Goal: Information Seeking & Learning: Learn about a topic

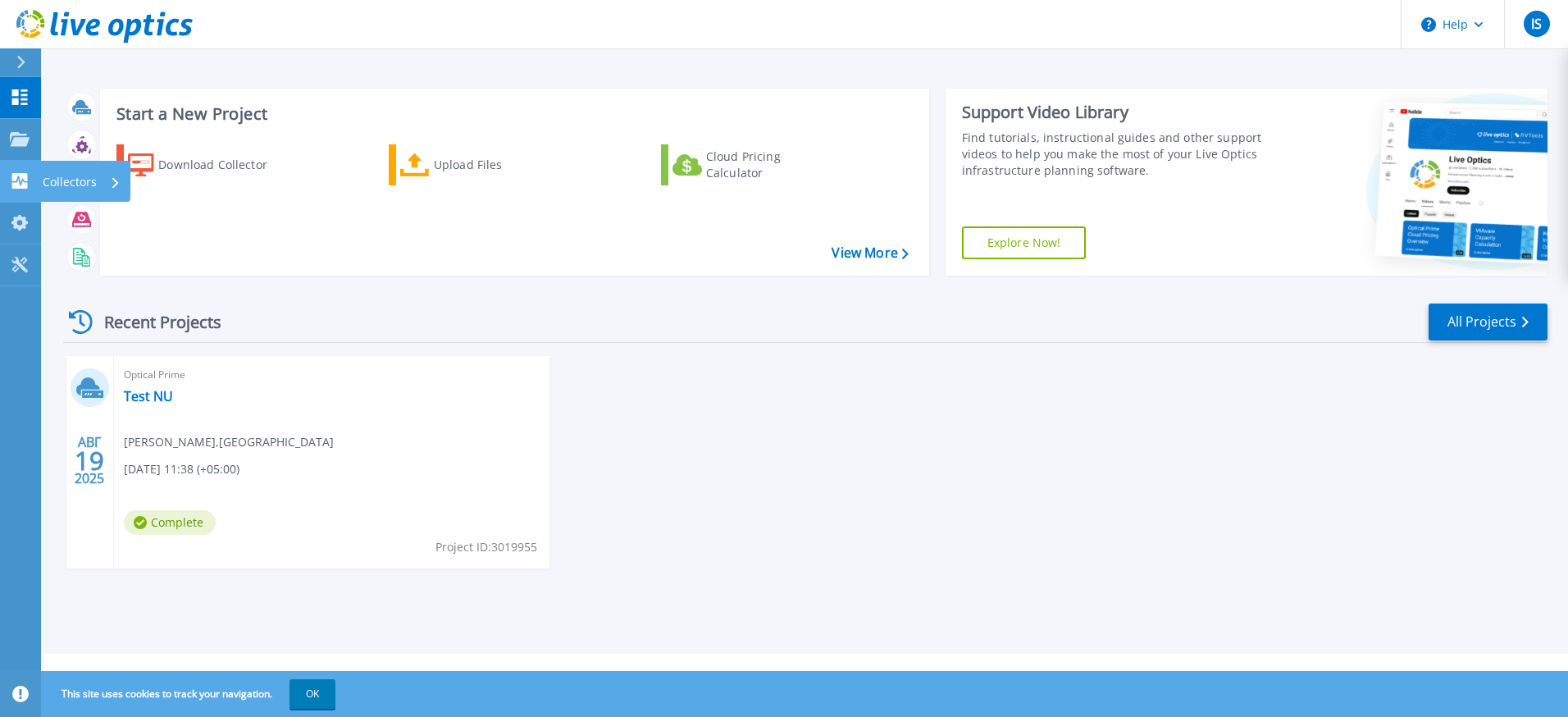
click at [23, 183] on icon at bounding box center [19, 181] width 16 height 16
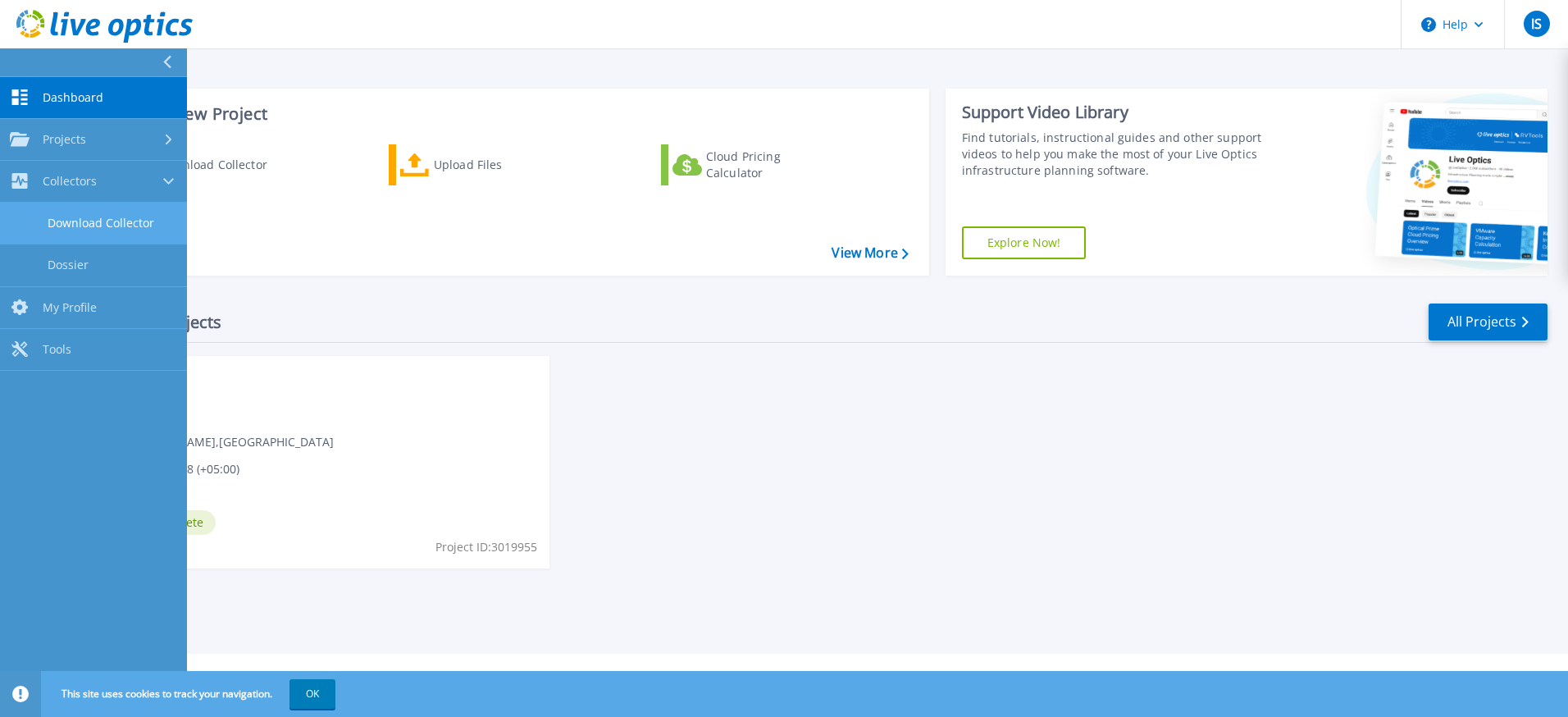
click at [42, 220] on link "Download Collector" at bounding box center [93, 223] width 187 height 41
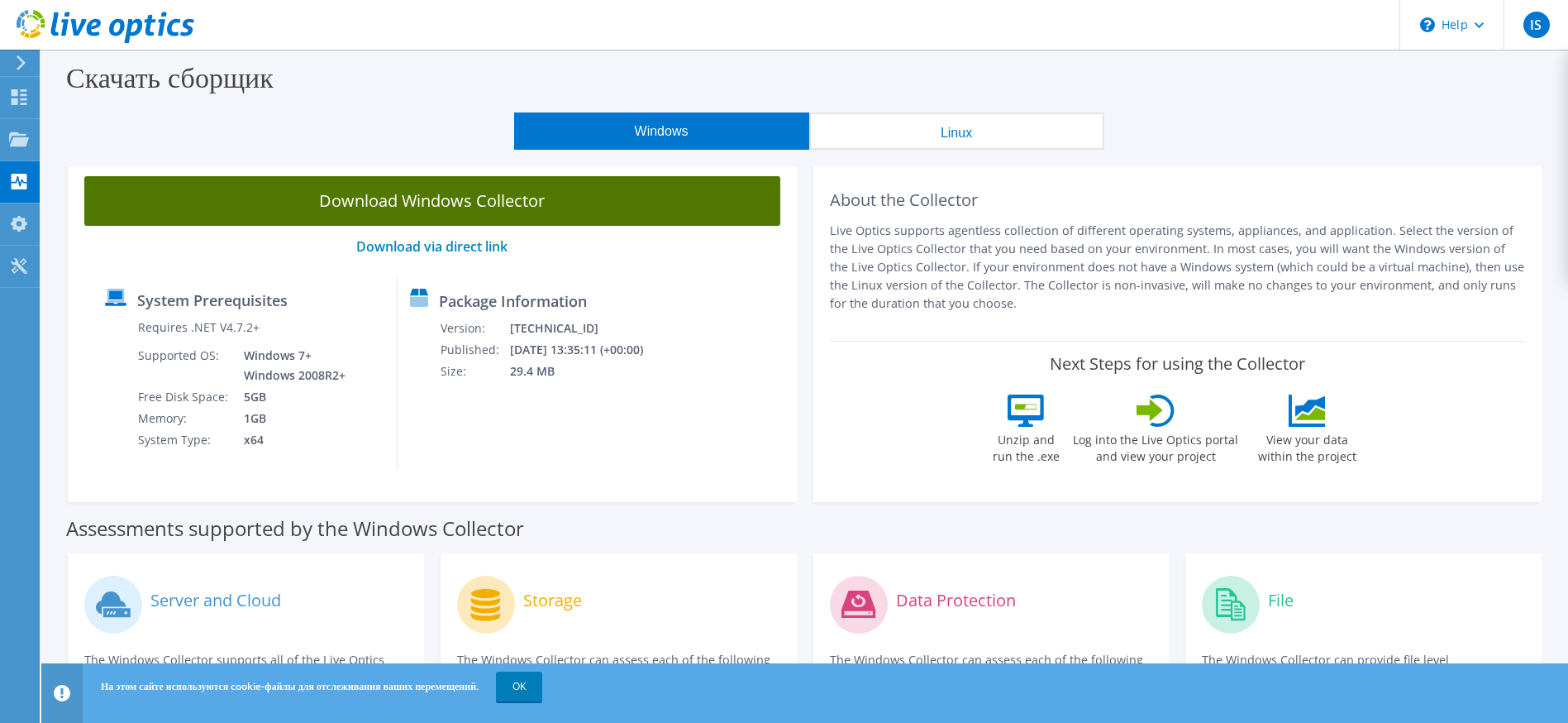
click at [464, 211] on link "Download Windows Collector" at bounding box center [432, 201] width 696 height 49
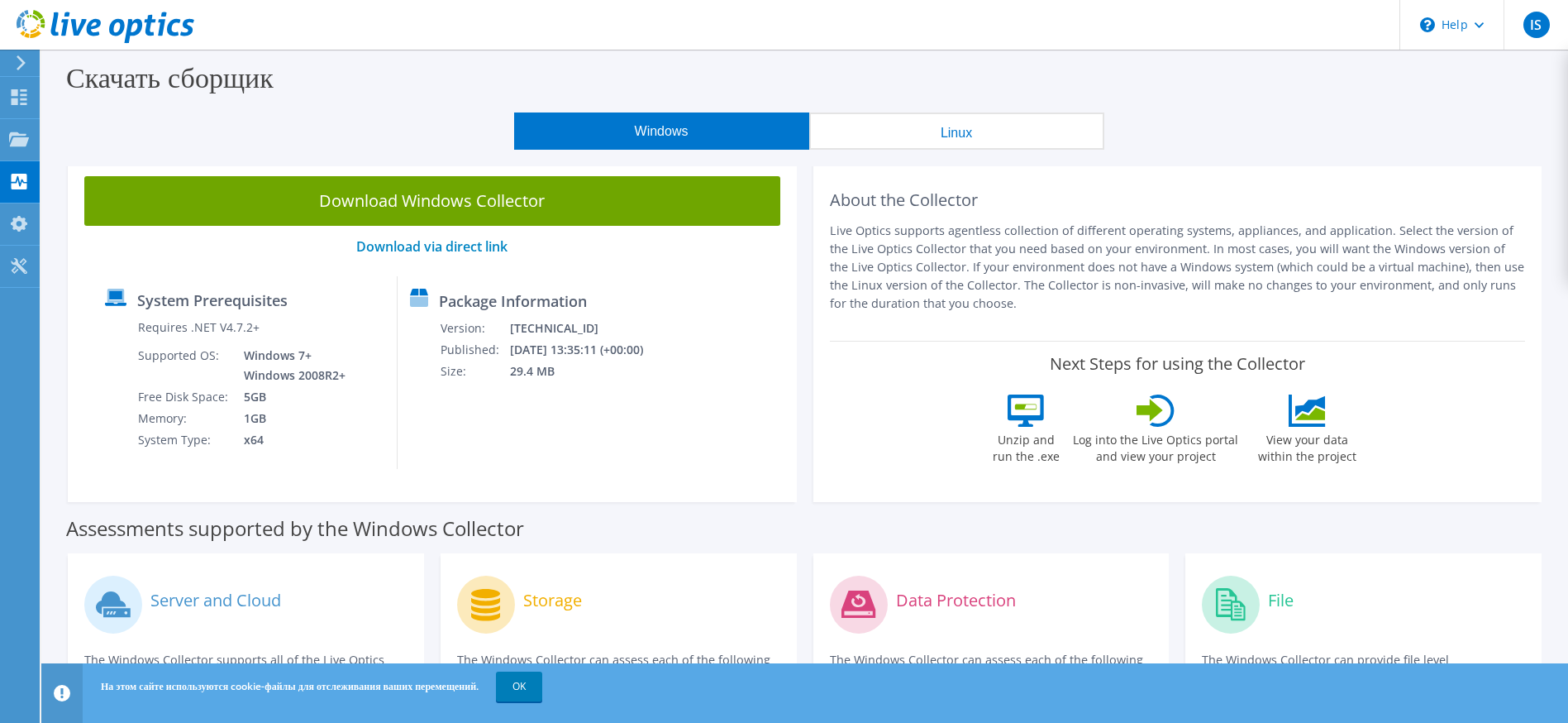
click at [960, 136] on button "Linux" at bounding box center [957, 131] width 295 height 37
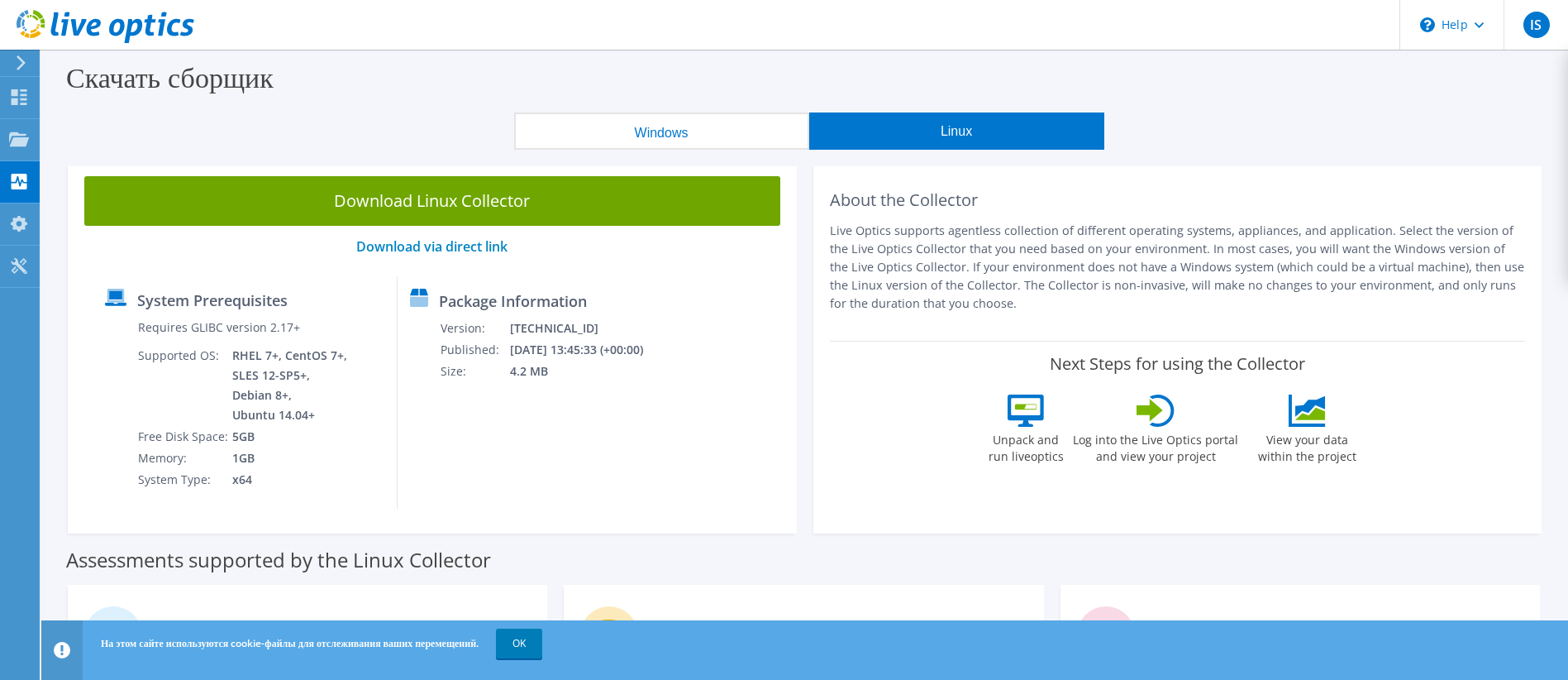
click at [16, 59] on icon at bounding box center [20, 63] width 12 height 15
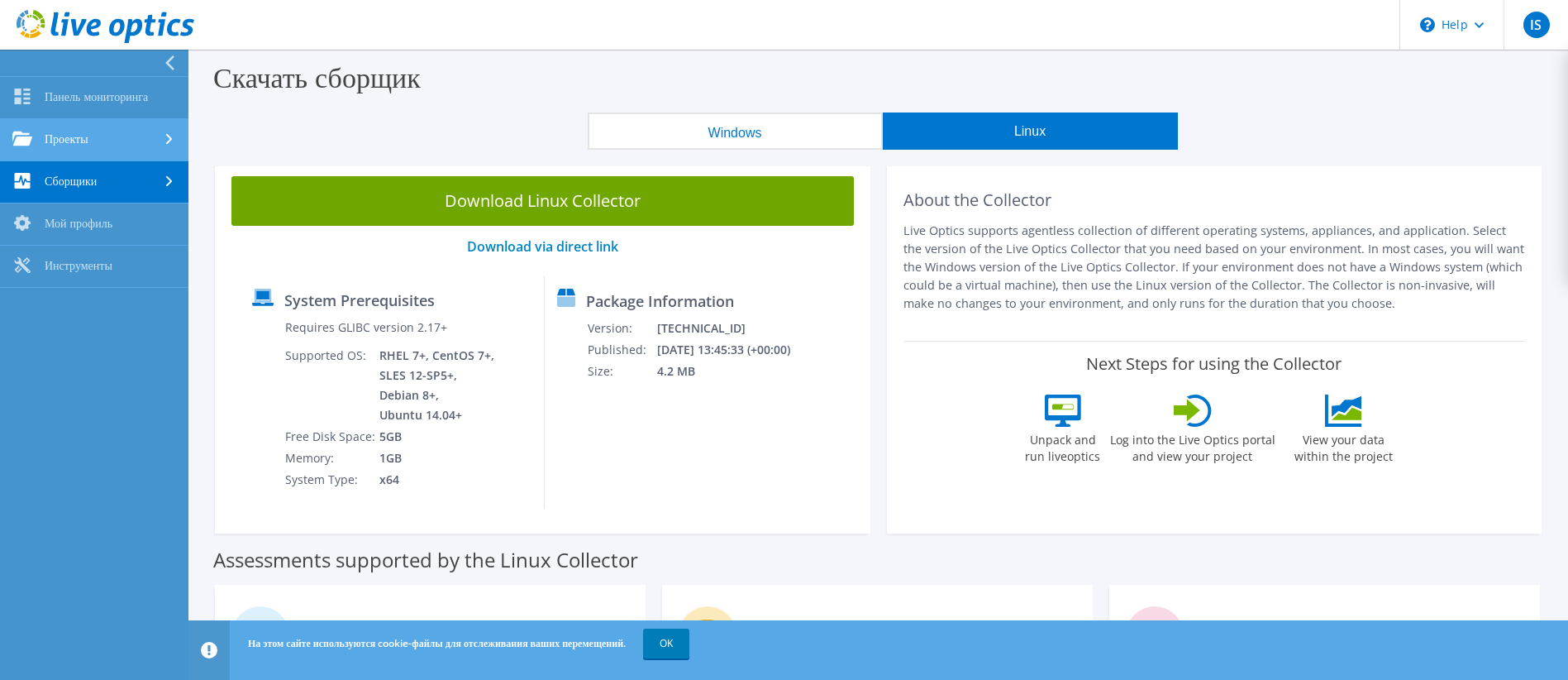
click at [91, 145] on link "Проекты" at bounding box center [94, 139] width 189 height 42
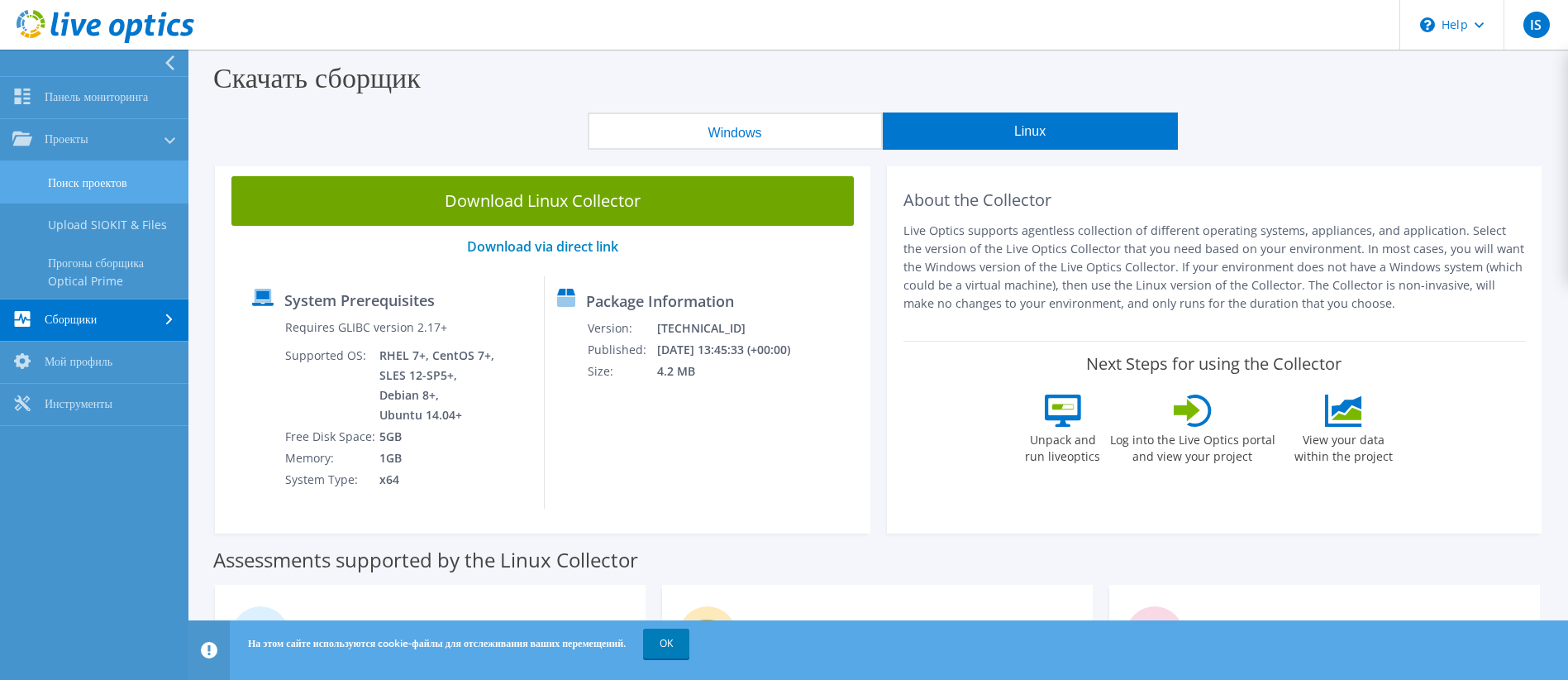
click at [116, 186] on link "Поиск проектов" at bounding box center [94, 182] width 189 height 42
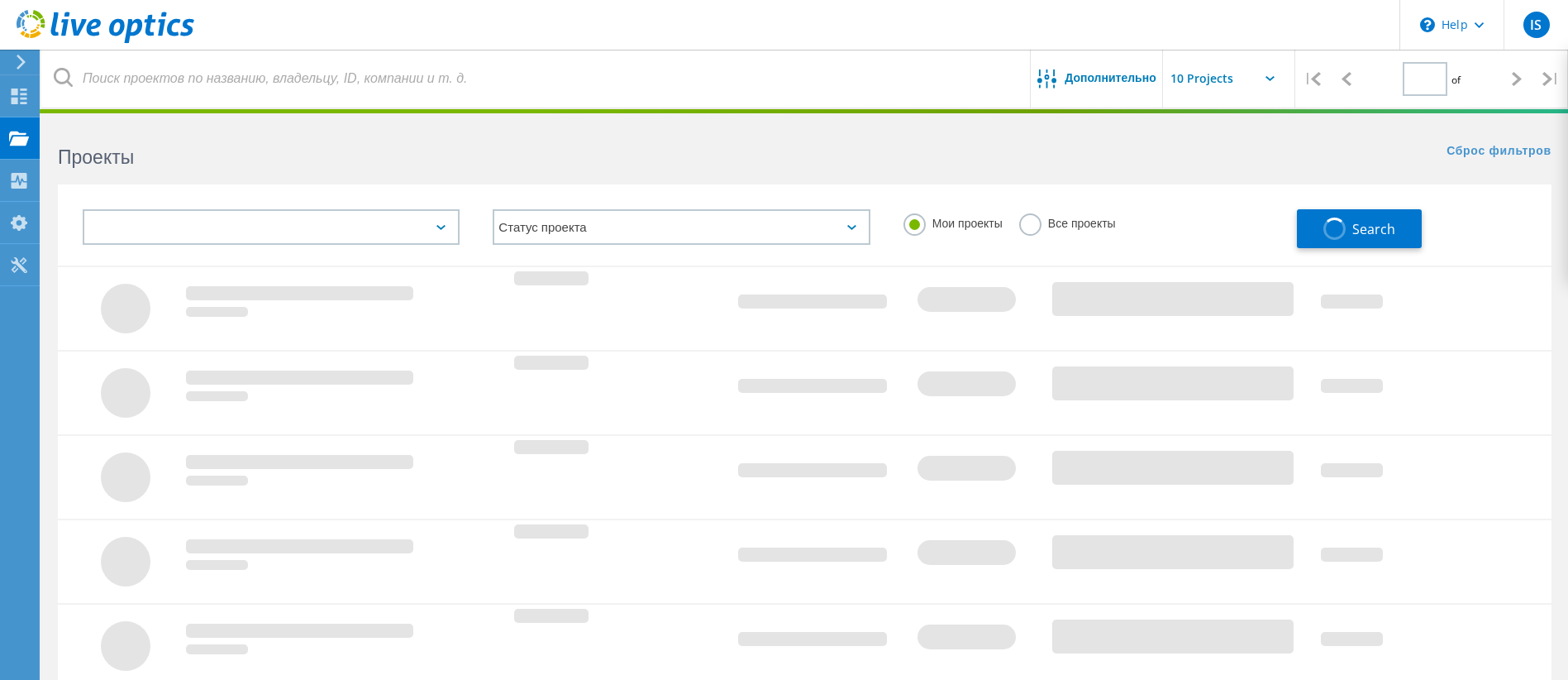
type input "1"
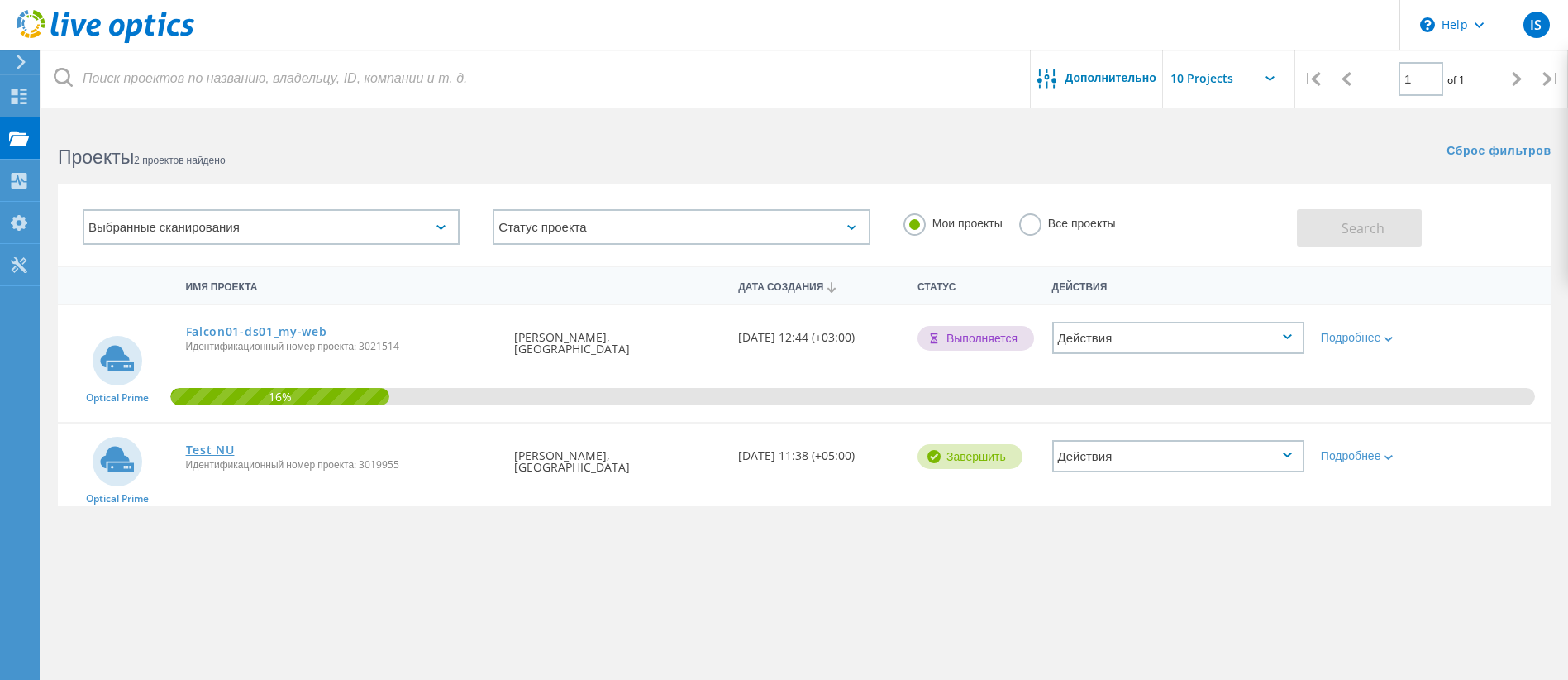
click at [214, 445] on link "Test NU" at bounding box center [210, 450] width 49 height 11
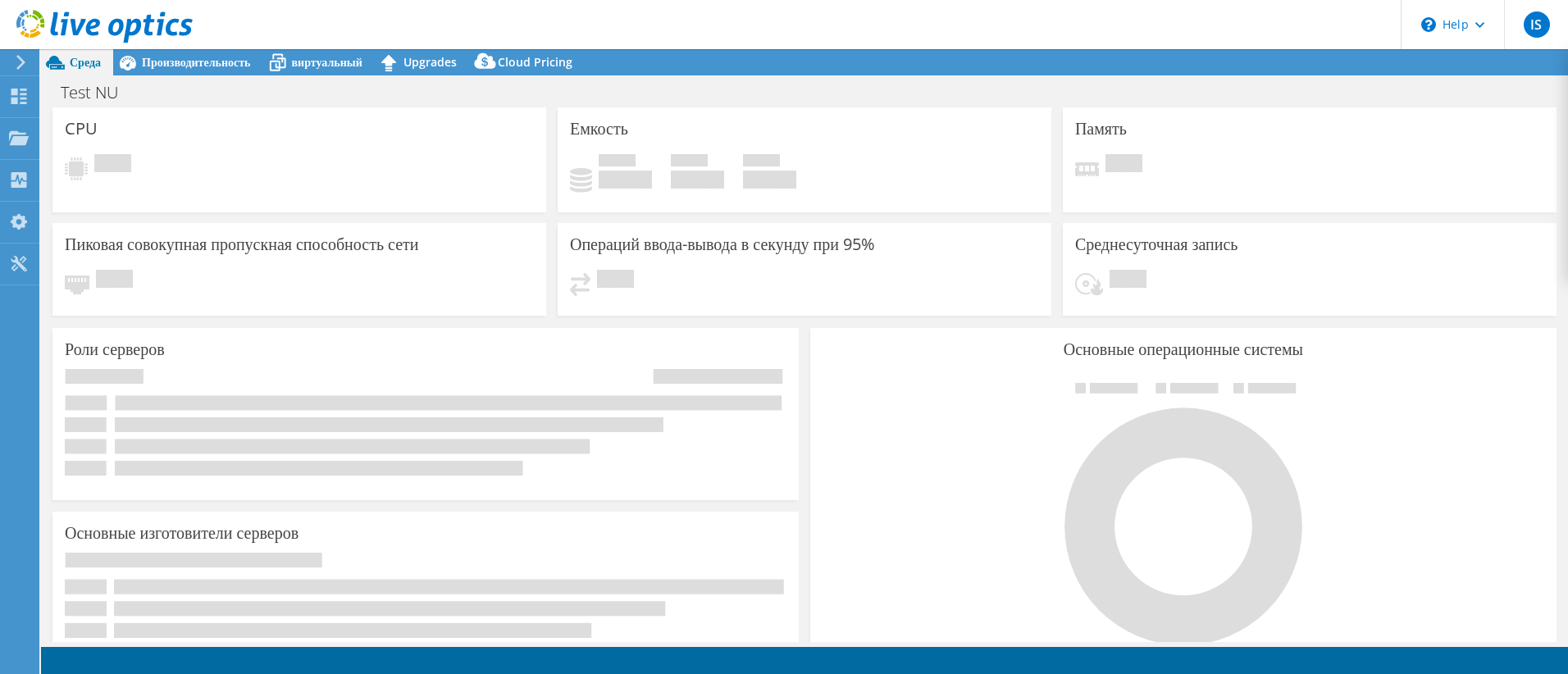
select select "USD"
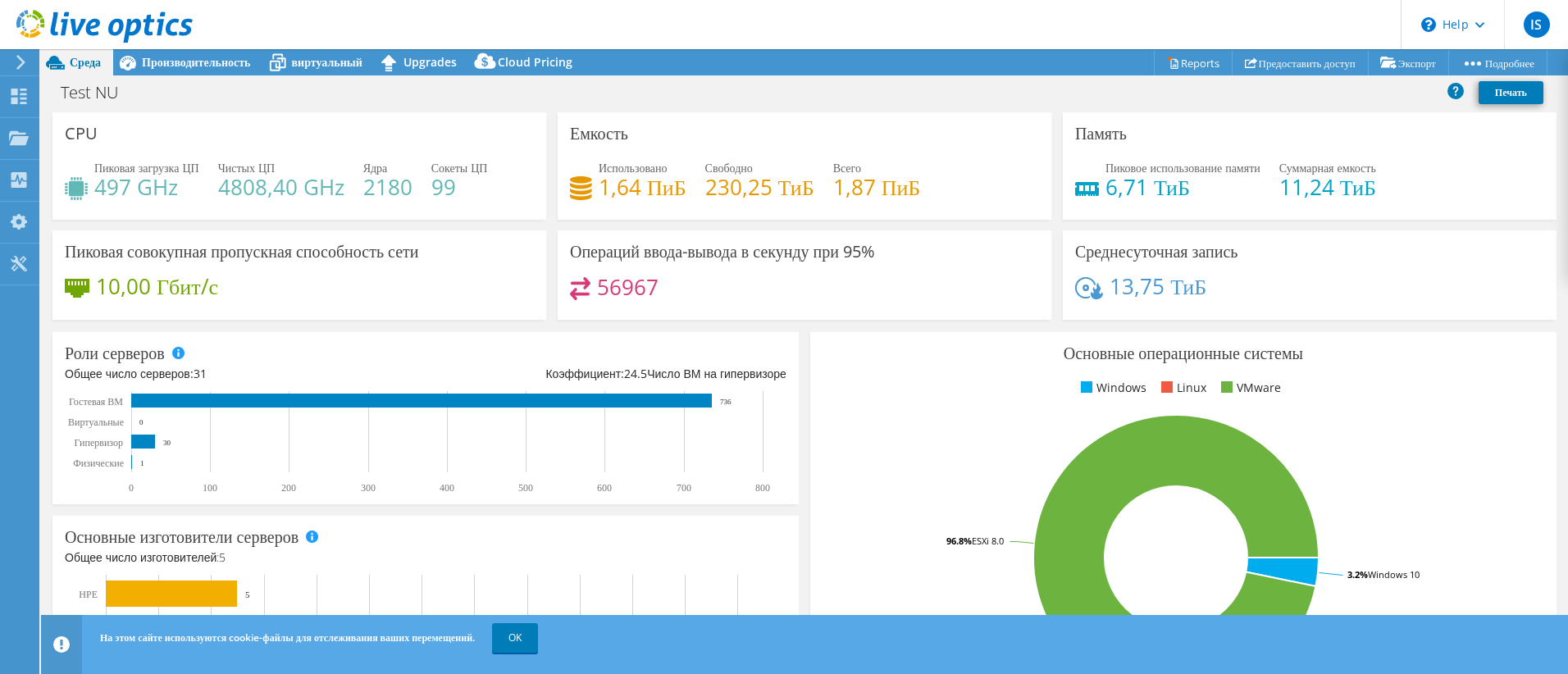
click at [1186, 254] on h3 "Среднесуточная запись" at bounding box center [1156, 251] width 163 height 18
drag, startPoint x: 203, startPoint y: 368, endPoint x: 229, endPoint y: 368, distance: 26.0
click at [229, 368] on div "Общее число серверов: 31" at bounding box center [245, 374] width 361 height 18
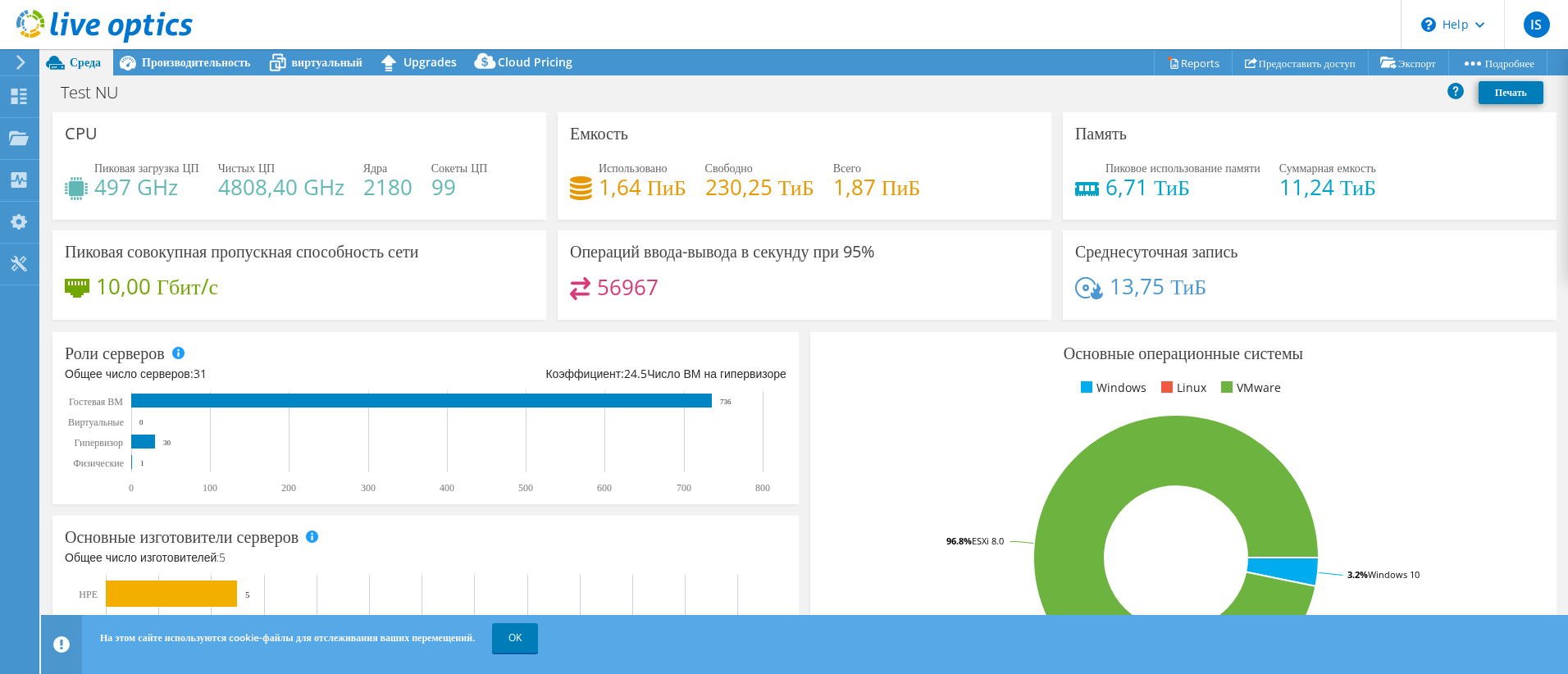
click at [681, 256] on h3 "Операций ввода-вывода в секунду при 95%" at bounding box center [722, 251] width 305 height 18
click at [297, 253] on h3 "Пиковая совокупная пропускная способность сети" at bounding box center [241, 251] width 354 height 18
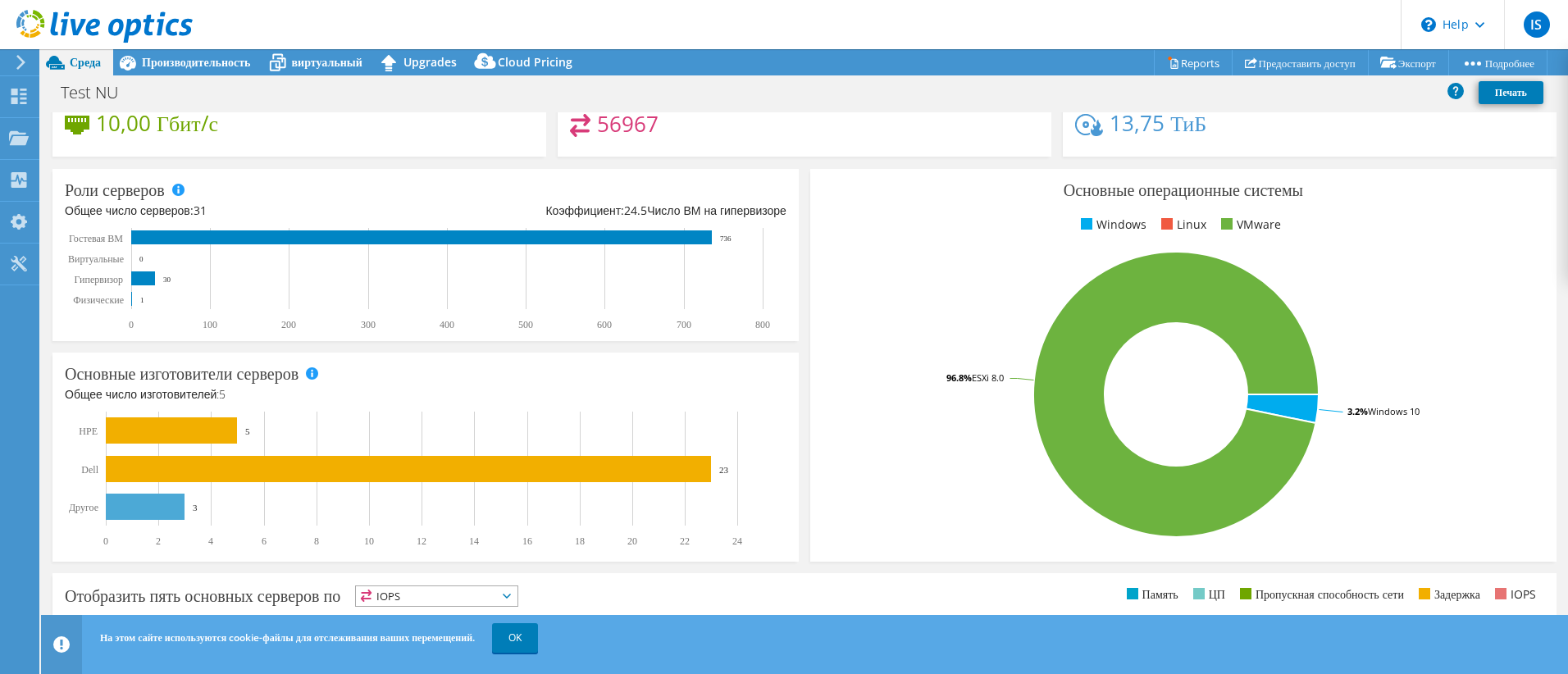
scroll to position [164, 0]
click at [151, 503] on rect at bounding box center [145, 506] width 78 height 26
click at [136, 508] on rect at bounding box center [145, 506] width 78 height 26
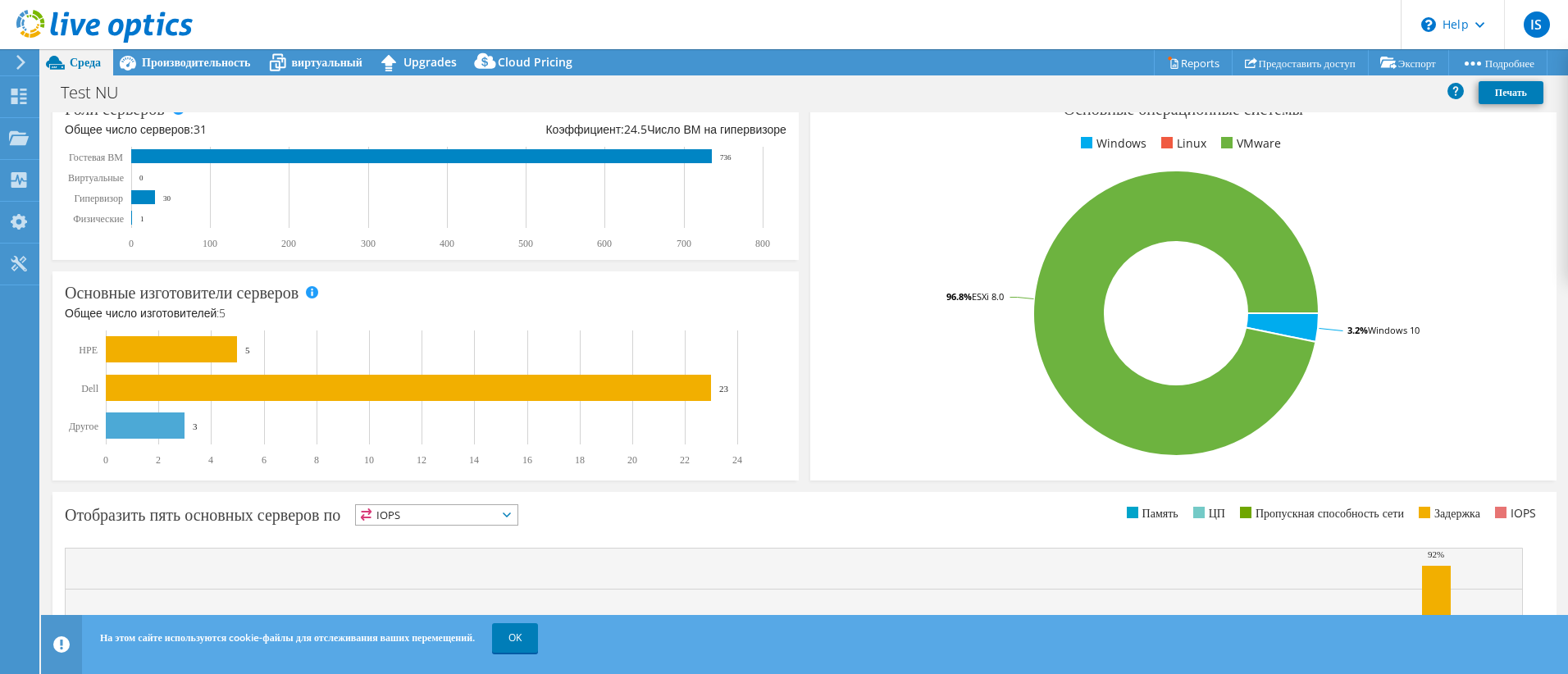
scroll to position [246, 0]
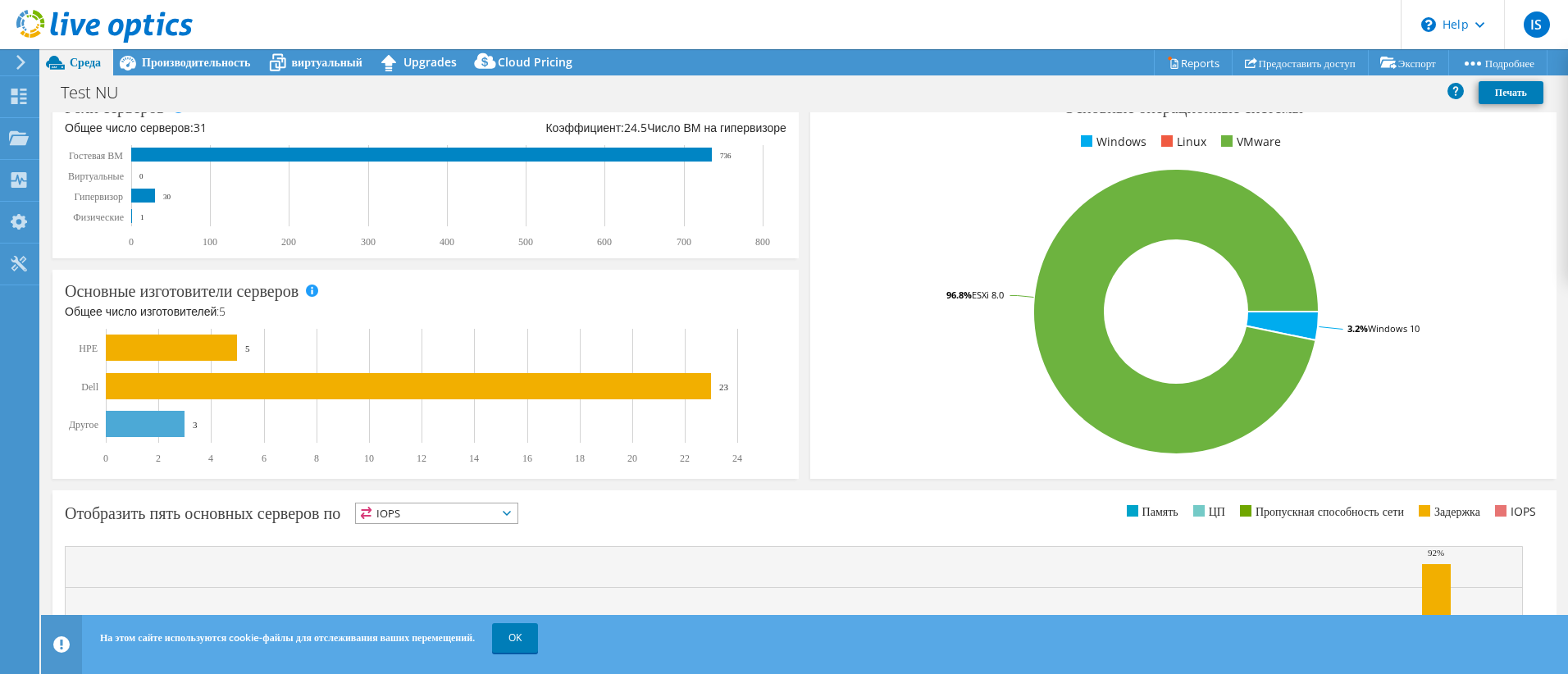
click at [193, 425] on text "3" at bounding box center [194, 424] width 5 height 10
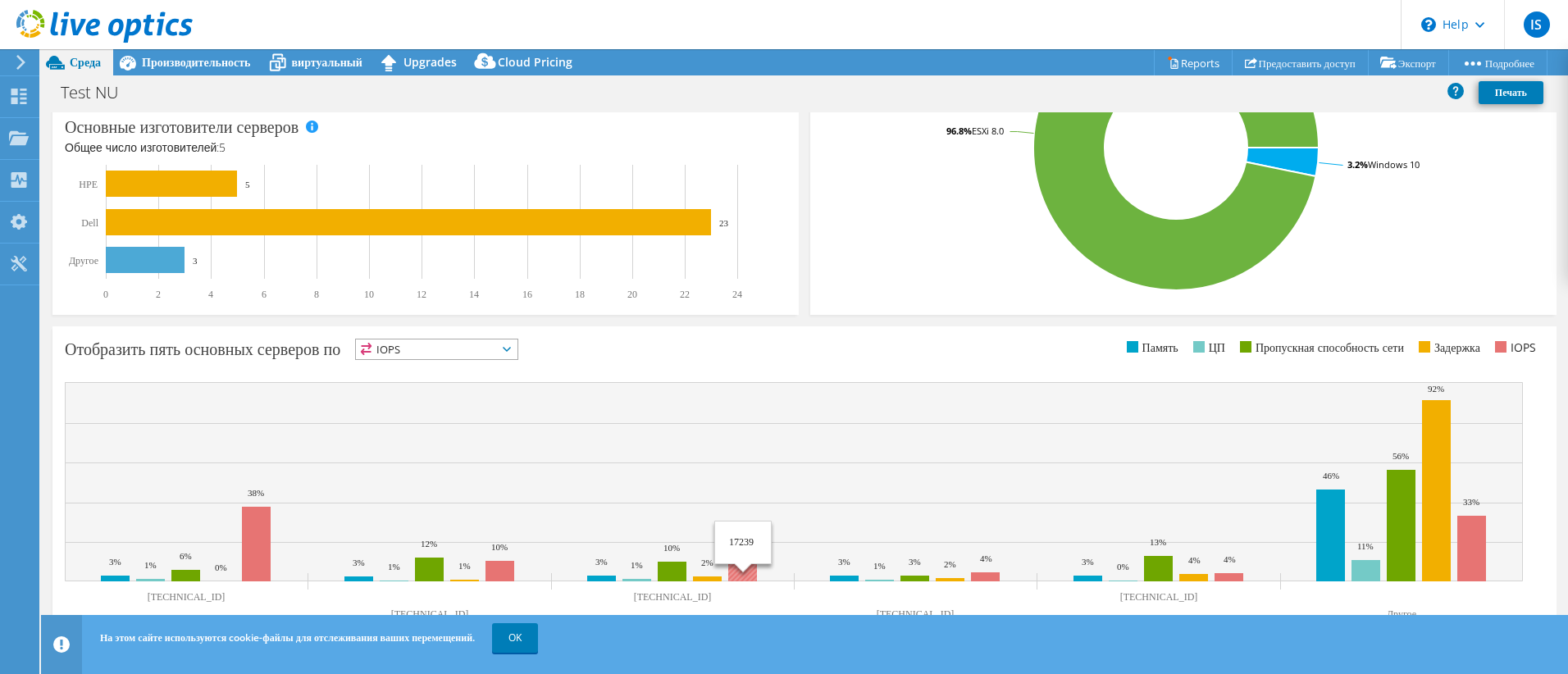
scroll to position [421, 0]
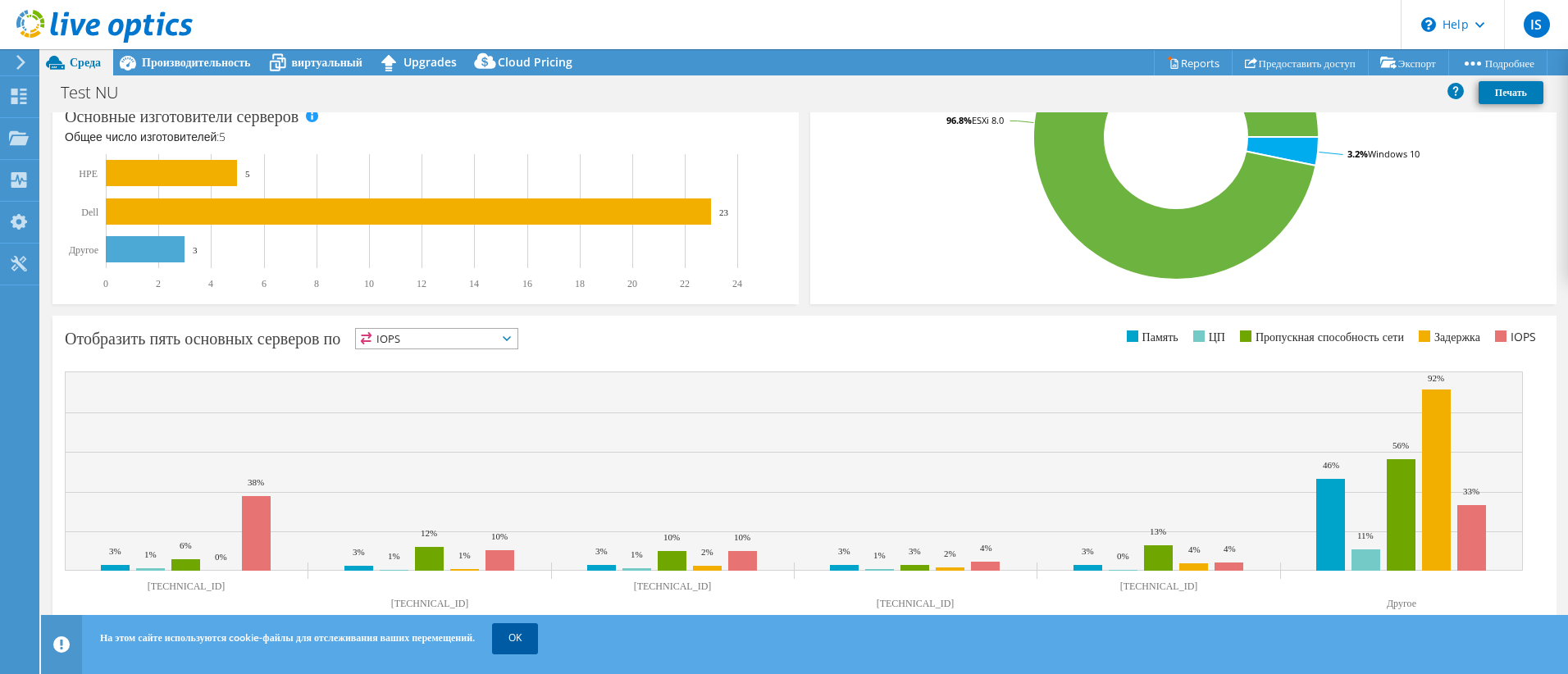
click at [538, 645] on link "OK" at bounding box center [515, 637] width 46 height 29
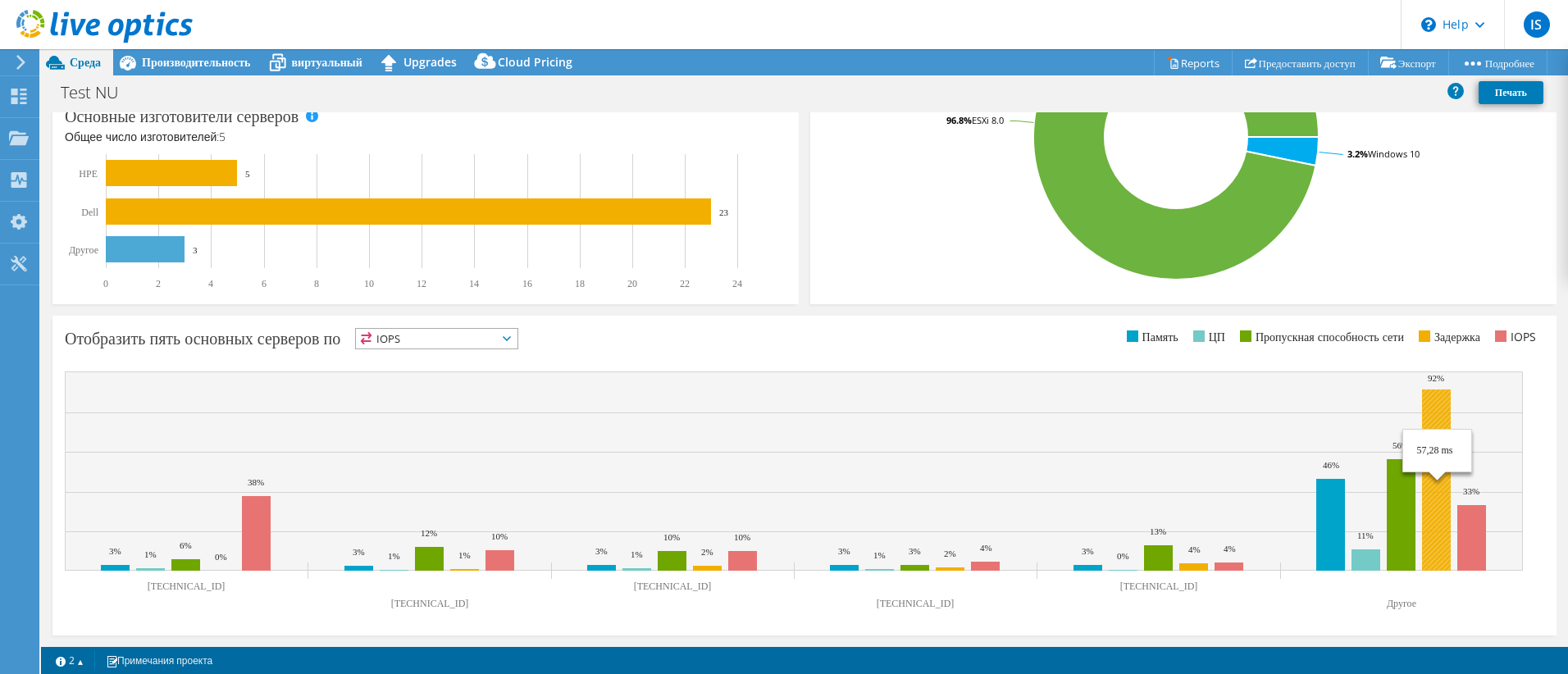
click at [1439, 410] on rect at bounding box center [1435, 480] width 29 height 181
drag, startPoint x: 408, startPoint y: 614, endPoint x: 419, endPoint y: 605, distance: 14.2
click at [419, 605] on icon "10.1.5.7 10.1.5.6 10.1.5.4 10.1.5.13 10.1.5.14 Другое 3% 3% 3% 3% 3% 46% 1% 1% …" at bounding box center [793, 494] width 1457 height 246
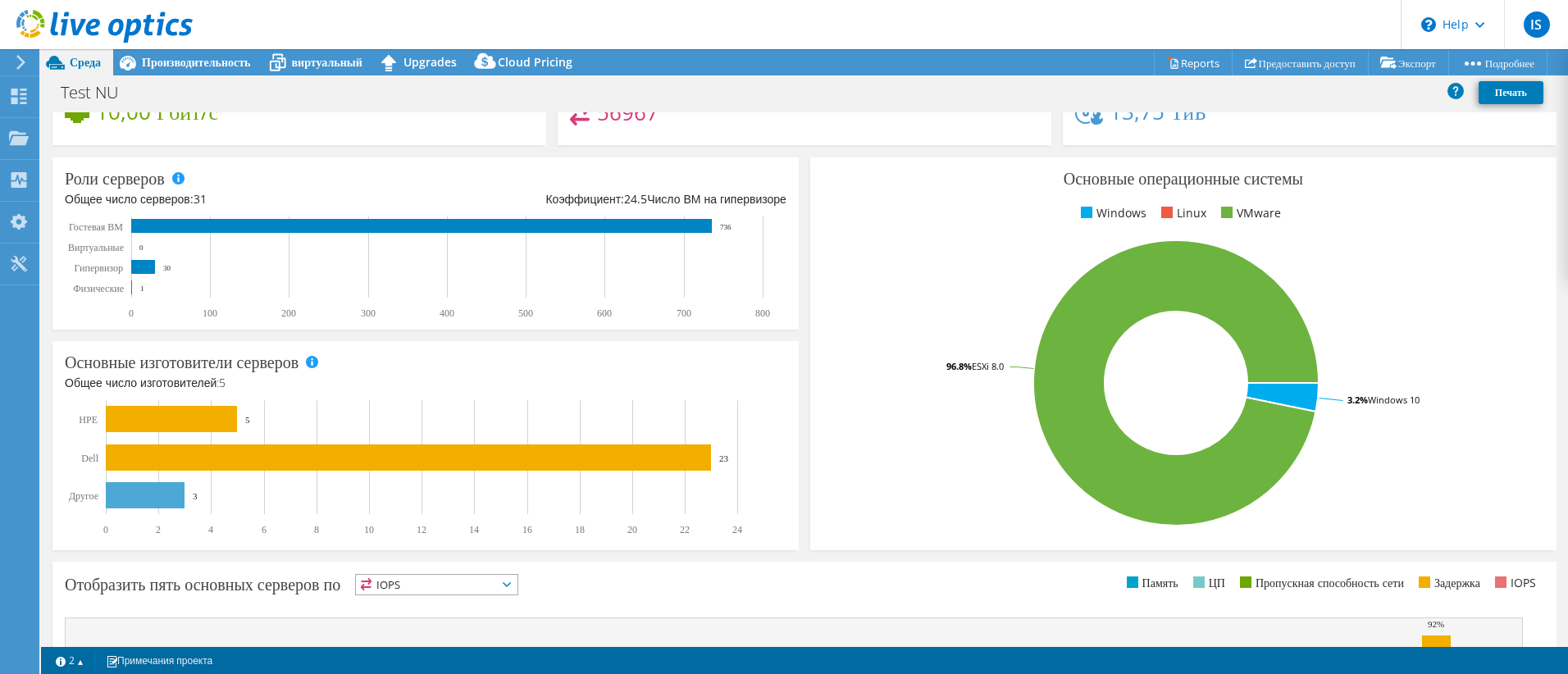
scroll to position [0, 0]
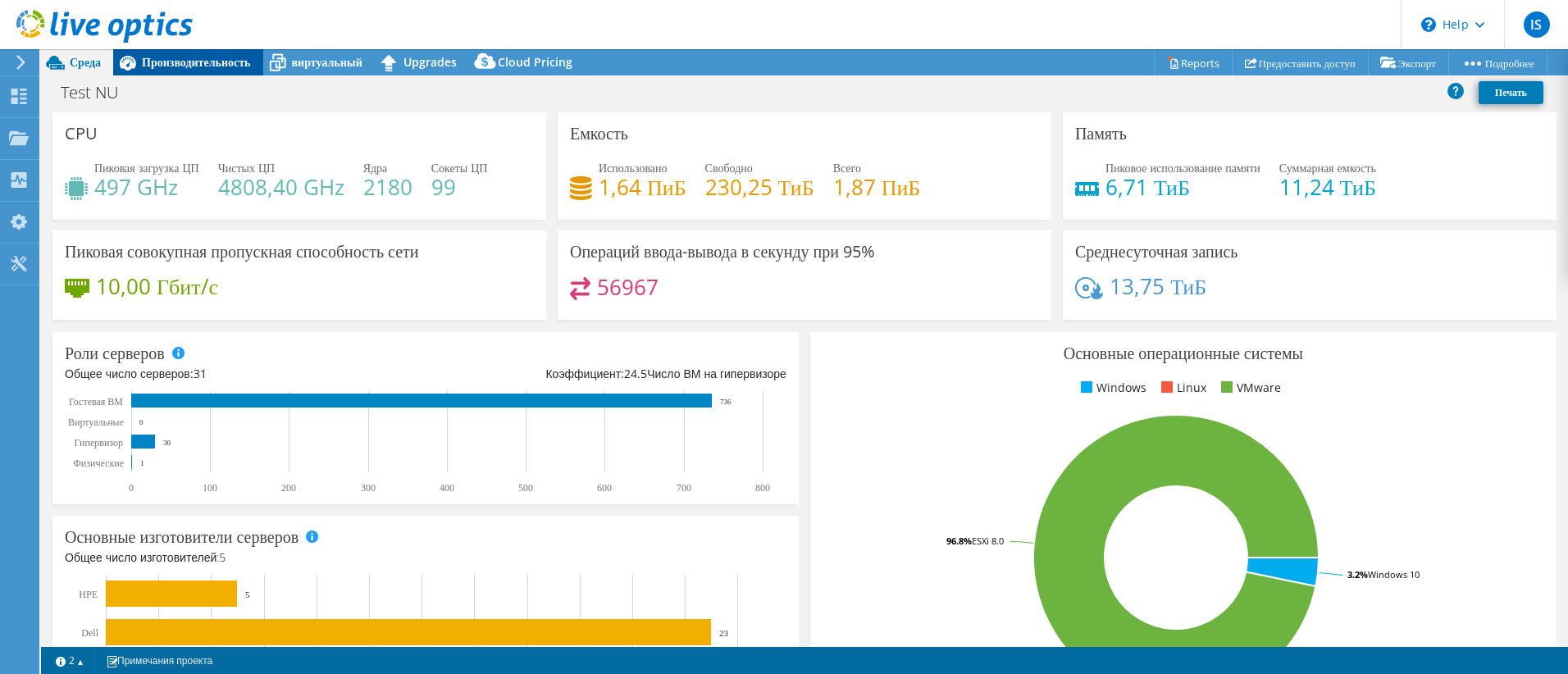
click at [217, 64] on span "Производительность" at bounding box center [196, 62] width 109 height 16
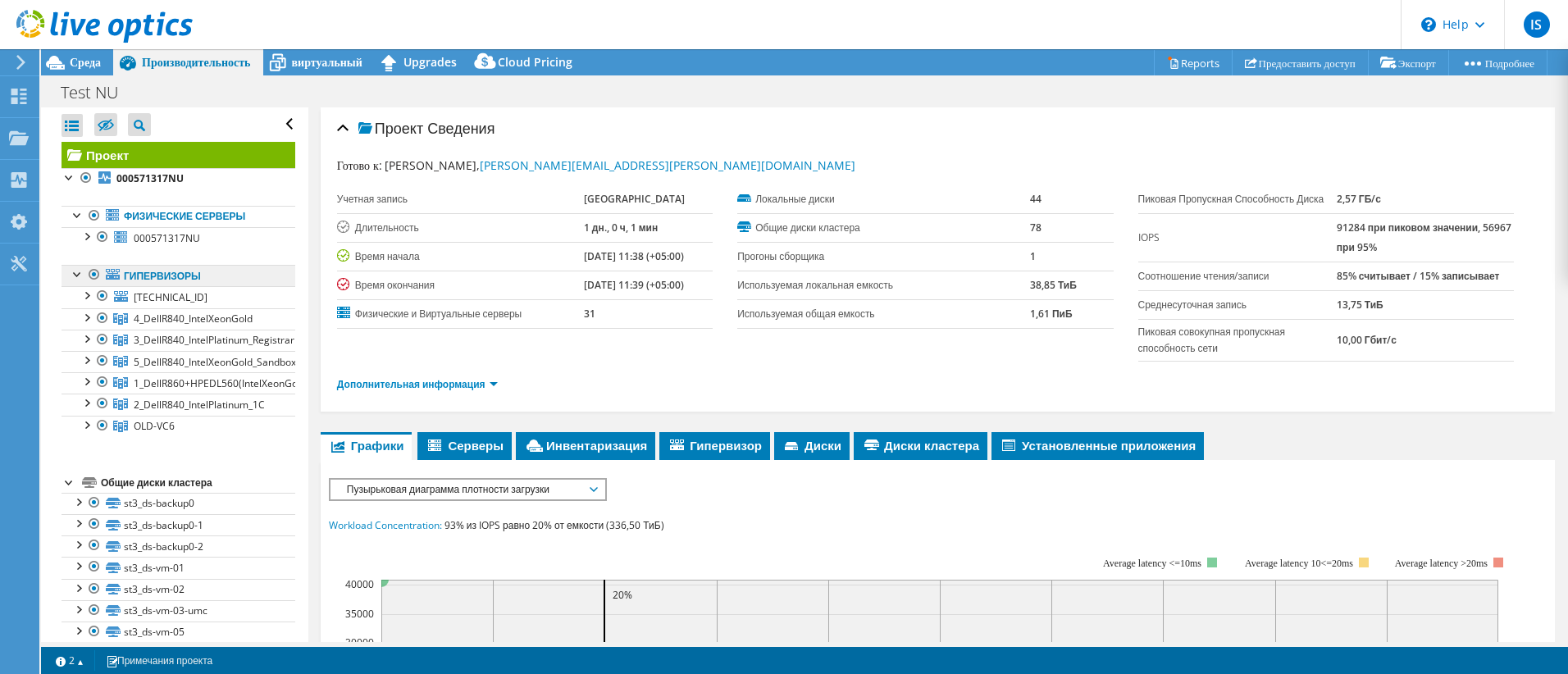
click at [190, 276] on link "Гипервизоры" at bounding box center [179, 274] width 234 height 21
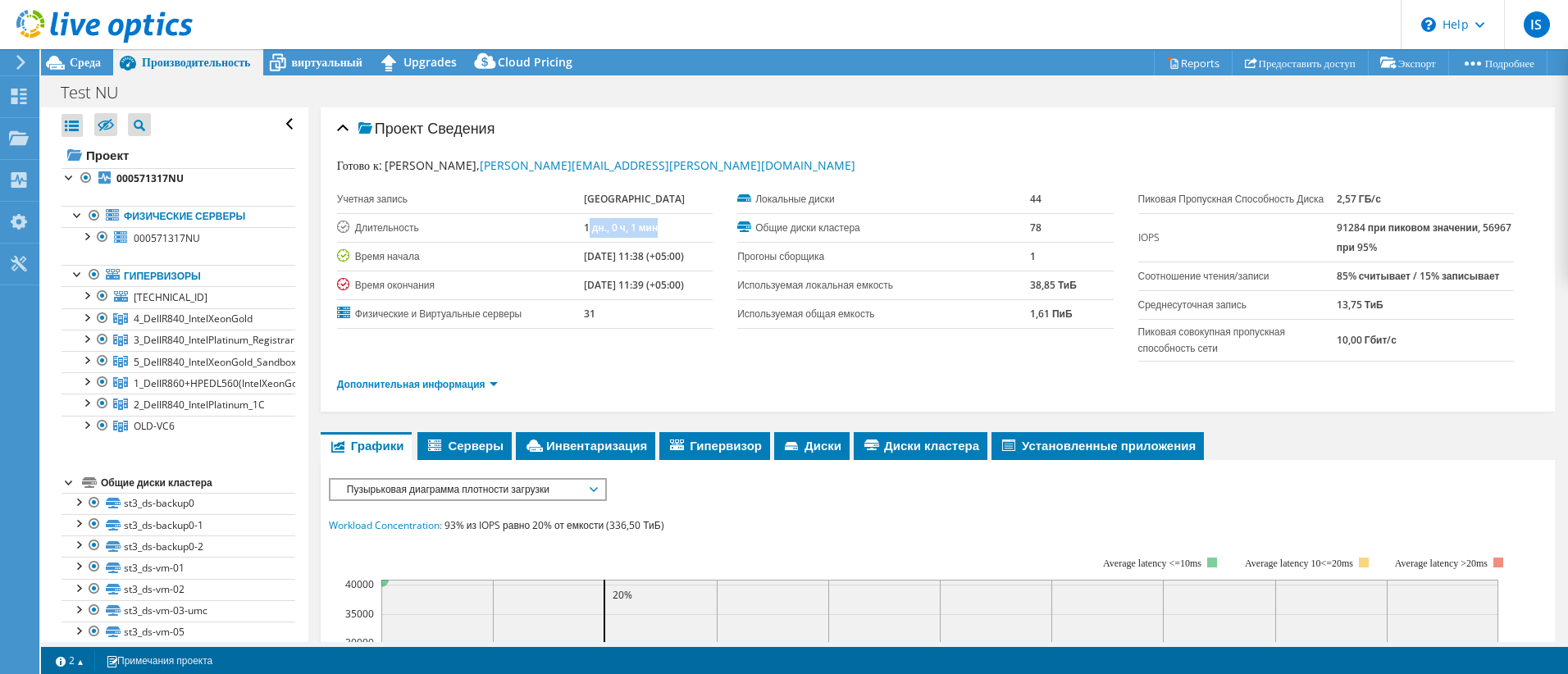
drag, startPoint x: 574, startPoint y: 227, endPoint x: 649, endPoint y: 227, distance: 75.0
click at [649, 227] on td "1 дн., 0 ч, 1 мин" at bounding box center [649, 227] width 129 height 29
drag, startPoint x: 649, startPoint y: 227, endPoint x: 668, endPoint y: 231, distance: 19.4
click at [668, 231] on td "1 дн., 0 ч, 1 мин" at bounding box center [649, 227] width 129 height 29
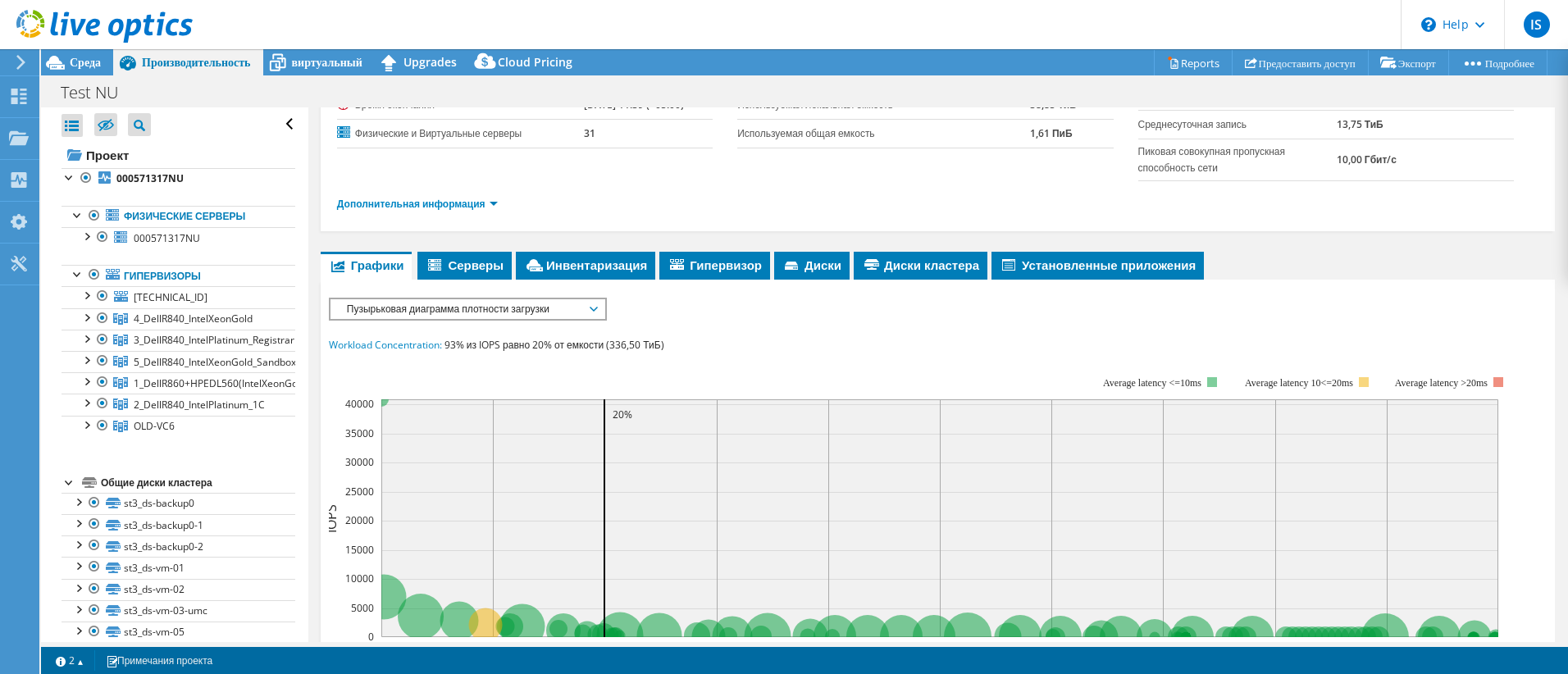
scroll to position [159, 0]
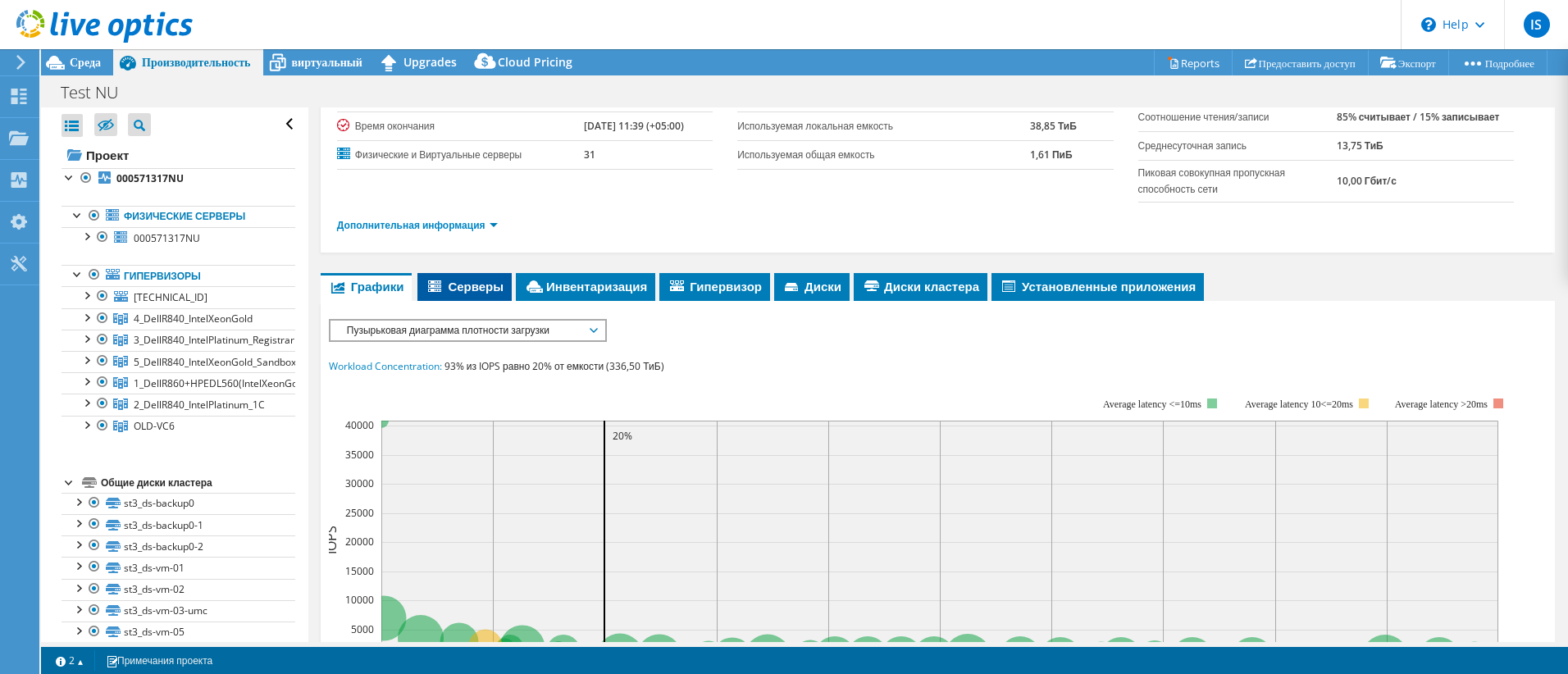
click at [468, 294] on span "Серверы" at bounding box center [464, 286] width 78 height 17
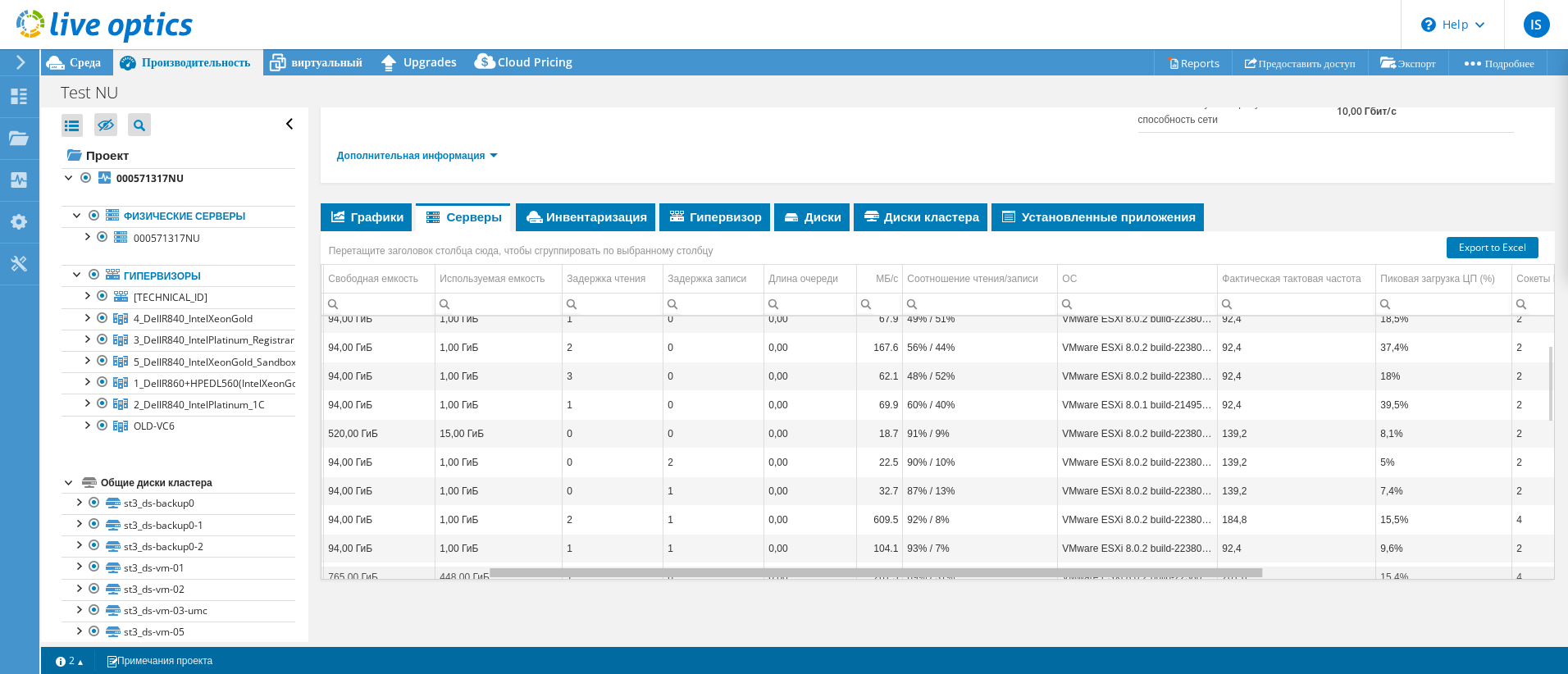
scroll to position [0, 0]
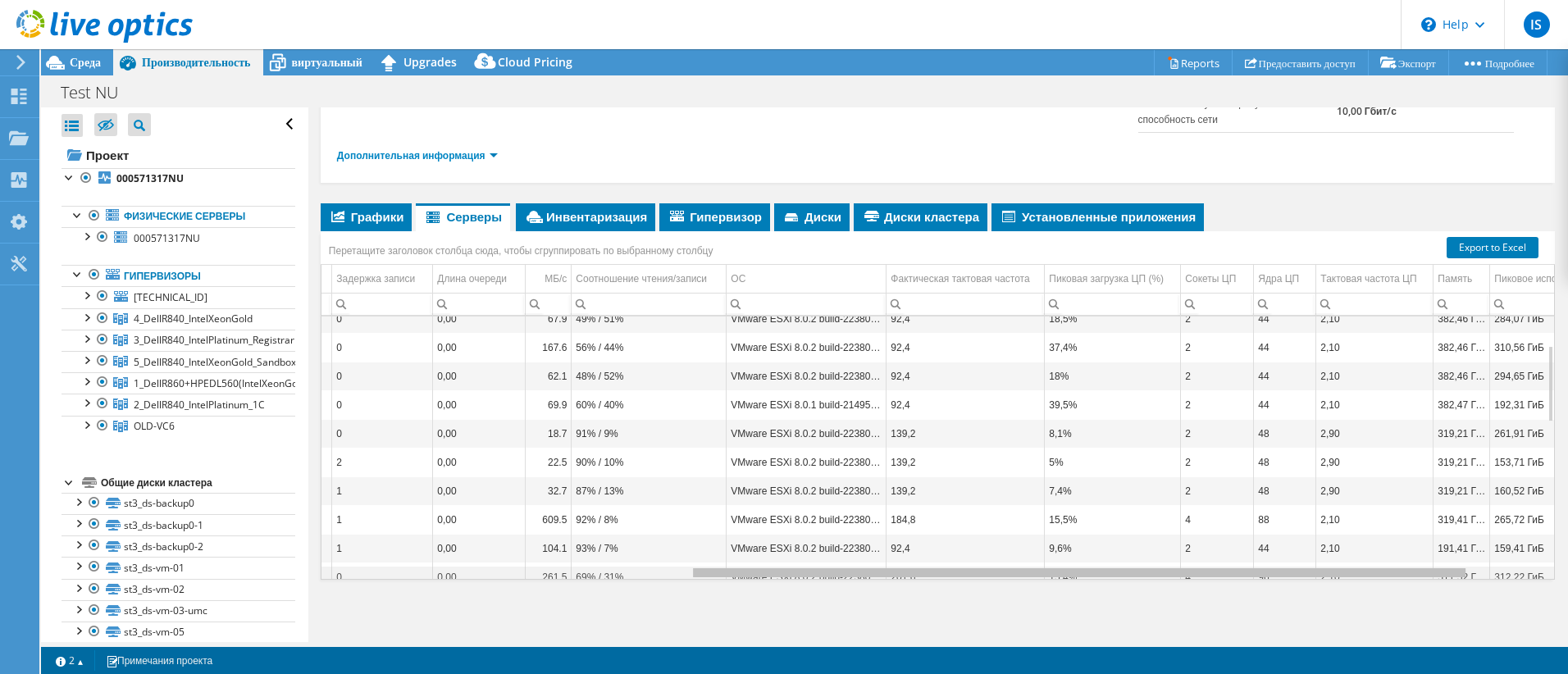
drag, startPoint x: 1084, startPoint y: 577, endPoint x: 1459, endPoint y: 566, distance: 375.2
click at [1459, 566] on body "IS Конечный пользователь ilya Stolyarov ilya.stolyarov@nu.edu.kz Nazarbayev Uni…" at bounding box center [784, 337] width 1568 height 674
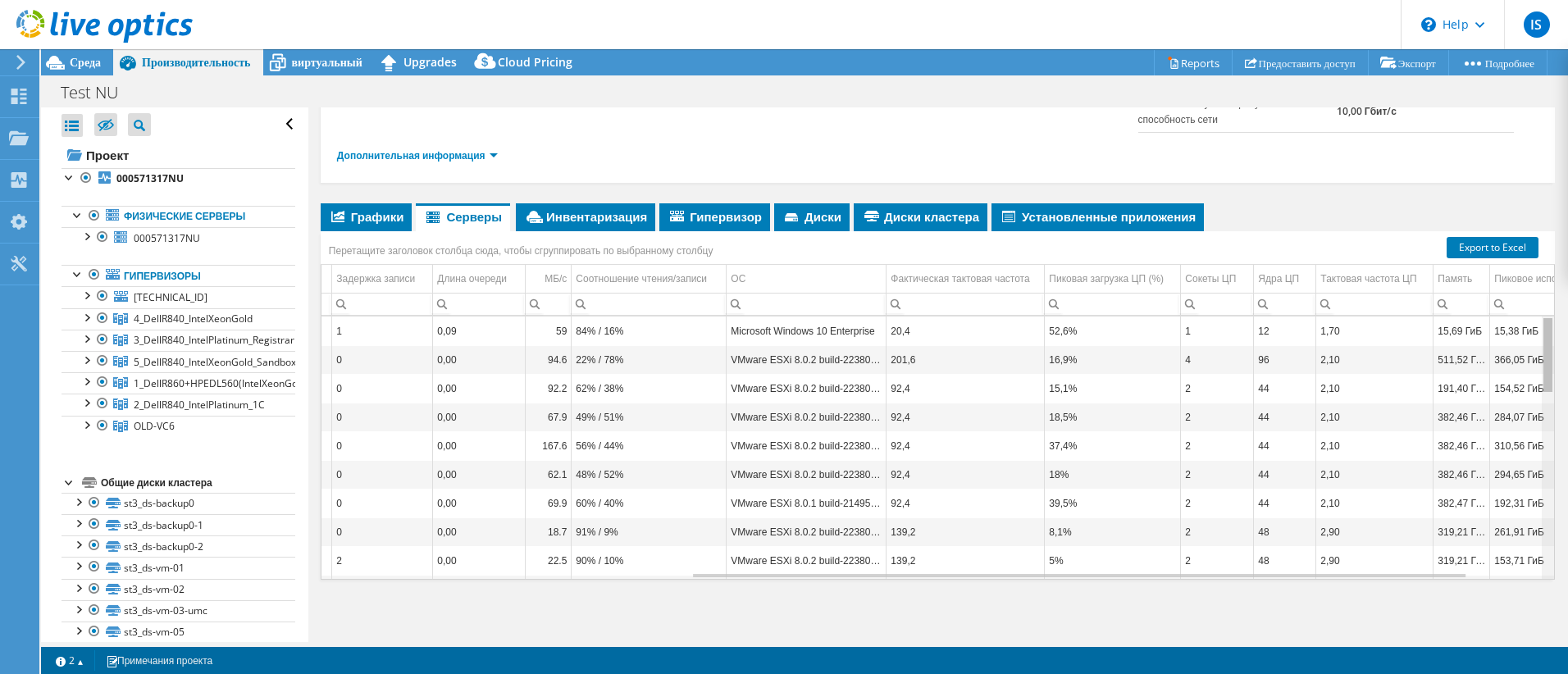
drag, startPoint x: 1536, startPoint y: 346, endPoint x: 1546, endPoint y: 292, distance: 54.9
click at [1546, 292] on body "IS Конечный пользователь ilya Stolyarov ilya.stolyarov@nu.edu.kz Nazarbayev Uni…" at bounding box center [784, 337] width 1568 height 674
click at [1127, 285] on div "Пиковая загрузка ЦП (%)" at bounding box center [1106, 278] width 115 height 19
click at [1137, 286] on div "Пиковая загрузка ЦП (%)" at bounding box center [1105, 278] width 113 height 19
click at [1113, 336] on td "52,6%" at bounding box center [1113, 331] width 136 height 29
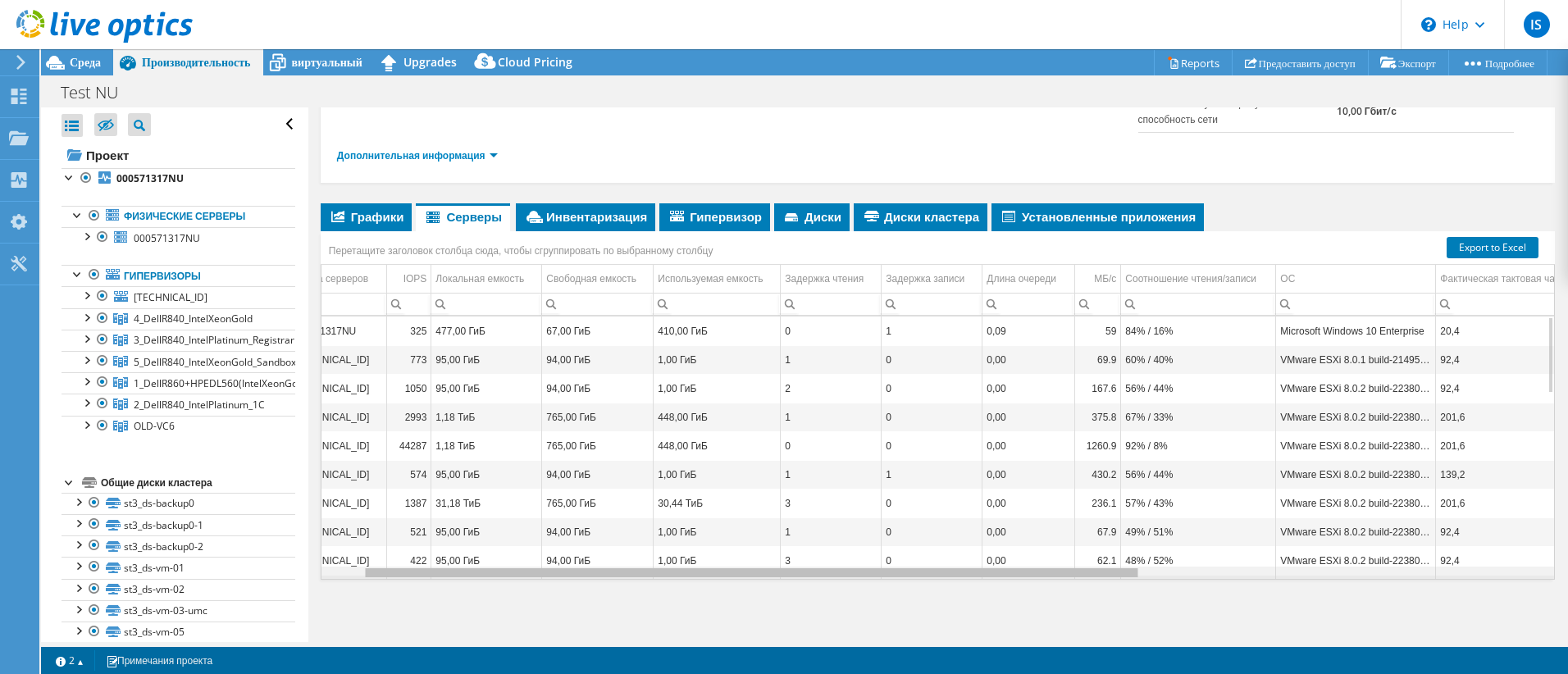
drag, startPoint x: 888, startPoint y: 577, endPoint x: 424, endPoint y: 575, distance: 464.0
click at [424, 575] on body "IS Конечный пользователь ilya Stolyarov ilya.stolyarov@nu.edu.kz Nazarbayev Uni…" at bounding box center [784, 337] width 1568 height 674
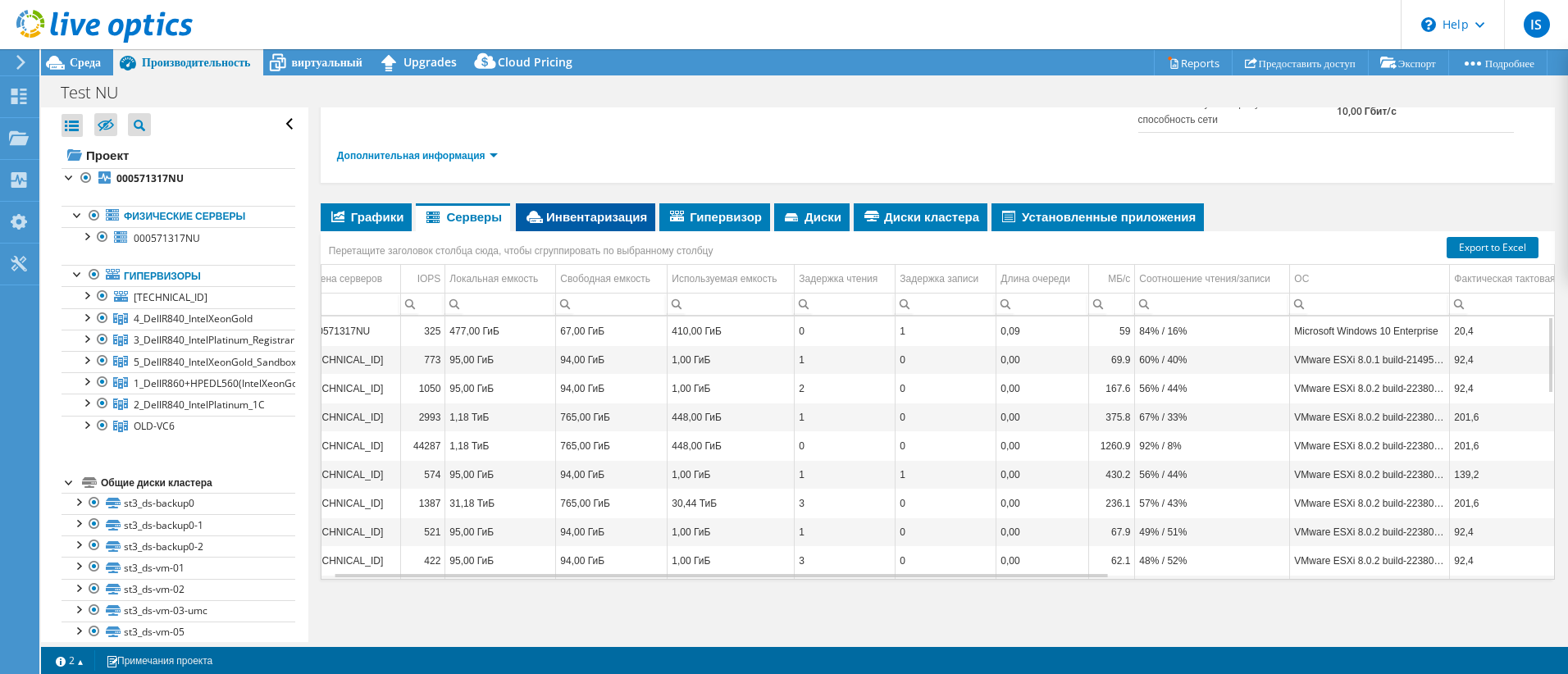
click at [591, 212] on span "Инвентаризация" at bounding box center [585, 216] width 123 height 17
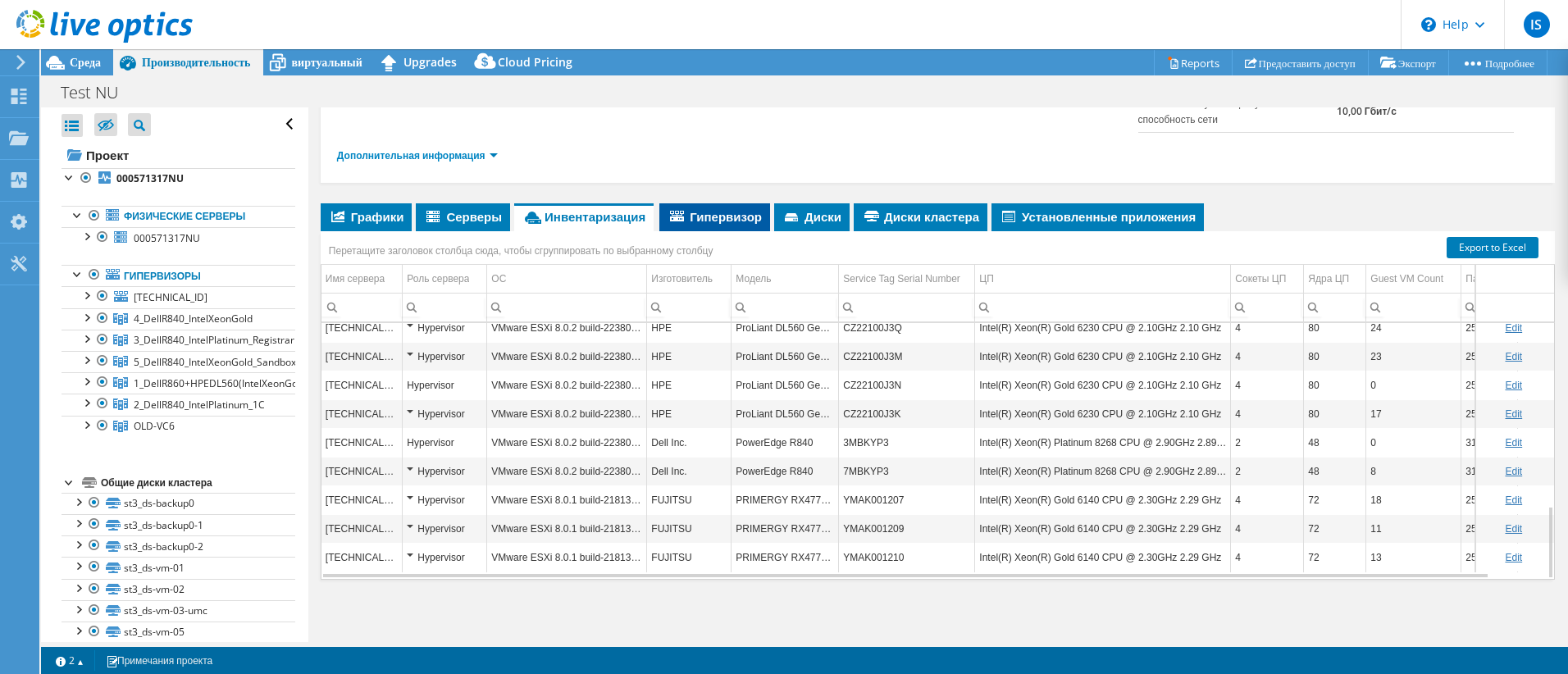
click at [699, 228] on li "Гипервизор" at bounding box center [715, 217] width 111 height 28
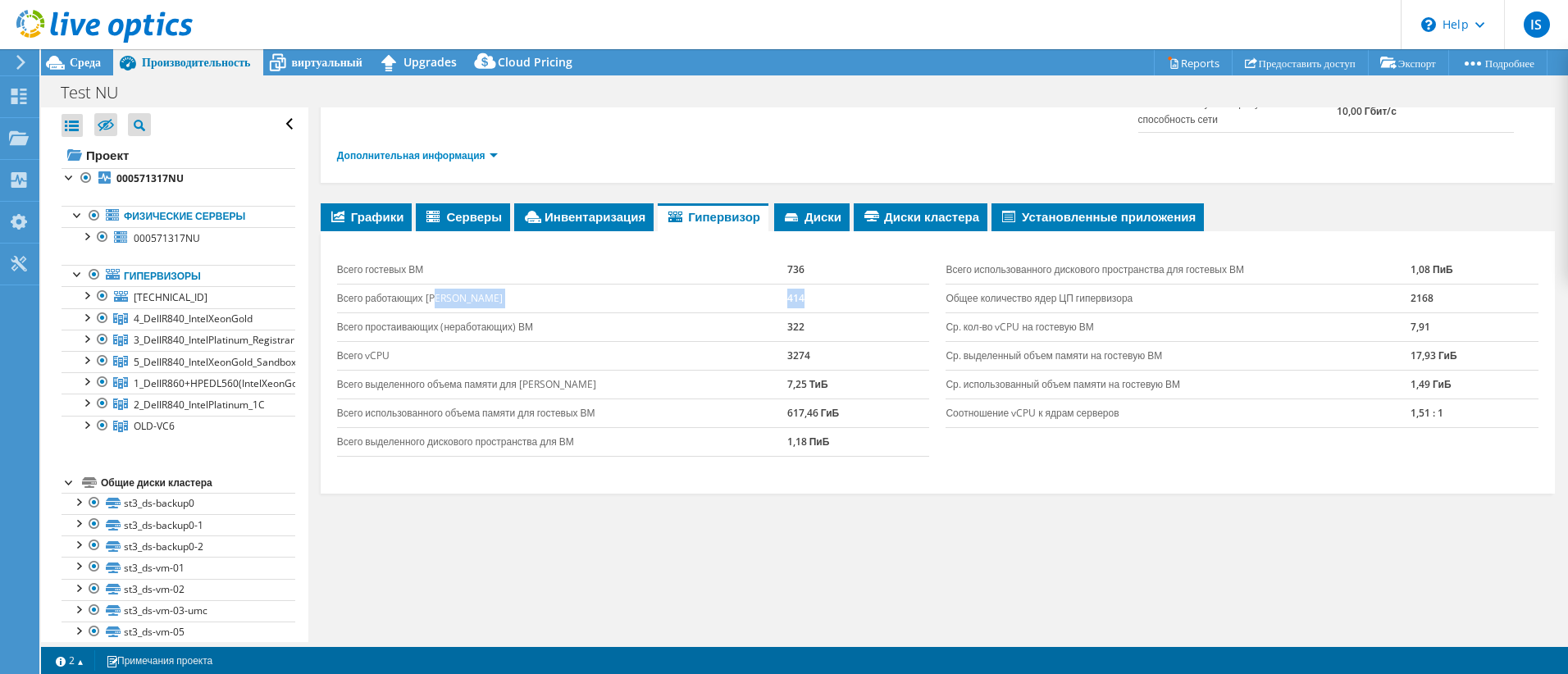
drag, startPoint x: 815, startPoint y: 306, endPoint x: 770, endPoint y: 303, distance: 45.1
click at [770, 303] on tr "Всего работающих ВМ 414" at bounding box center [633, 297] width 592 height 29
click at [822, 388] on td "7,25 ТиБ" at bounding box center [858, 383] width 143 height 29
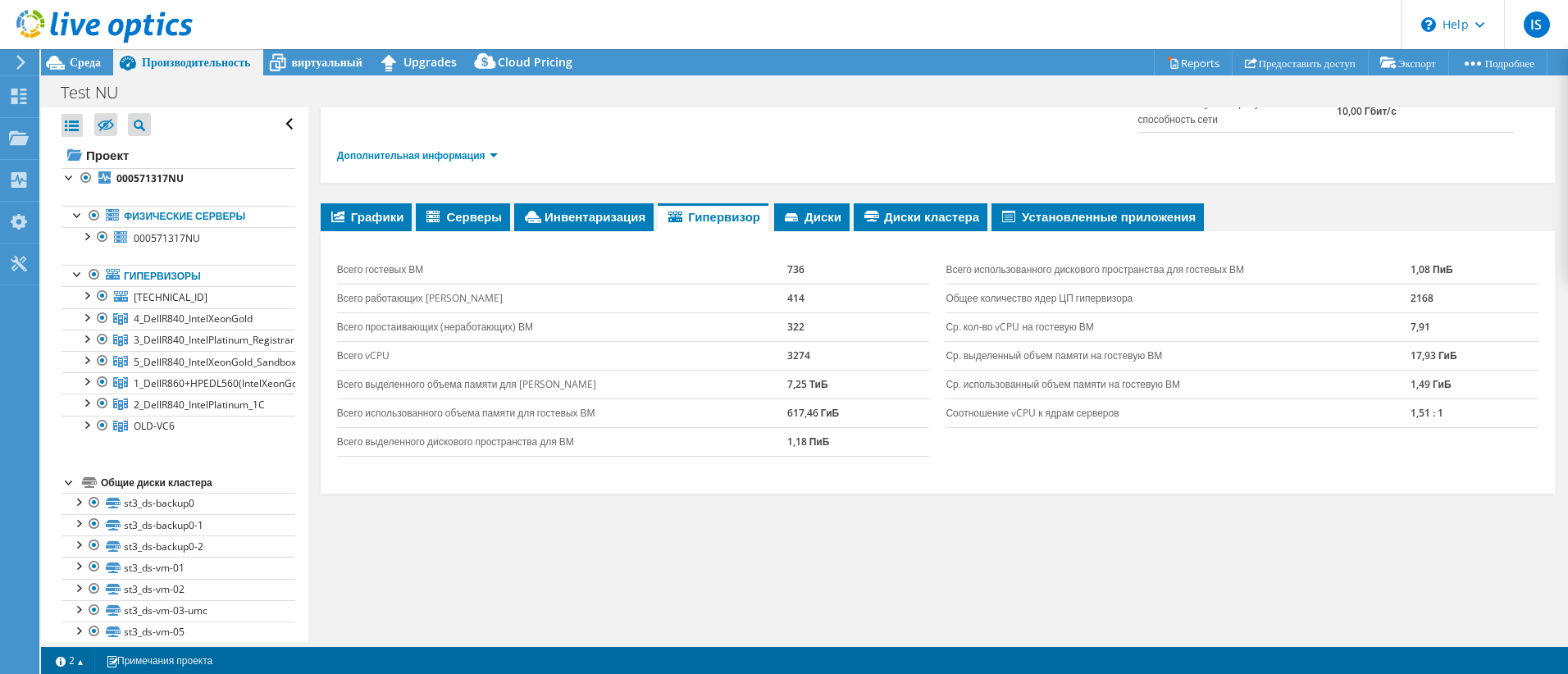
click at [1080, 413] on td "Соотношение vCPU к ядрам серверов" at bounding box center [1177, 413] width 465 height 29
click at [816, 224] on span "Диски" at bounding box center [812, 216] width 59 height 17
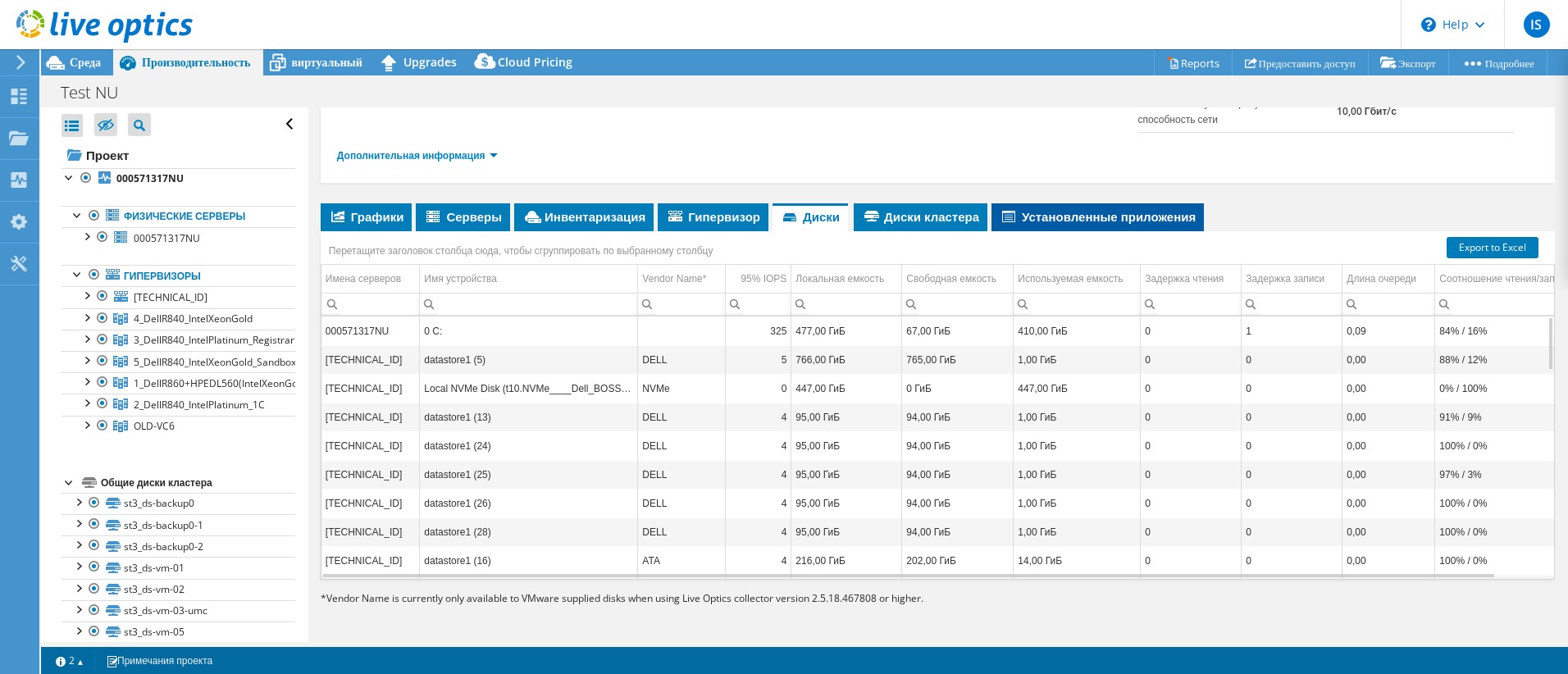
click at [1112, 220] on span "Установленные приложения" at bounding box center [1097, 216] width 196 height 17
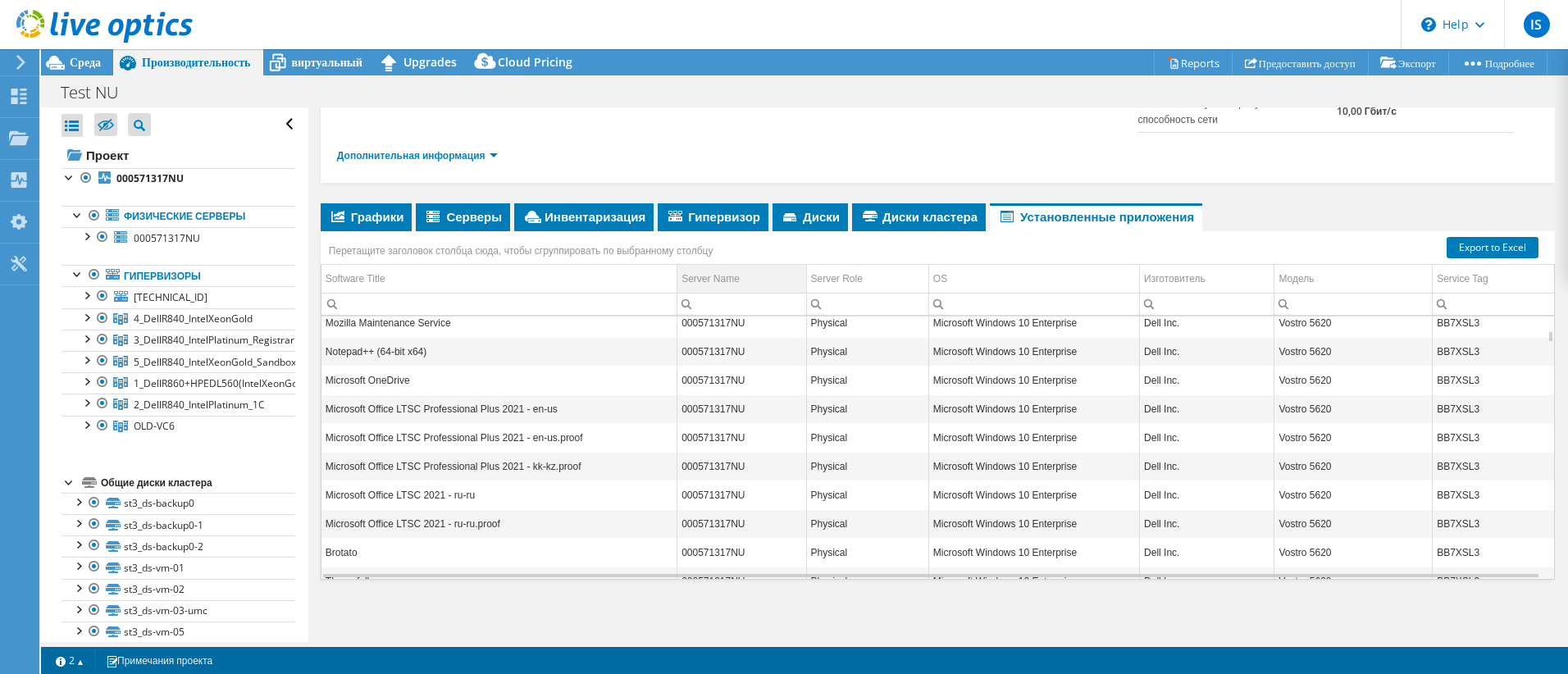
click at [719, 273] on div "Server Name" at bounding box center [710, 278] width 58 height 19
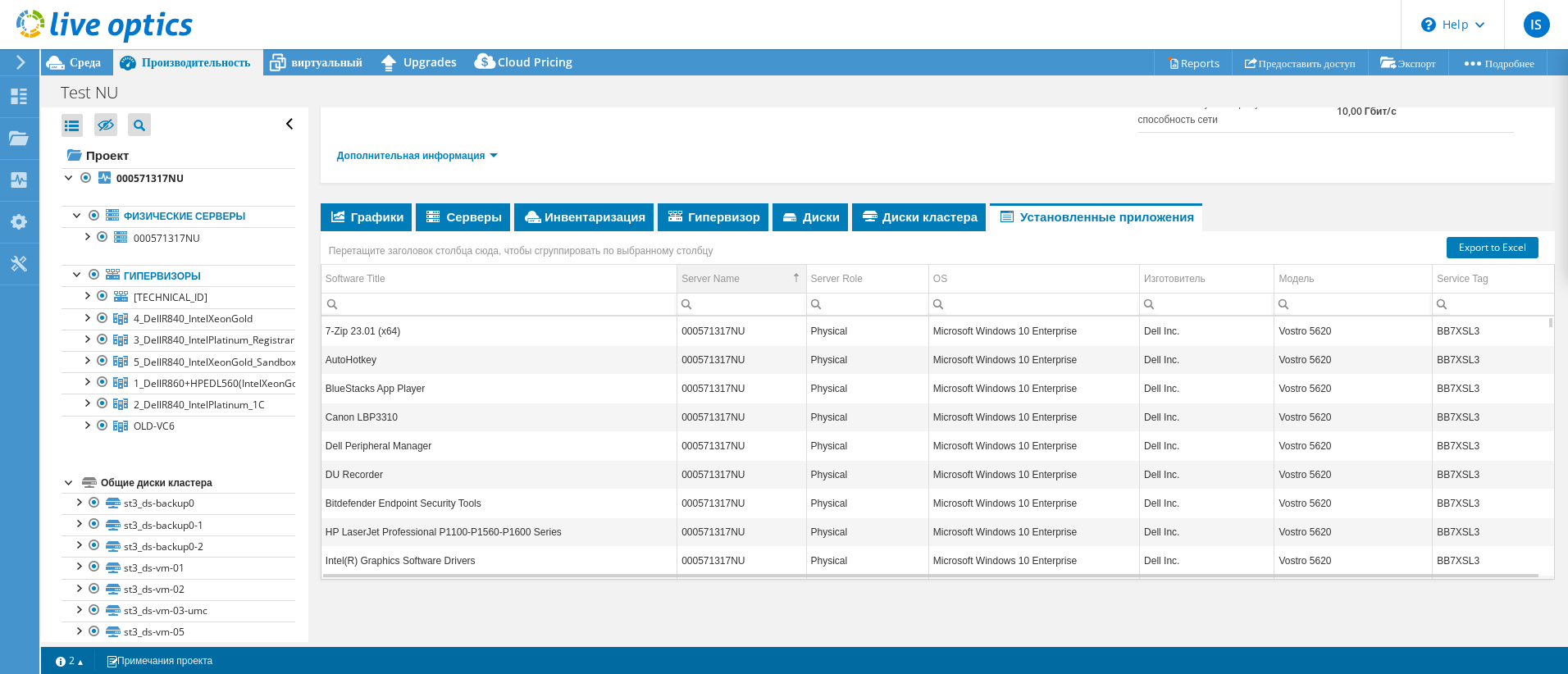
click at [719, 273] on div "Server Name" at bounding box center [710, 278] width 58 height 19
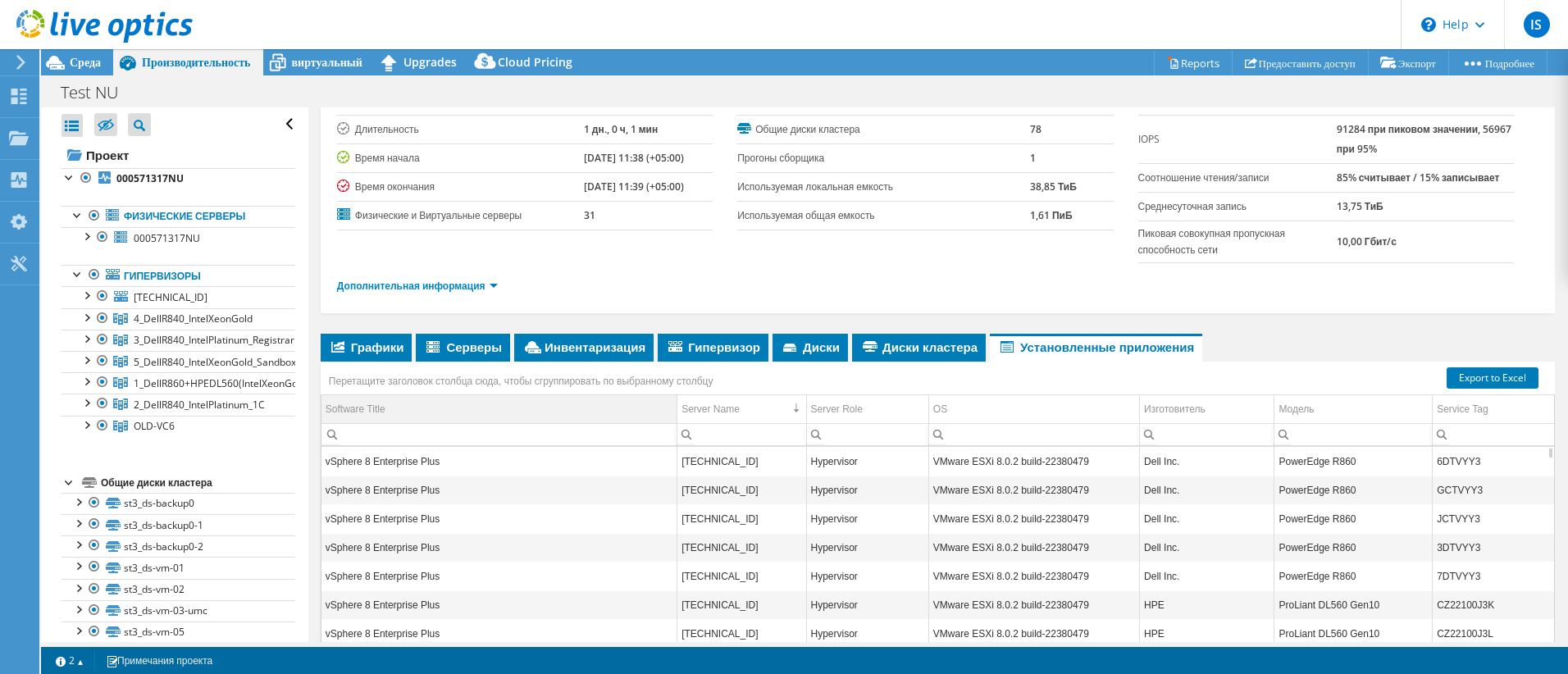
scroll to position [78, 0]
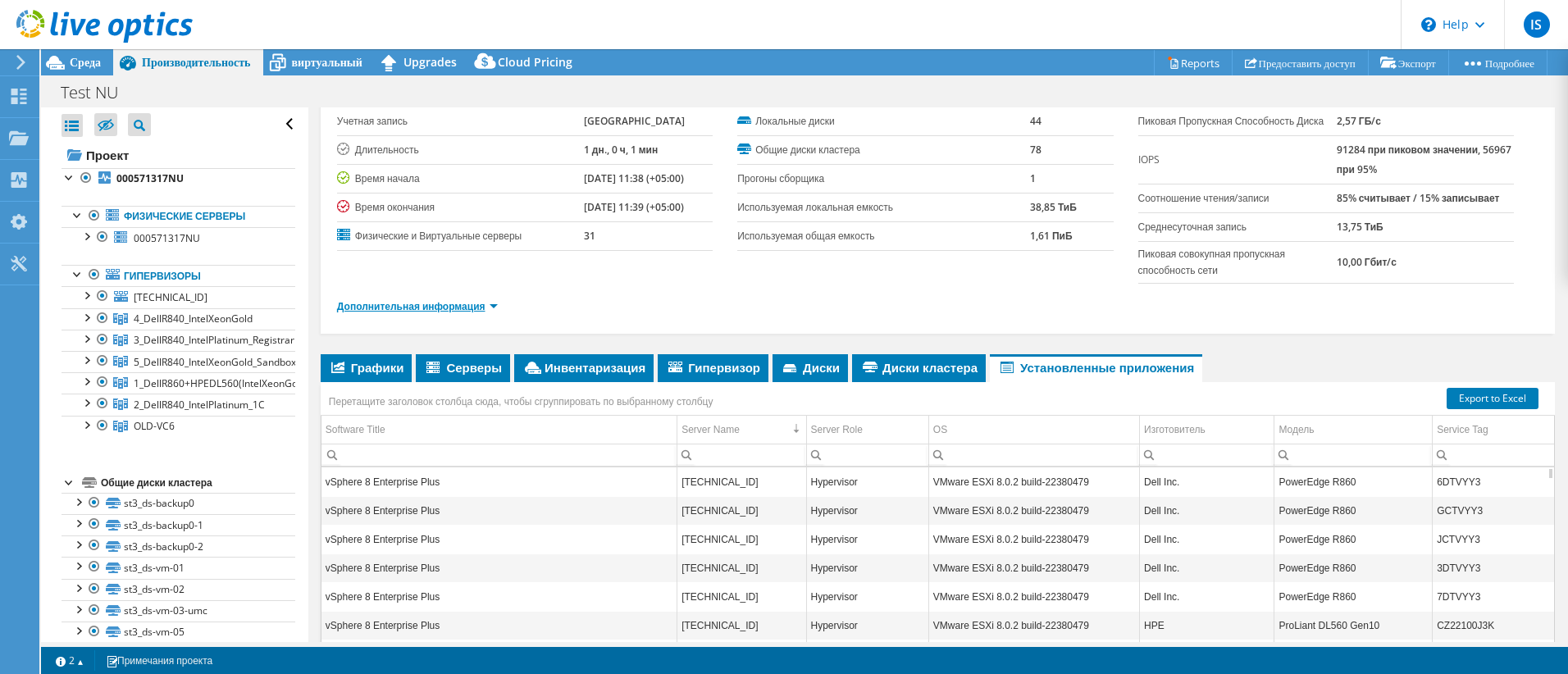
click at [477, 313] on link "Дополнительная информация" at bounding box center [417, 306] width 160 height 14
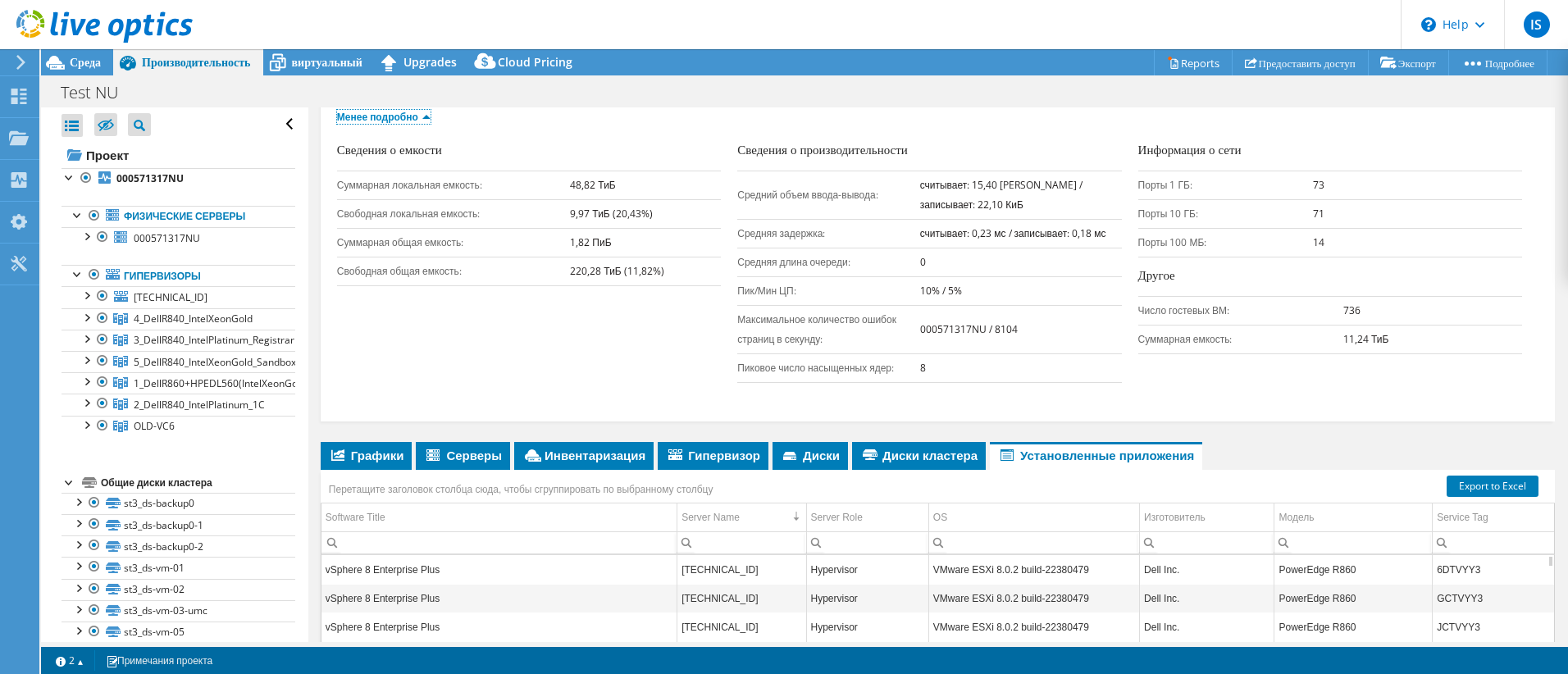
scroll to position [324, 0]
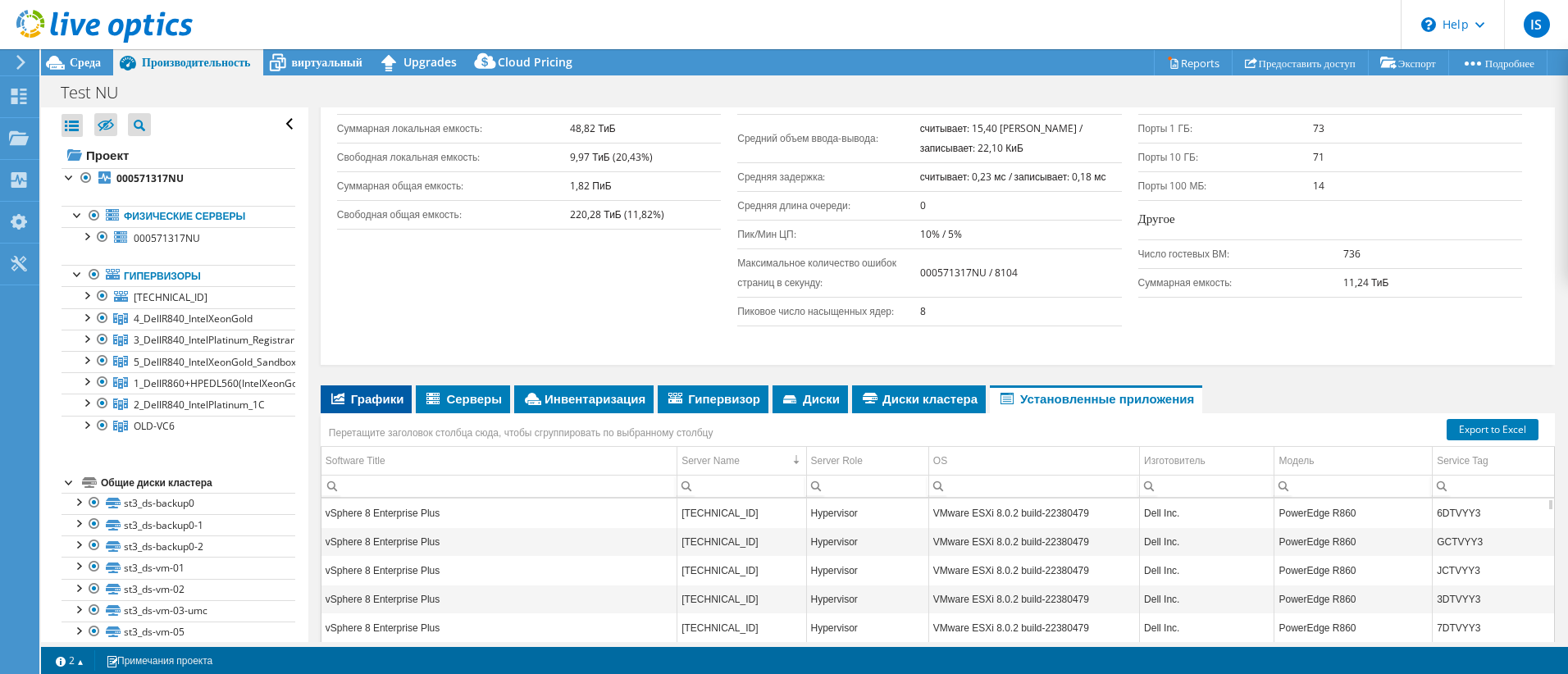
click at [372, 406] on span "Графики" at bounding box center [367, 399] width 76 height 17
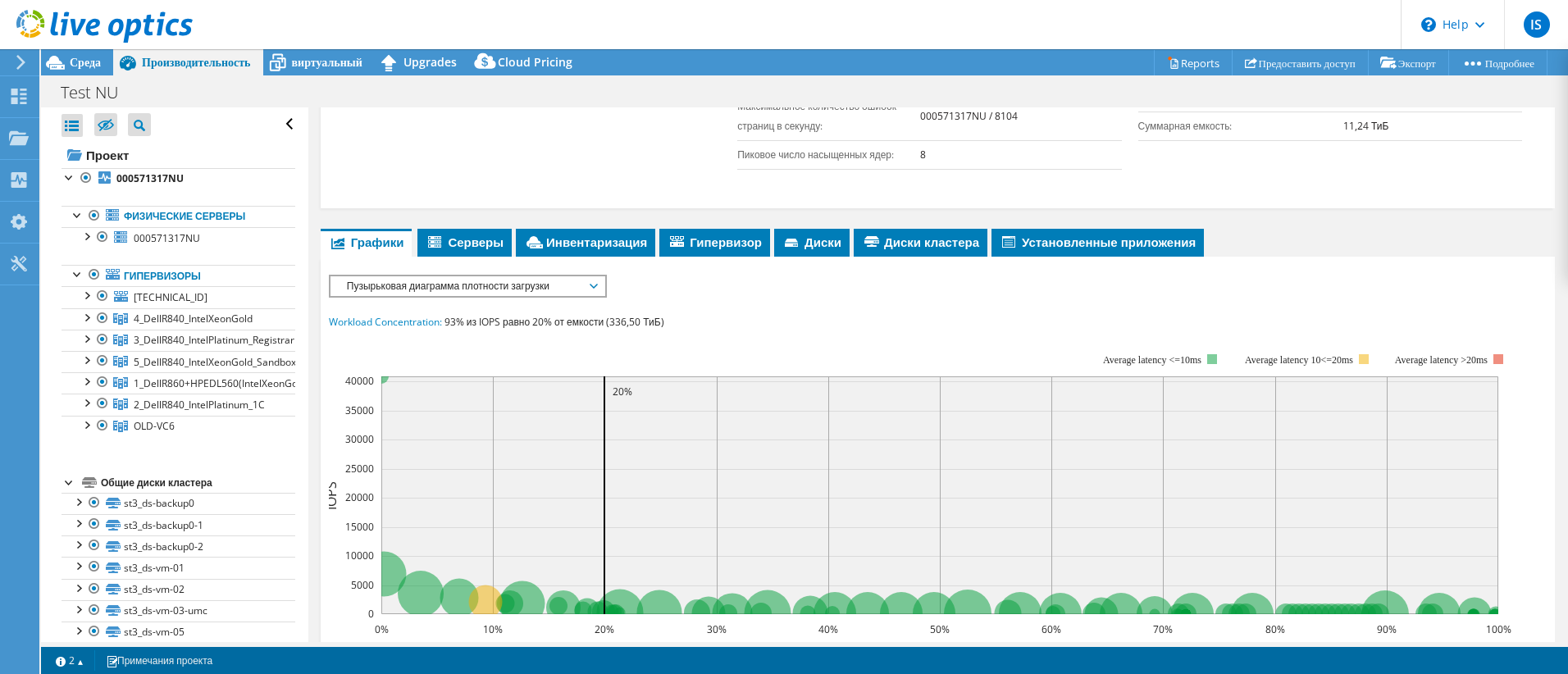
scroll to position [488, 0]
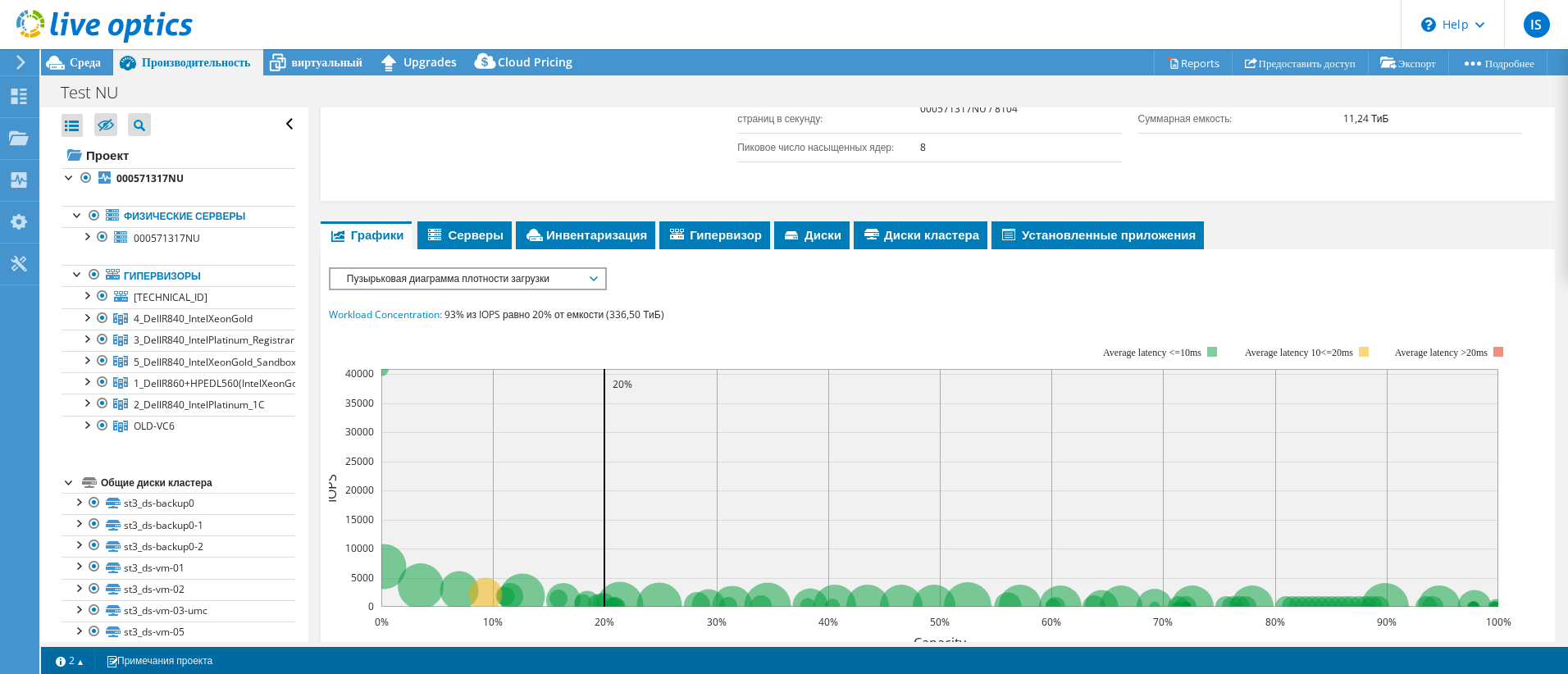
click at [425, 288] on span "Пузырьковая диаграмма плотности загрузки" at bounding box center [467, 278] width 257 height 19
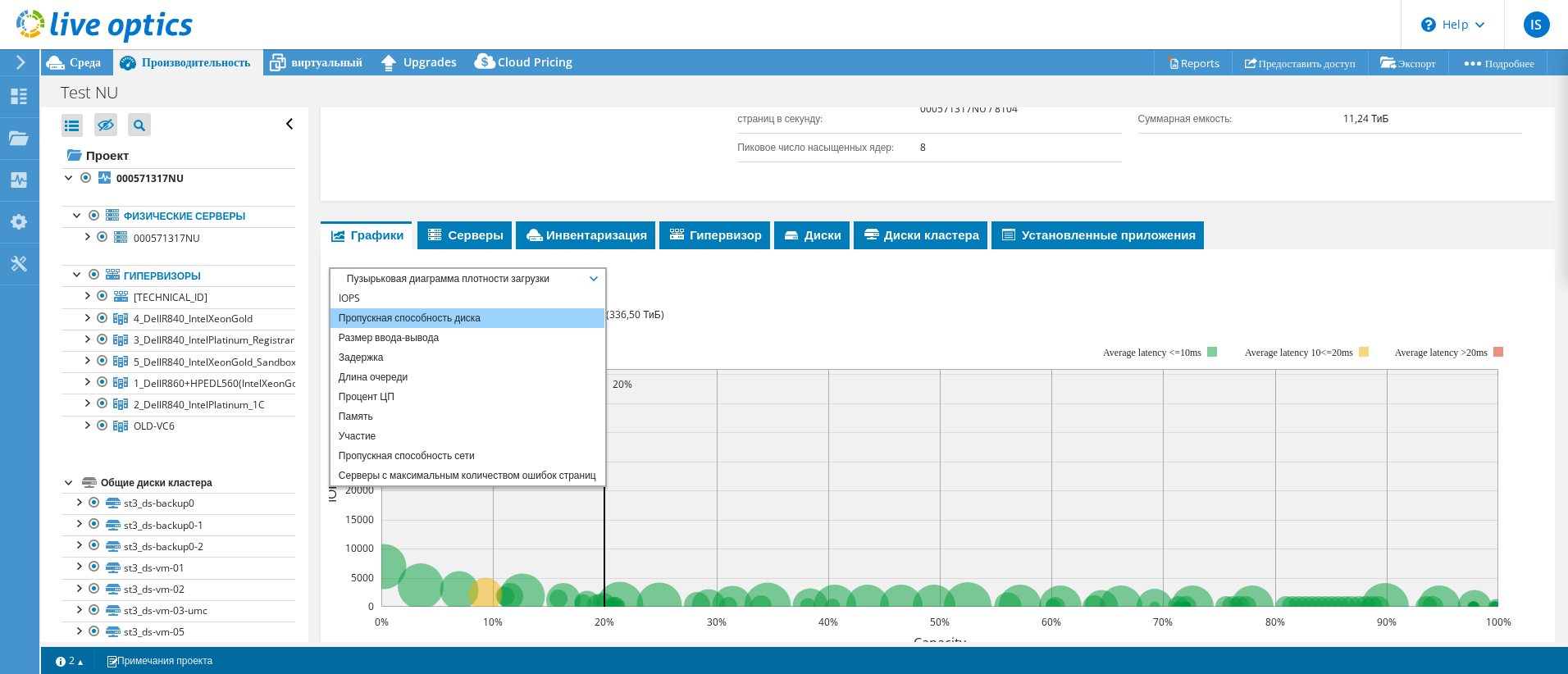
click at [428, 328] on li "Пропускная способность диска" at bounding box center [467, 318] width 274 height 19
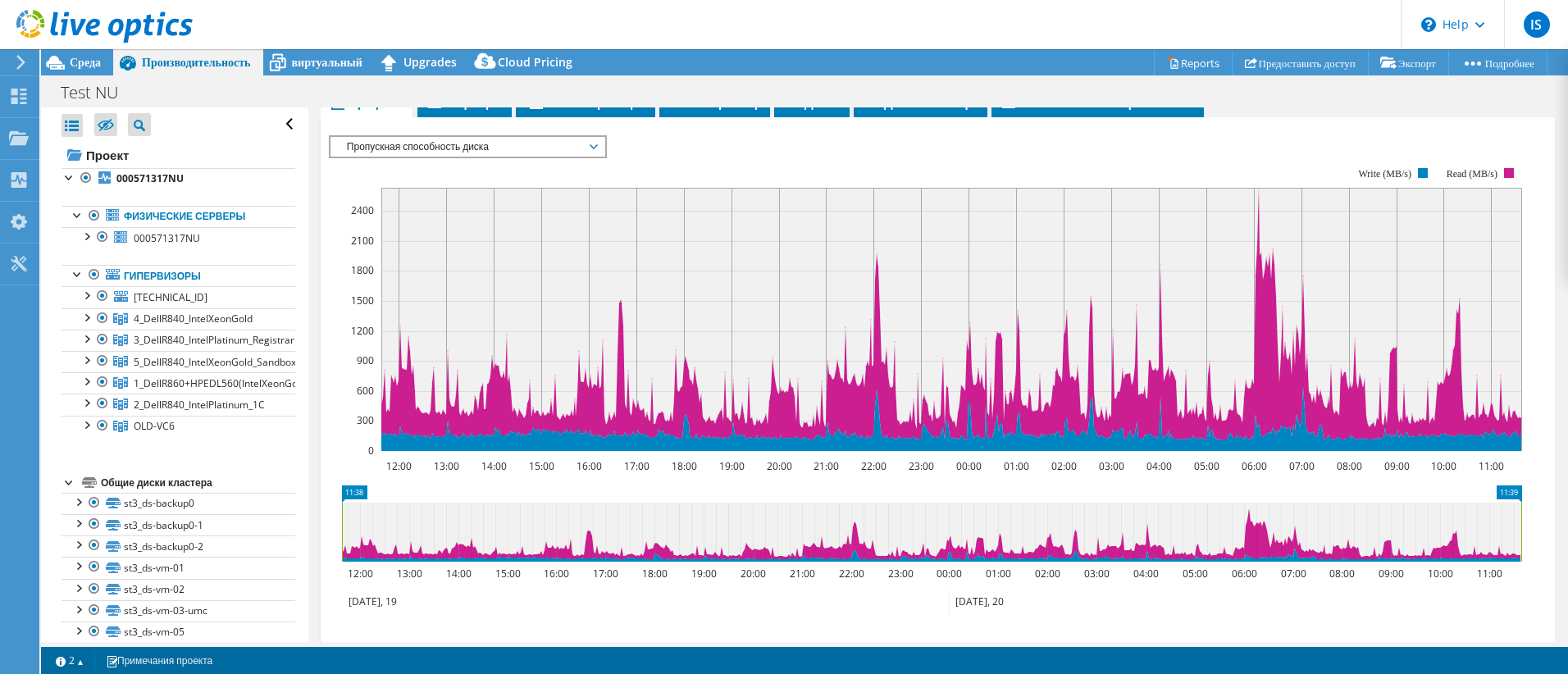
scroll to position [652, 0]
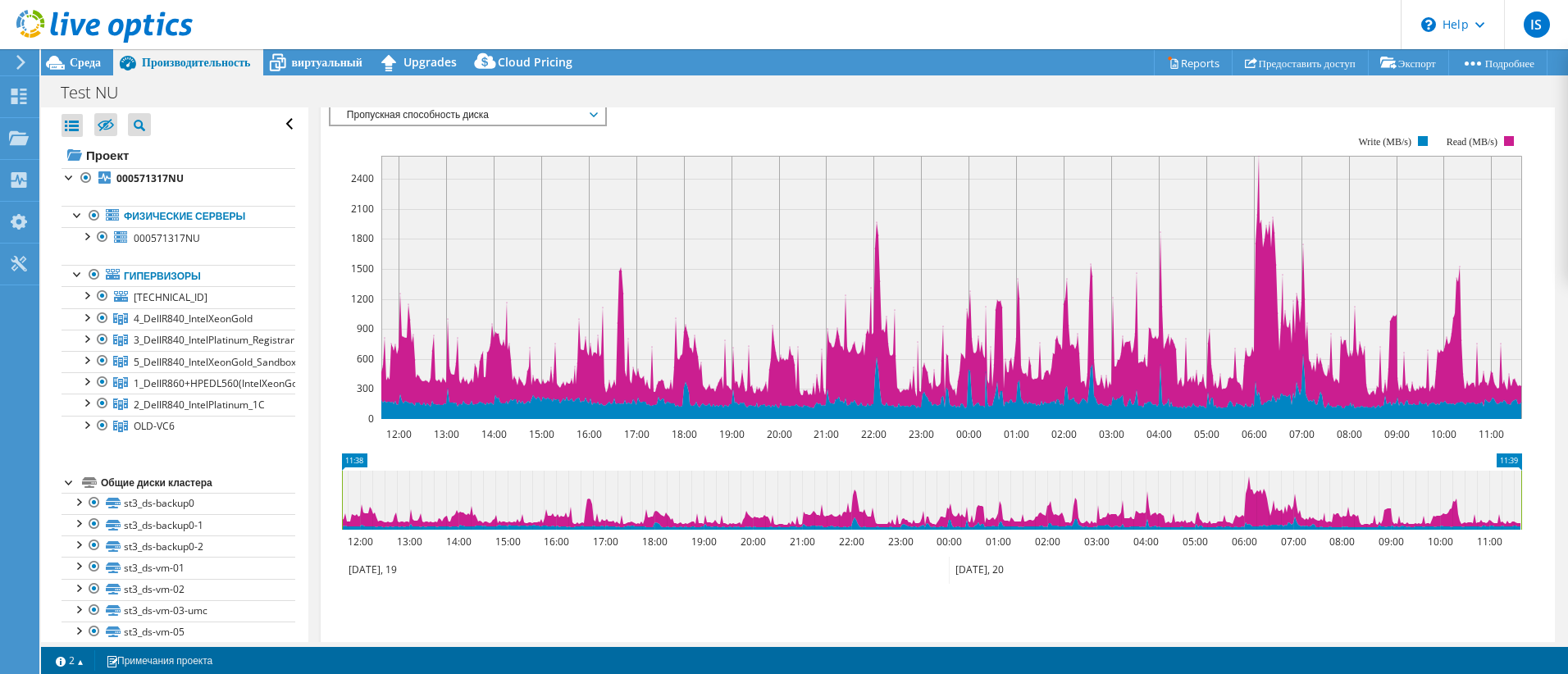
click at [507, 124] on span "Пропускная способность диска" at bounding box center [467, 114] width 257 height 19
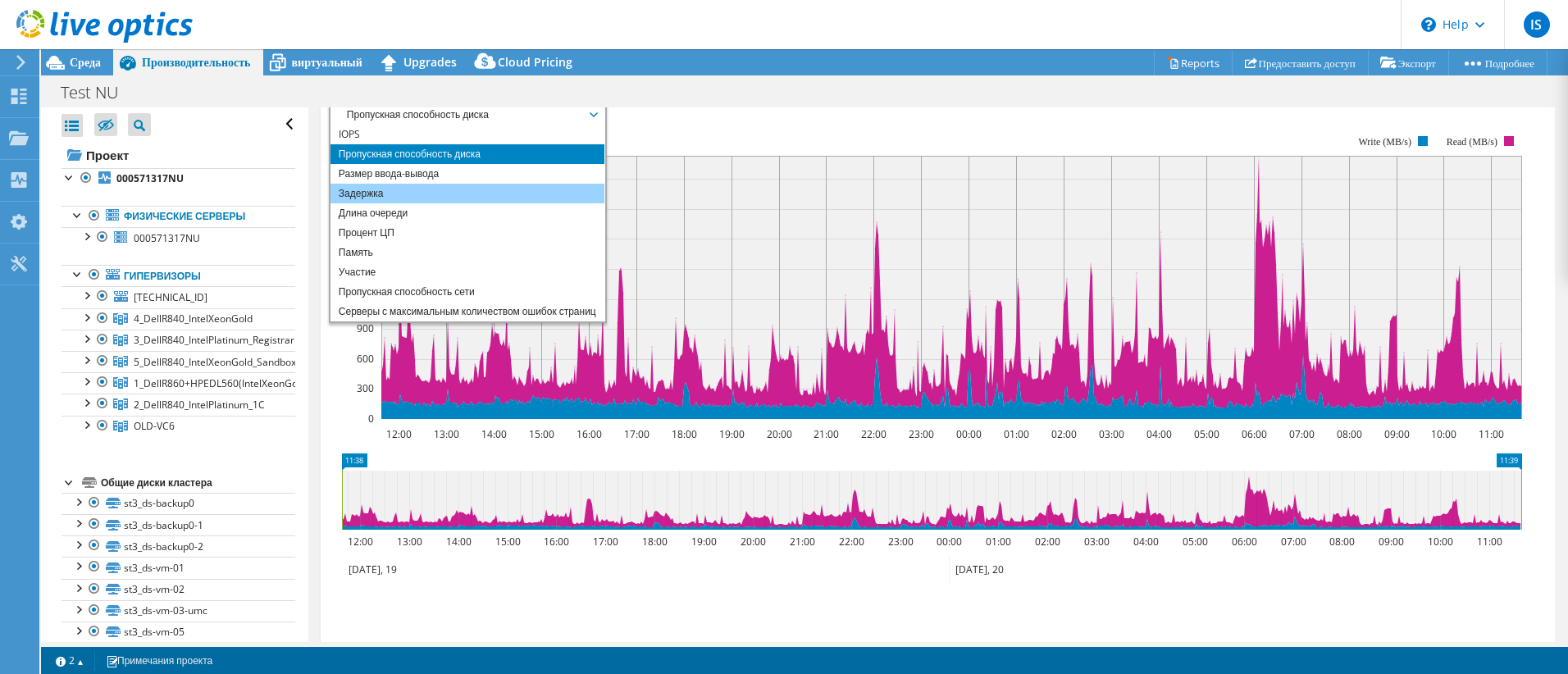
click at [496, 203] on li "Задержка" at bounding box center [467, 192] width 274 height 19
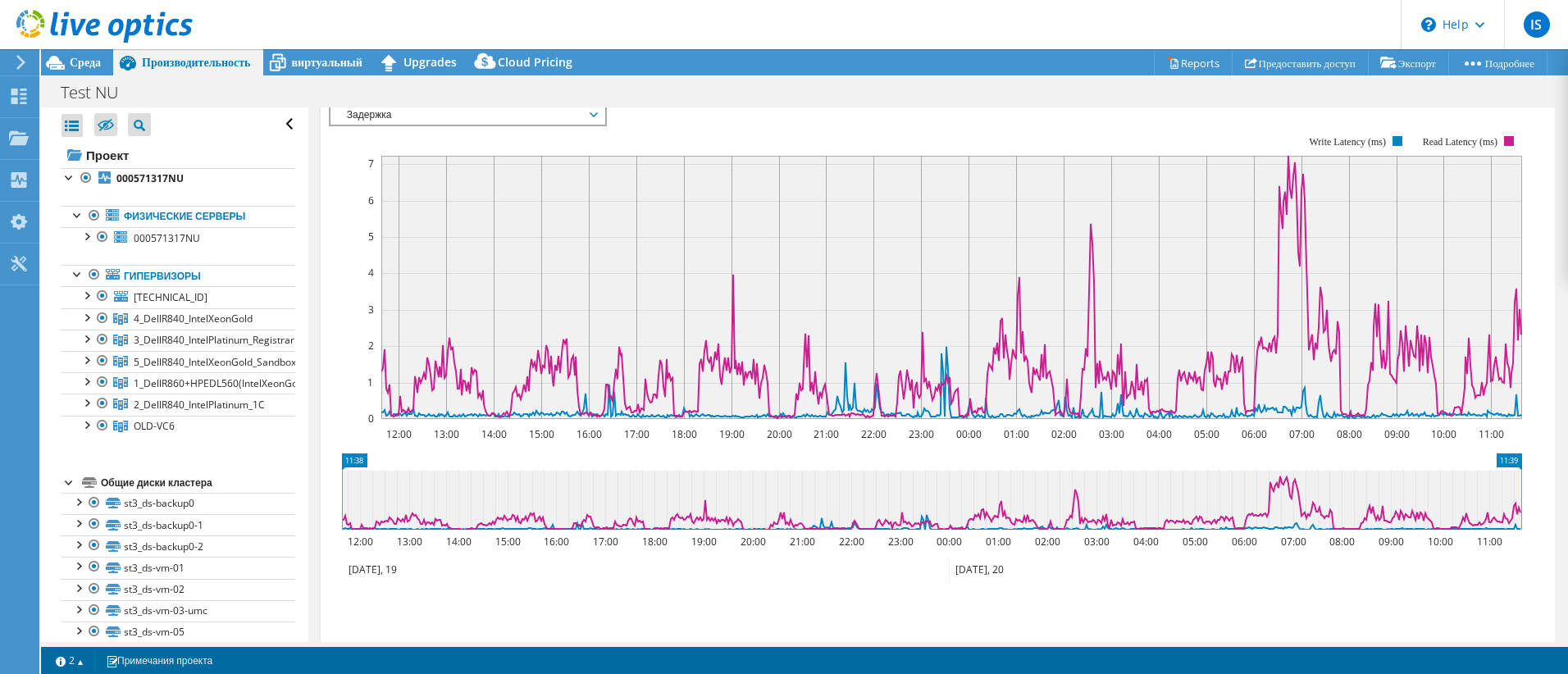
click at [578, 124] on span "Задержка" at bounding box center [467, 114] width 257 height 19
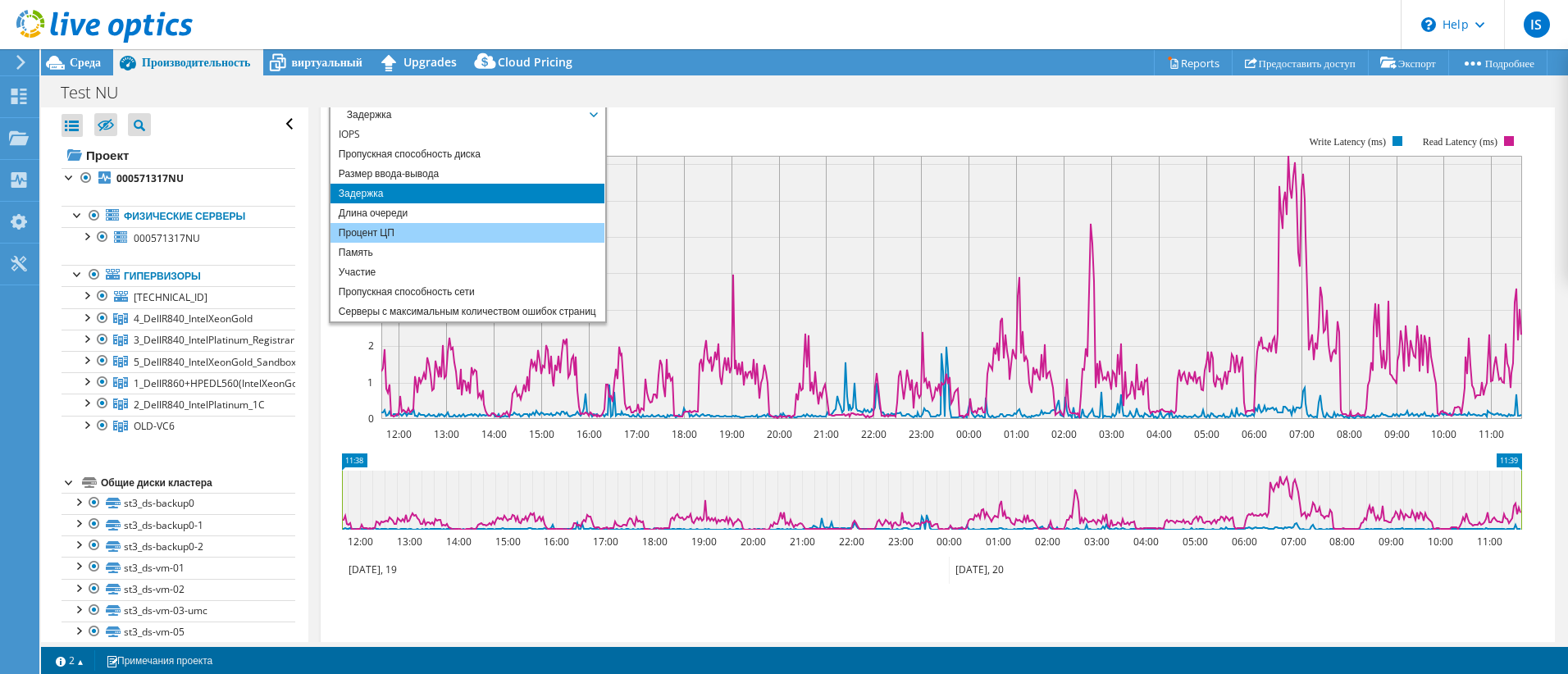
click at [535, 242] on li "Процент ЦП" at bounding box center [467, 232] width 274 height 19
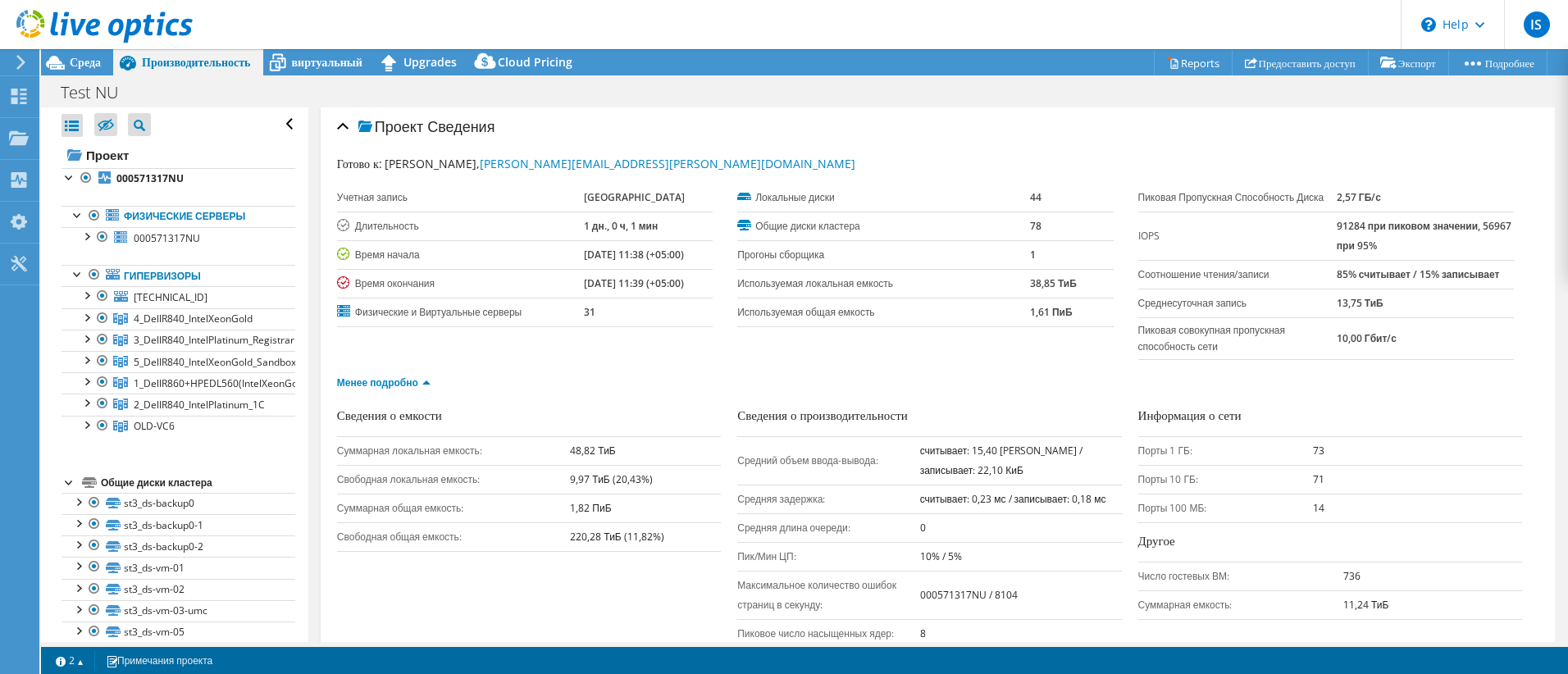
scroll to position [0, 0]
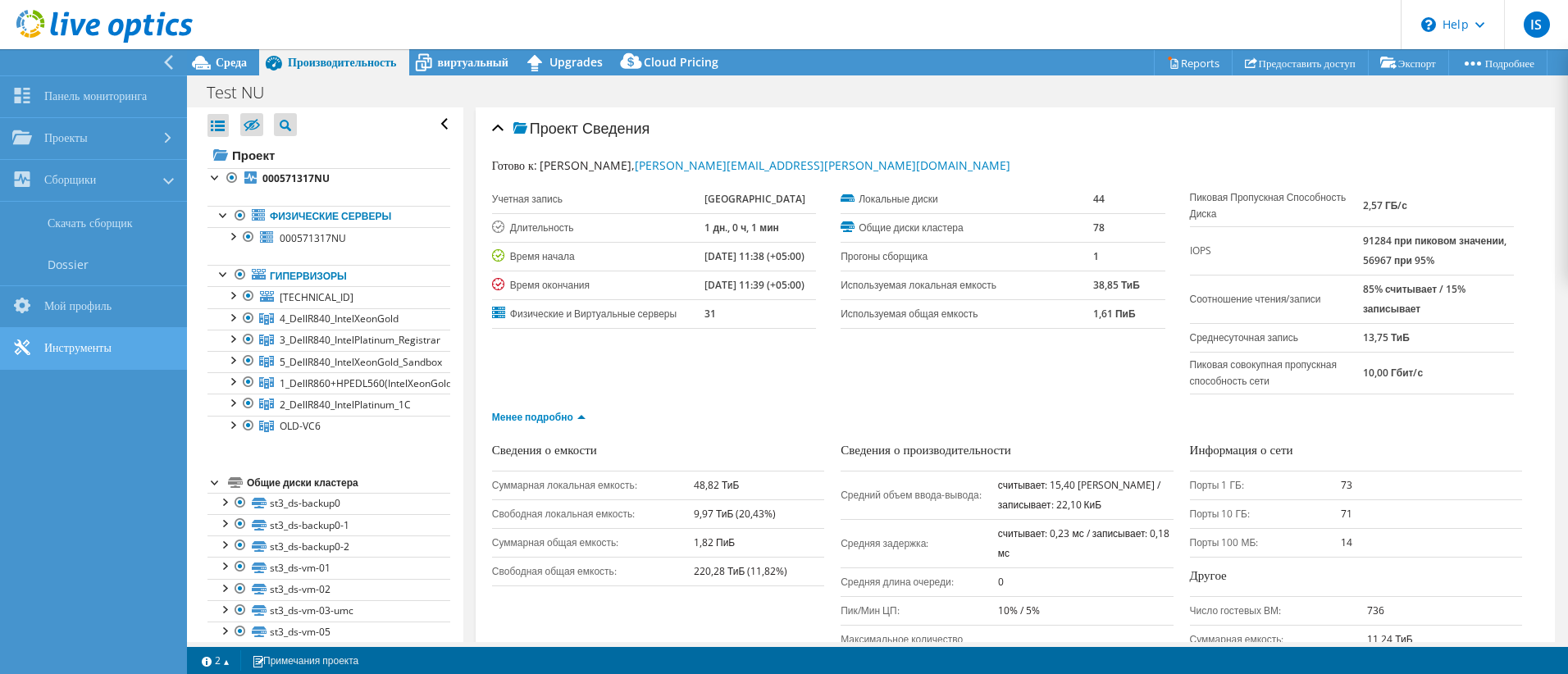
click at [66, 343] on link "Инструменты" at bounding box center [93, 348] width 187 height 41
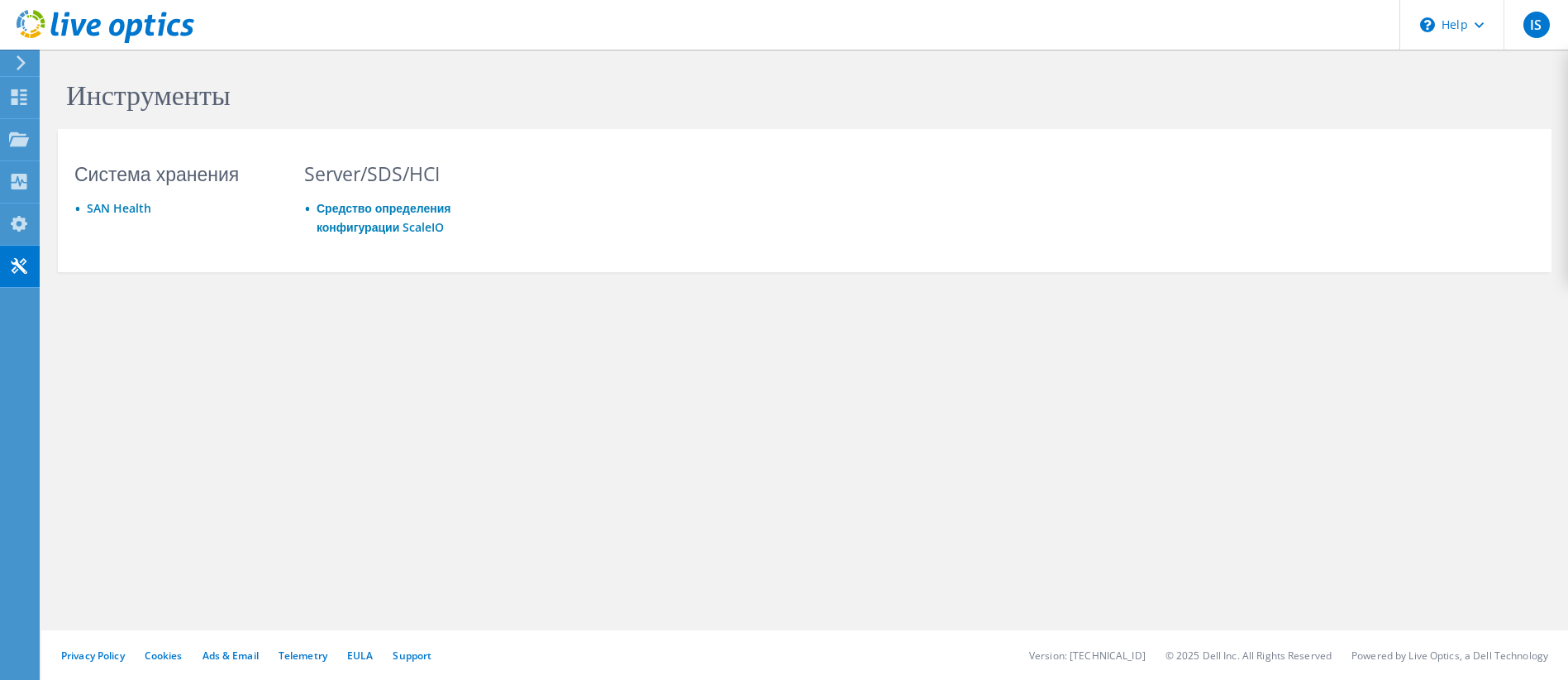
click at [22, 57] on icon at bounding box center [20, 63] width 12 height 15
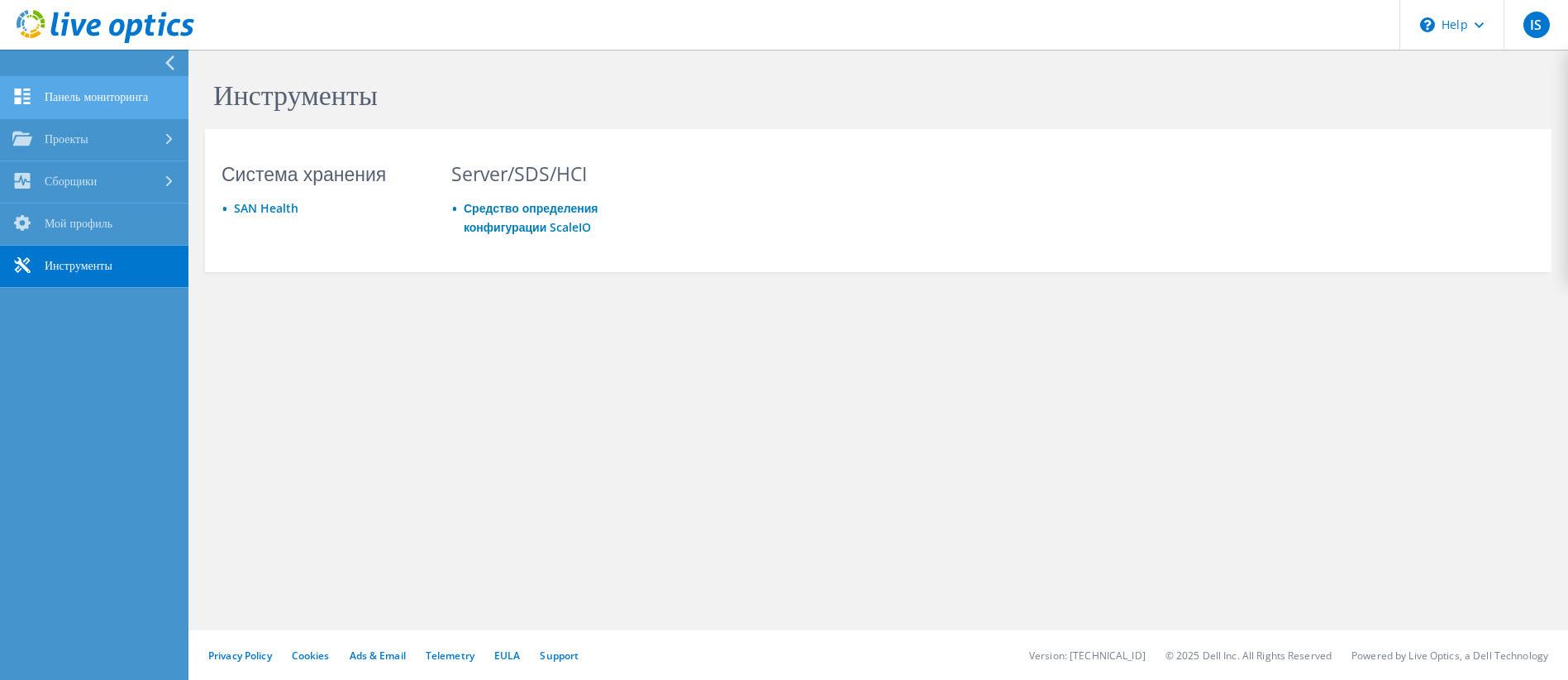
click at [43, 98] on link "Панель мониторинга" at bounding box center [94, 98] width 189 height 42
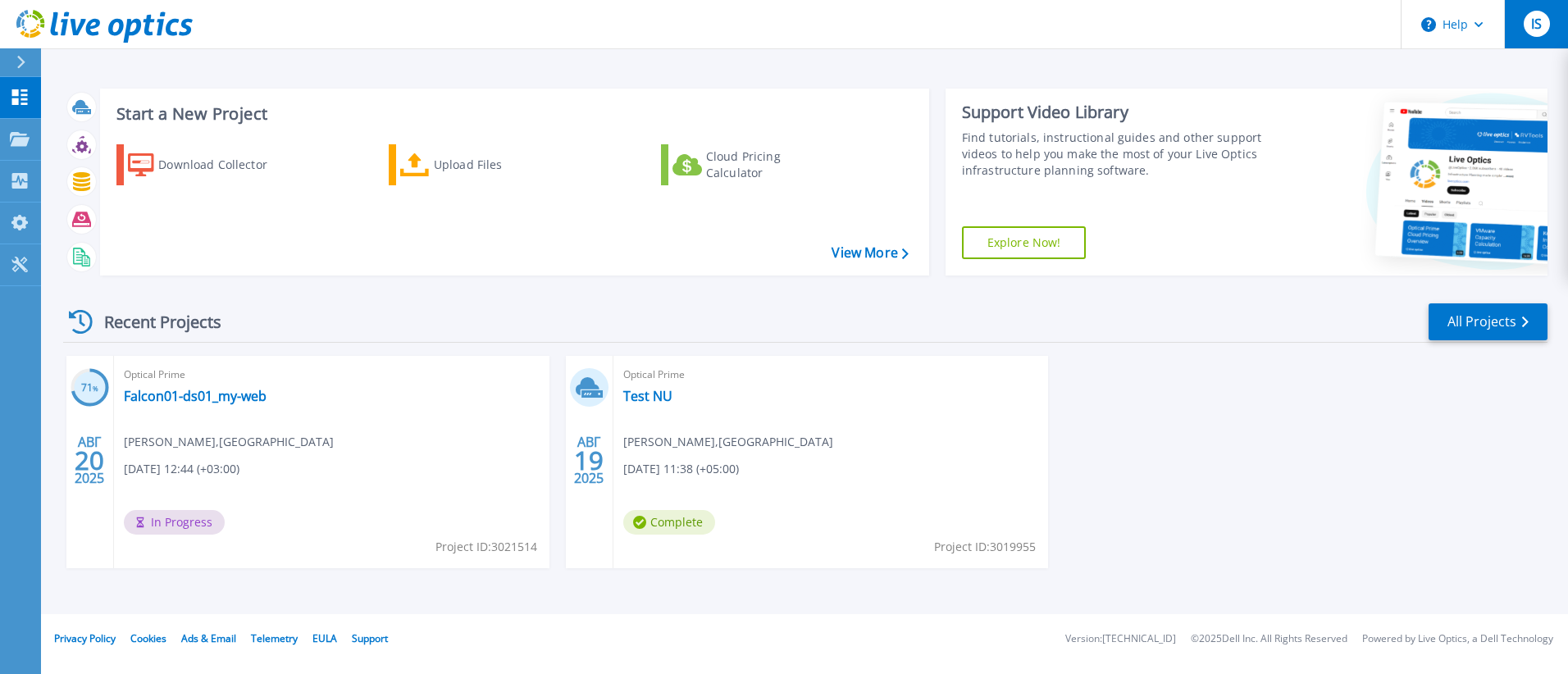
click at [1539, 20] on span "IS" at bounding box center [1537, 24] width 11 height 13
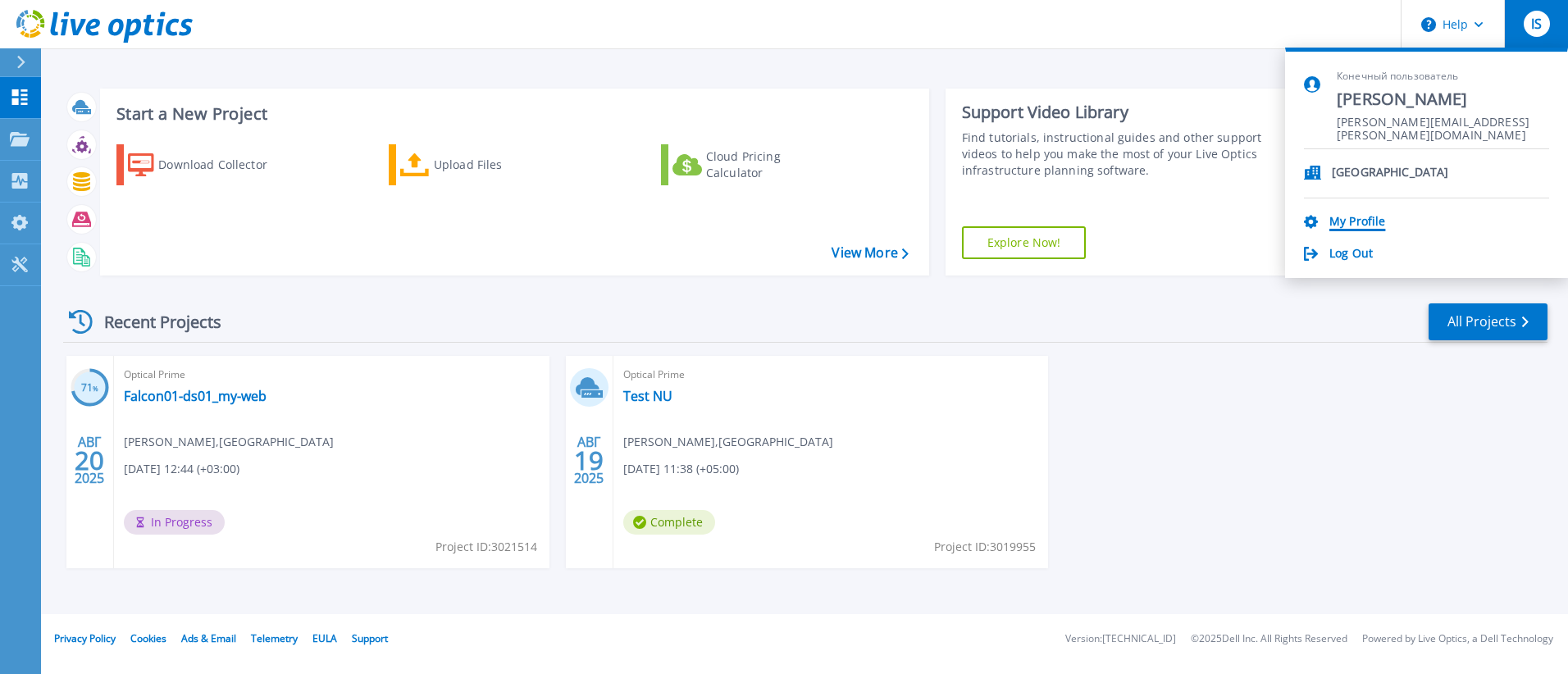
click at [1357, 222] on link "My Profile" at bounding box center [1357, 222] width 56 height 16
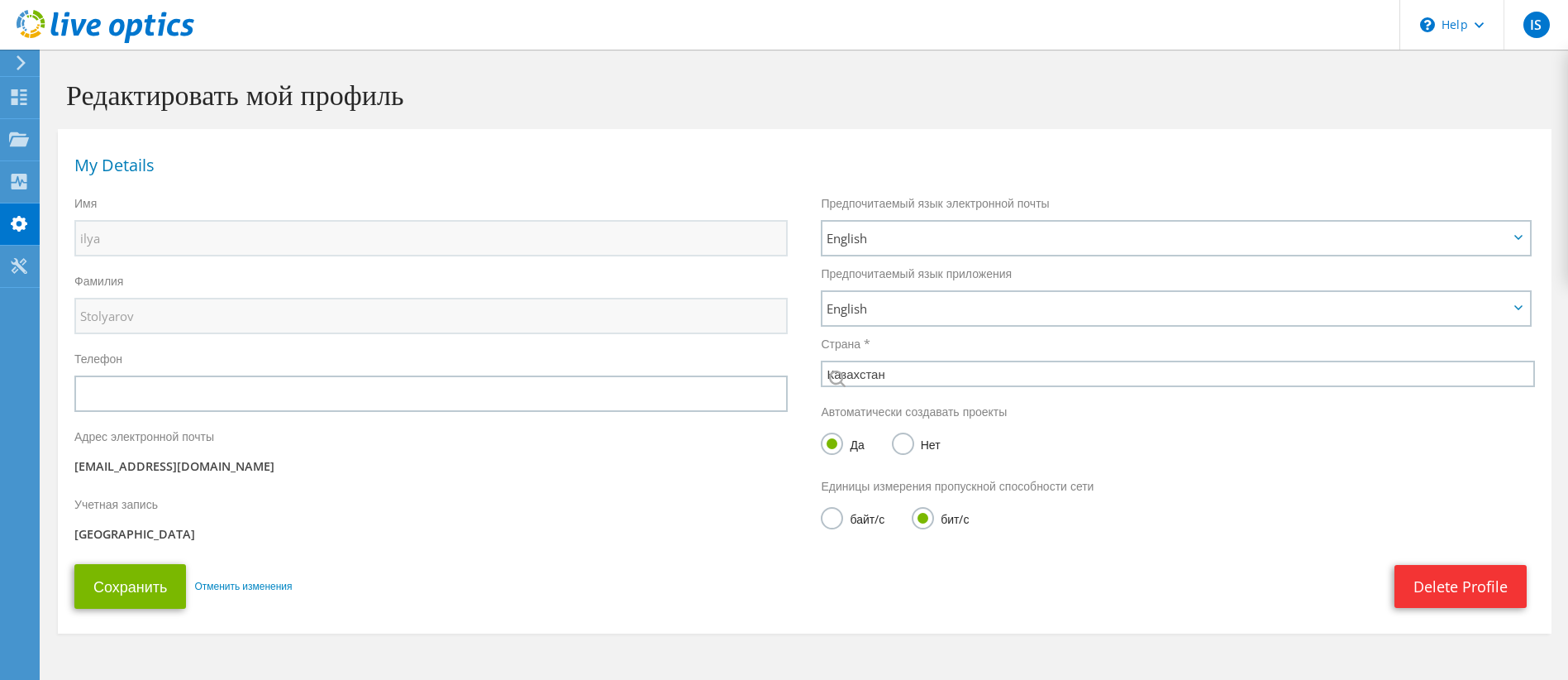
select select "121"
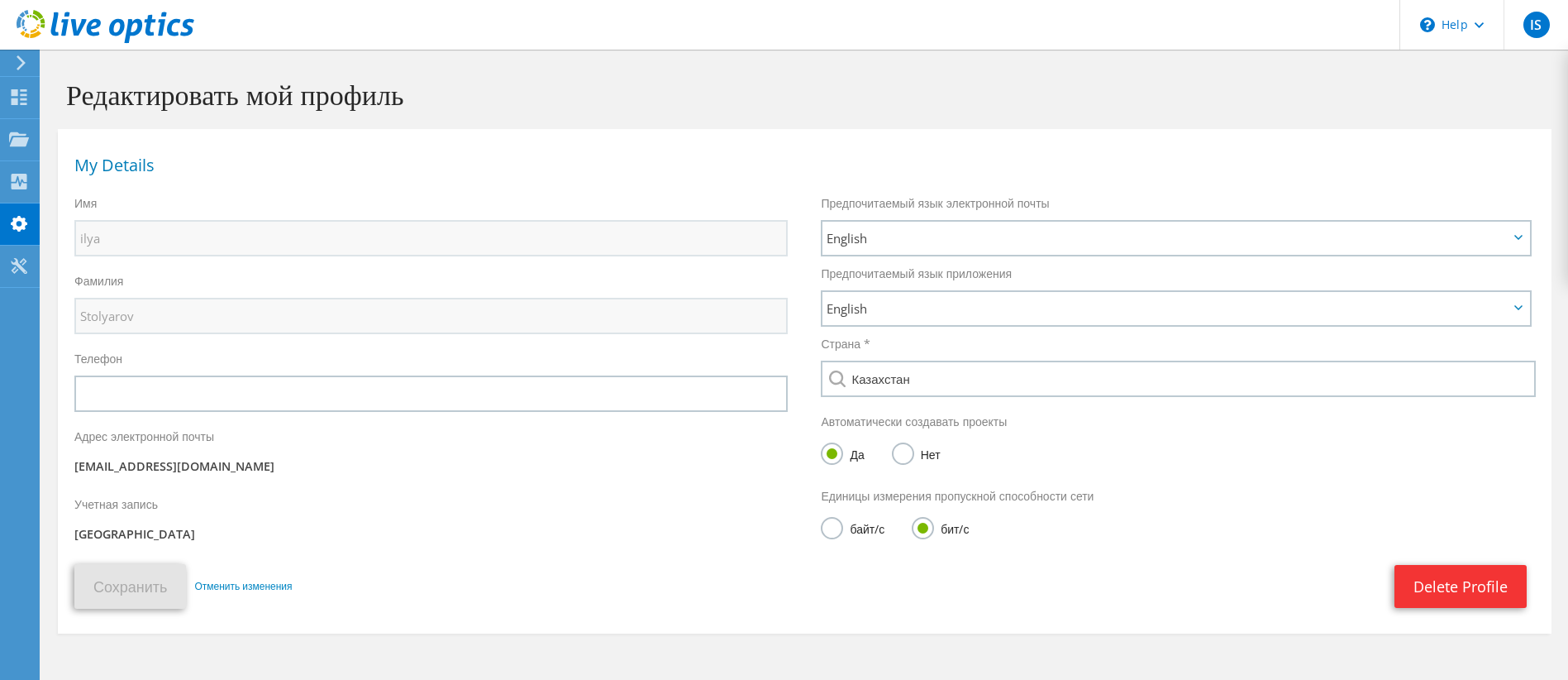
scroll to position [53, 0]
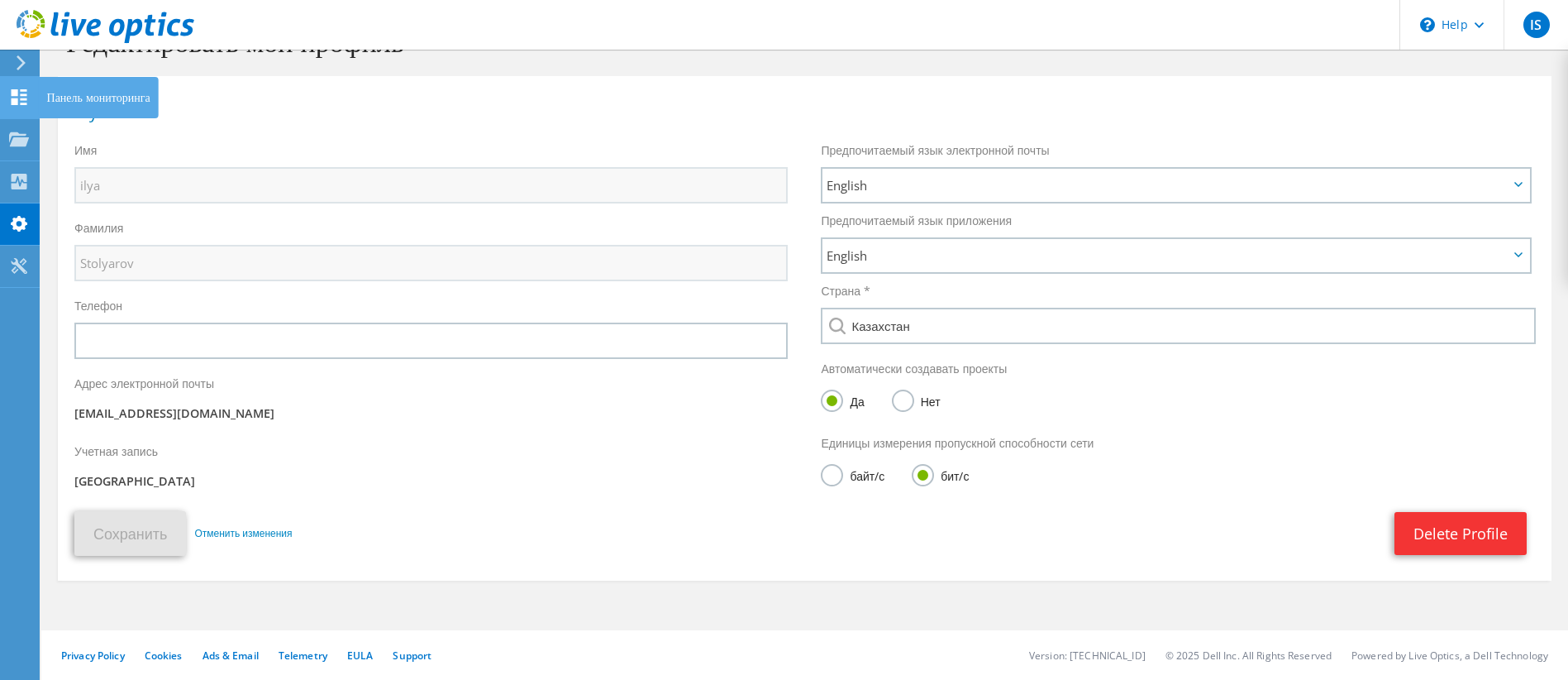
click at [27, 102] on icon at bounding box center [19, 97] width 20 height 16
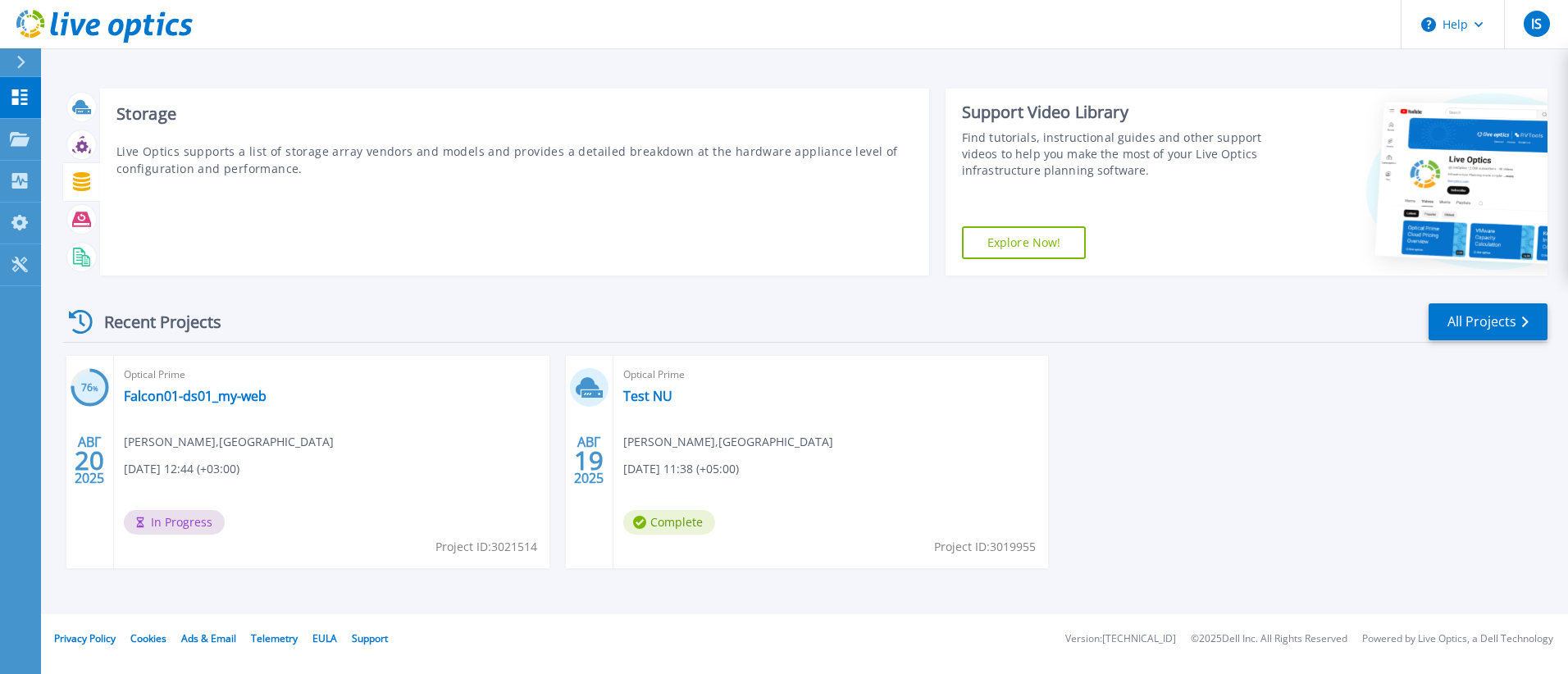
click at [93, 188] on div at bounding box center [81, 181] width 29 height 29
click at [323, 148] on p "Live Optics supports a list of storage array vendors and models and provides a …" at bounding box center [514, 159] width 796 height 34
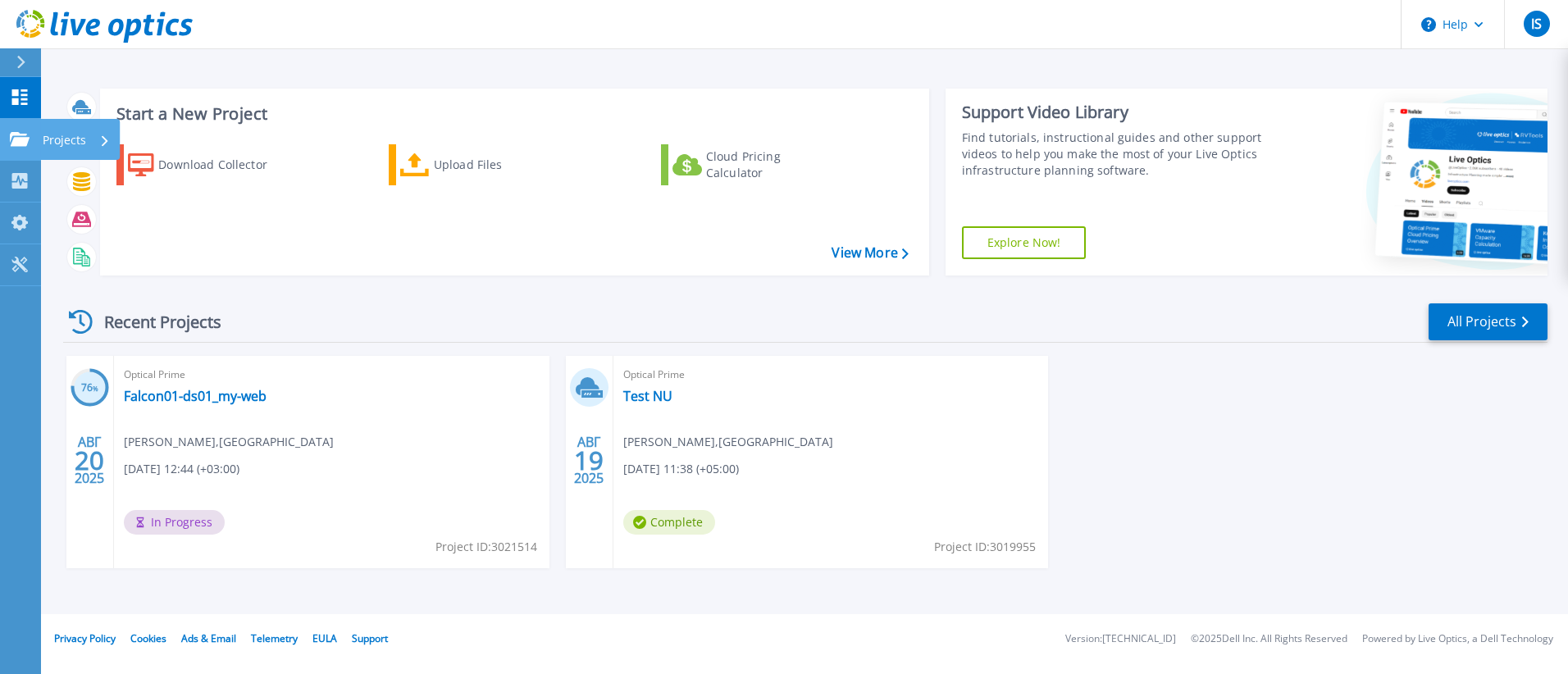
click at [17, 146] on link "Projects Projects" at bounding box center [20, 139] width 41 height 41
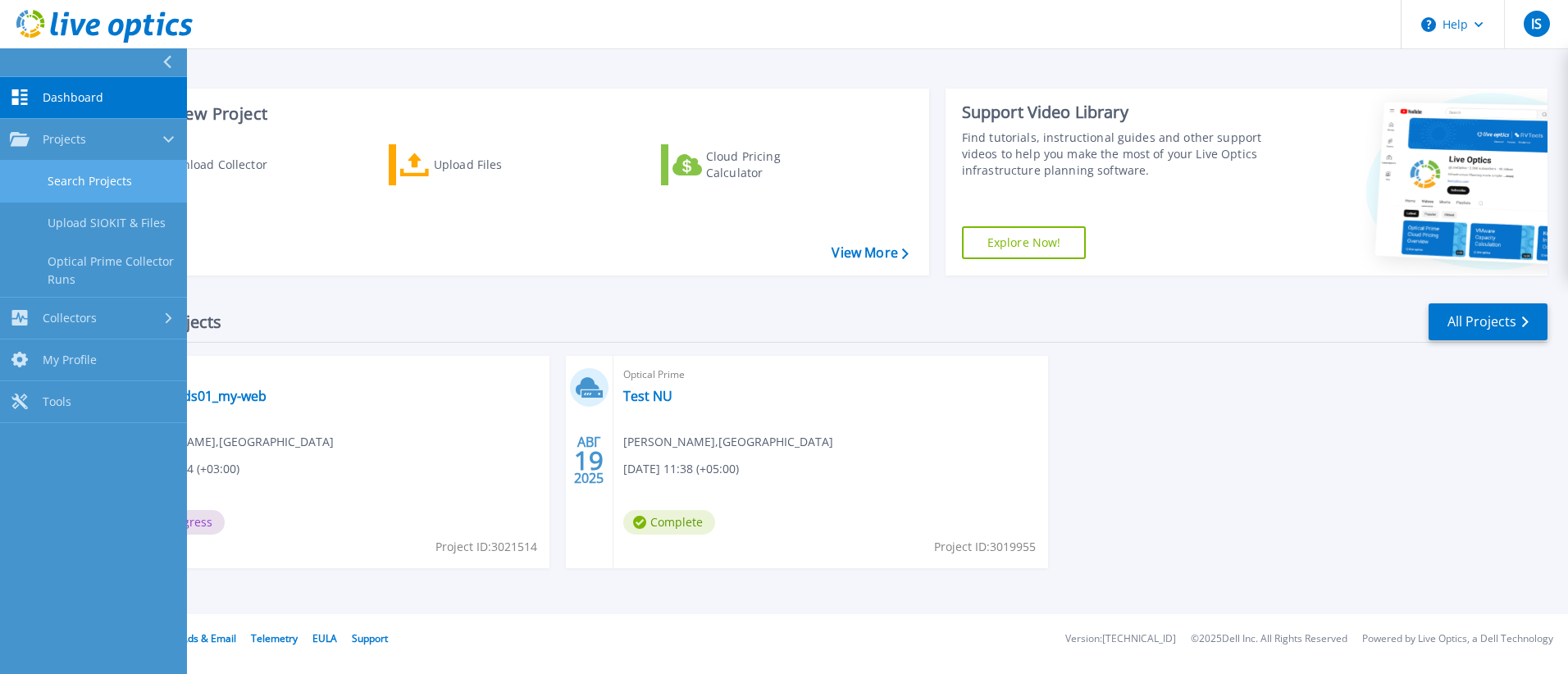
click at [142, 190] on link "Search Projects" at bounding box center [93, 180] width 187 height 41
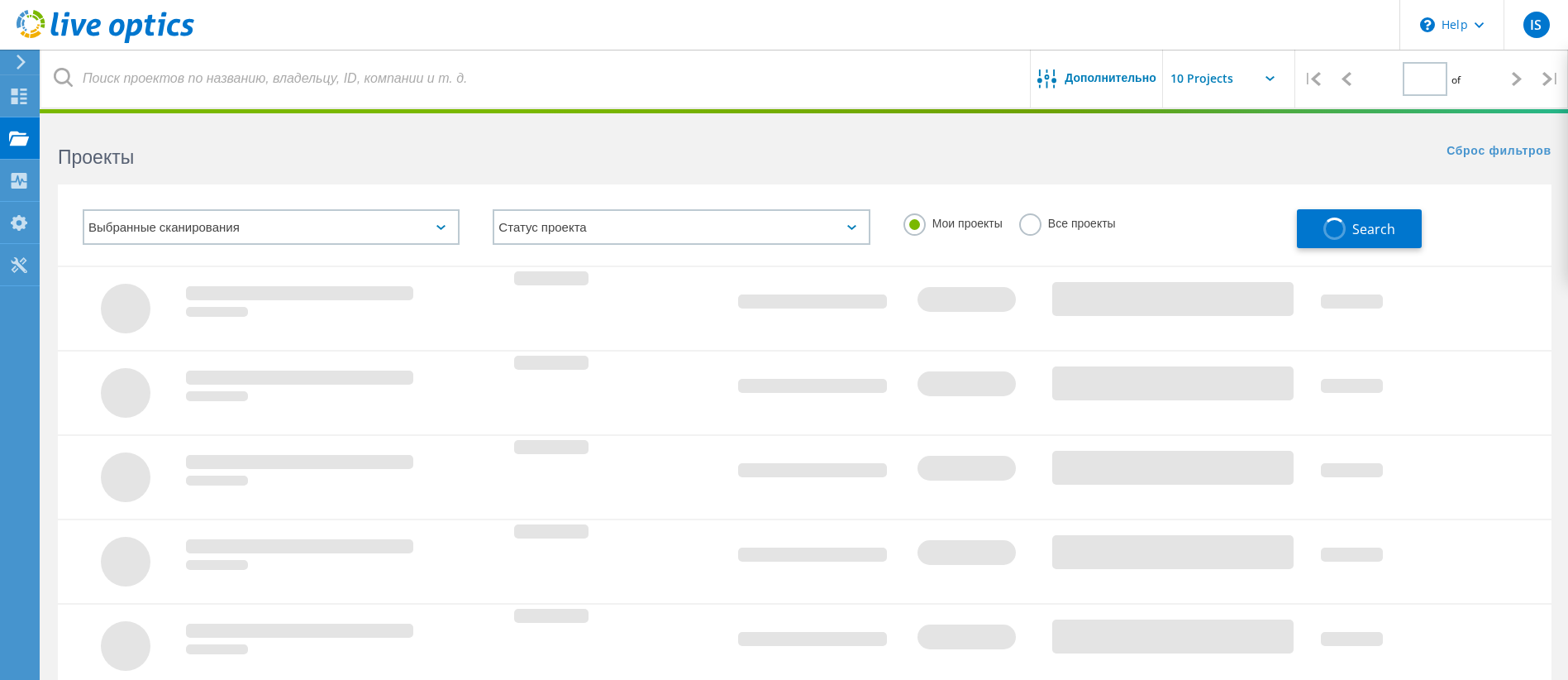
type input "1"
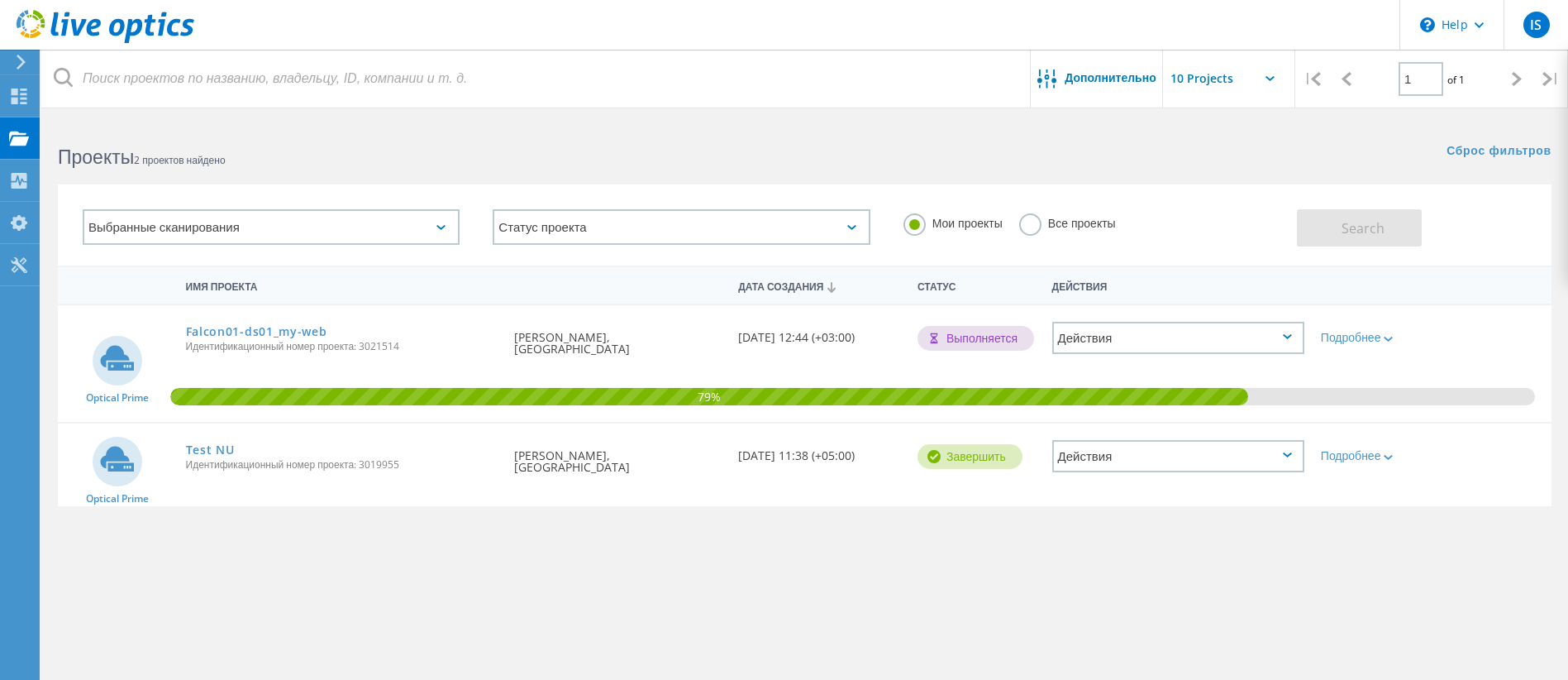
click at [188, 233] on div "Выбранные сканирования" at bounding box center [271, 227] width 377 height 35
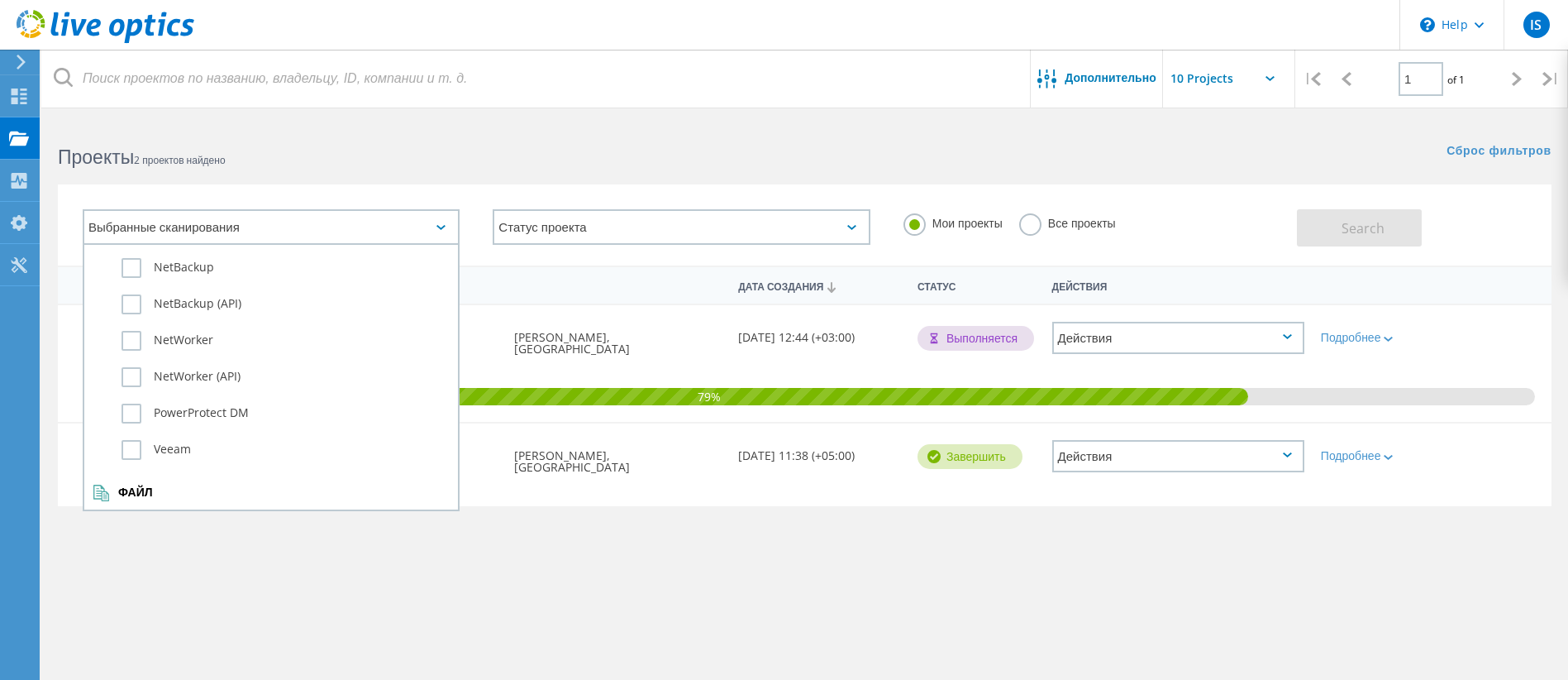
scroll to position [1162, 0]
click at [152, 407] on label "Veeam" at bounding box center [285, 407] width 328 height 20
click at [0, 0] on input "Veeam" at bounding box center [0, 0] width 0 height 0
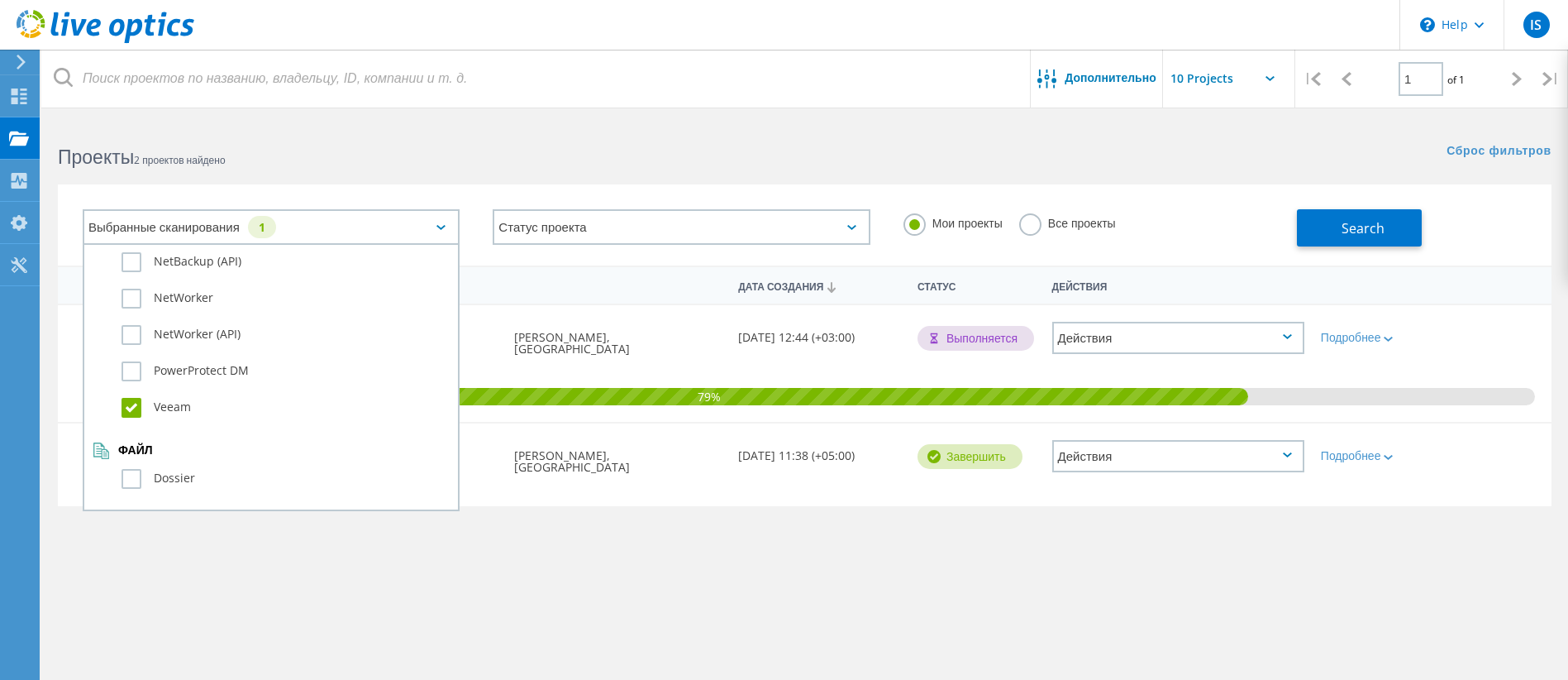
click at [152, 407] on label "Veeam" at bounding box center [285, 407] width 328 height 20
click at [0, 0] on input "Veeam" at bounding box center [0, 0] width 0 height 0
click at [296, 150] on h2 "Проекты 2 проектов найдено" at bounding box center [423, 156] width 730 height 27
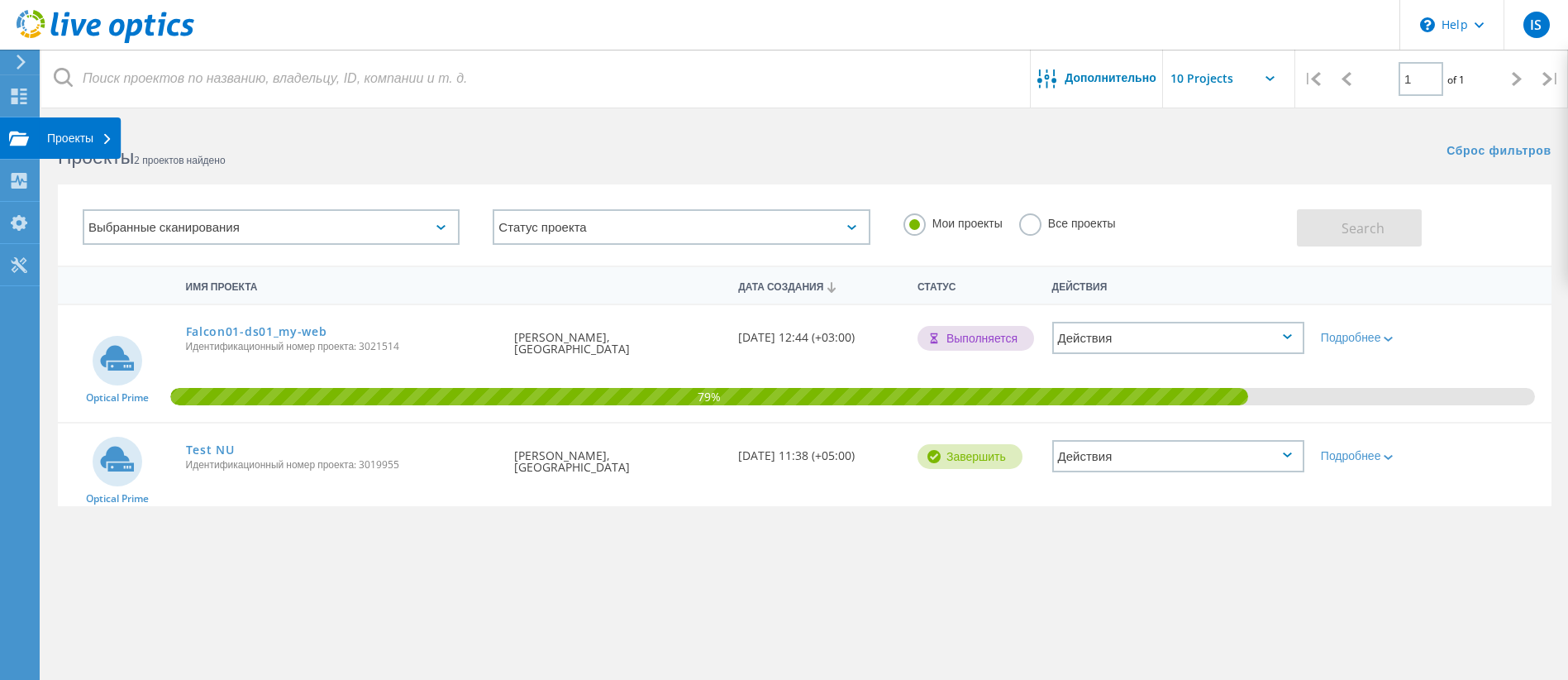
click at [43, 137] on div "Проекты" at bounding box center [80, 137] width 82 height 41
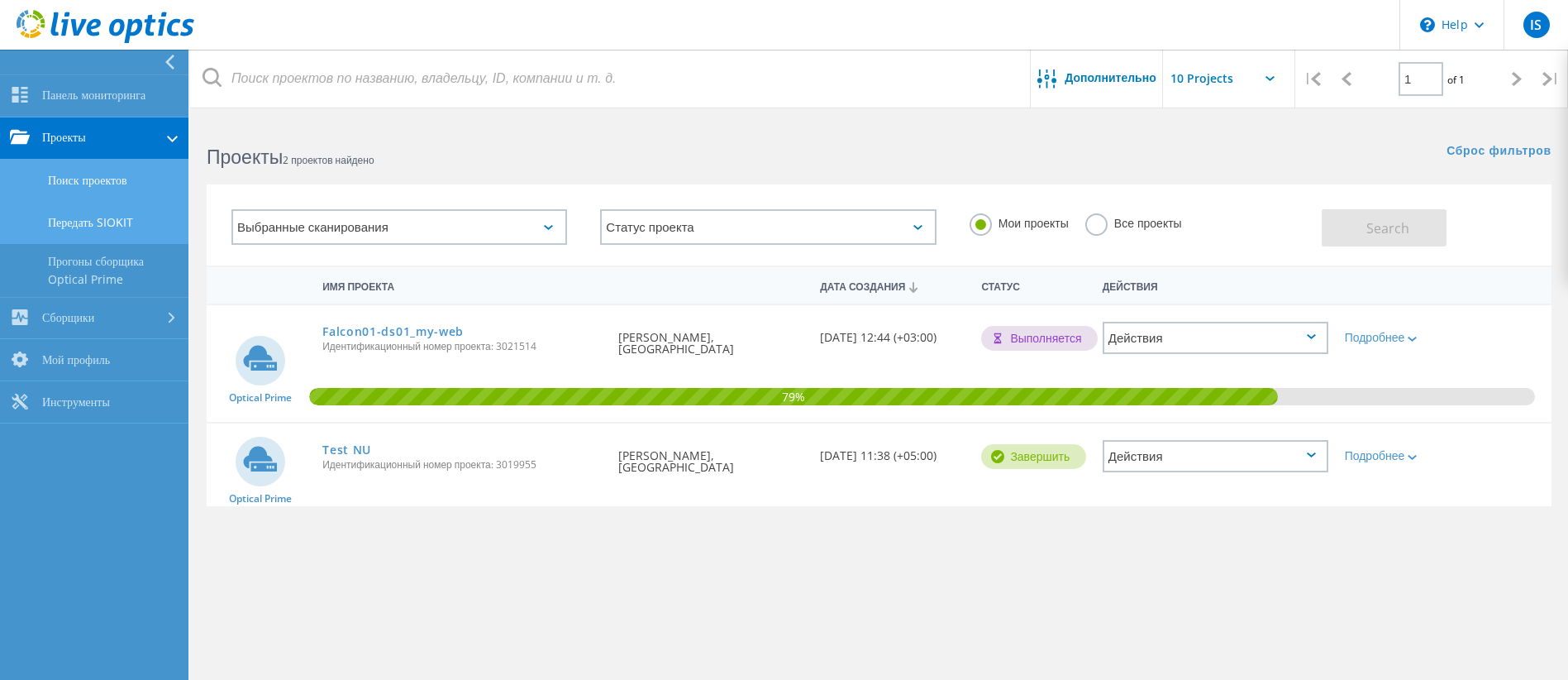
click at [154, 219] on link "Передать SIOKIT" at bounding box center [94, 222] width 189 height 42
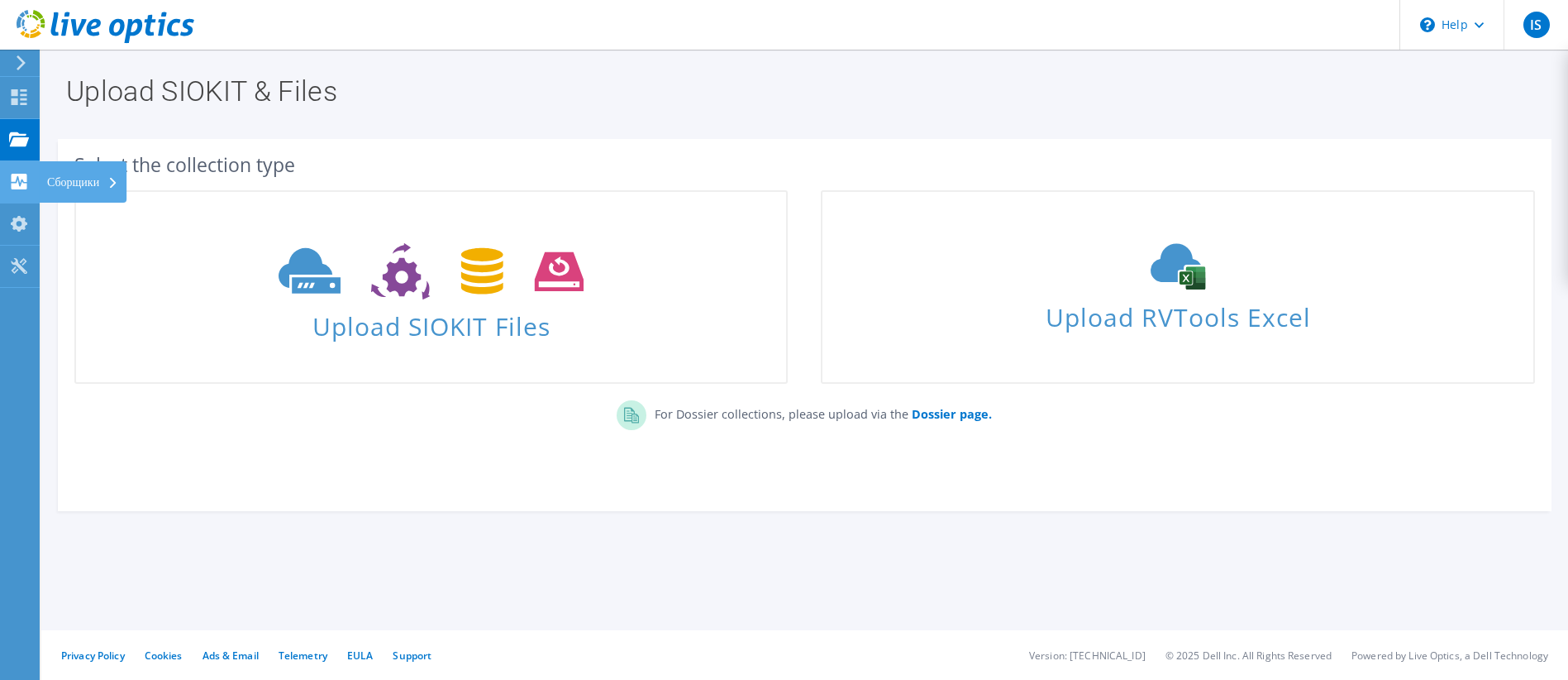
click at [21, 177] on use at bounding box center [19, 181] width 16 height 16
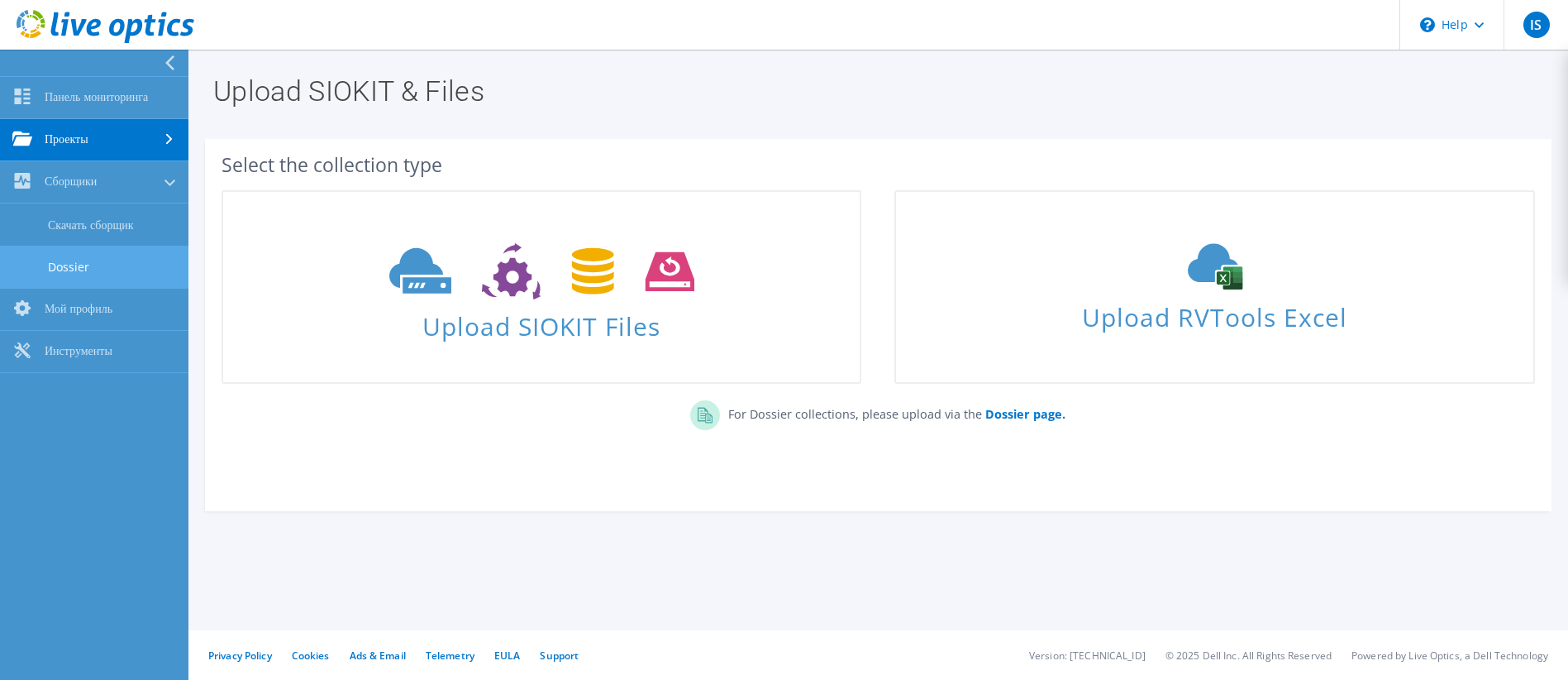
click at [79, 255] on link "Dossier" at bounding box center [94, 266] width 189 height 42
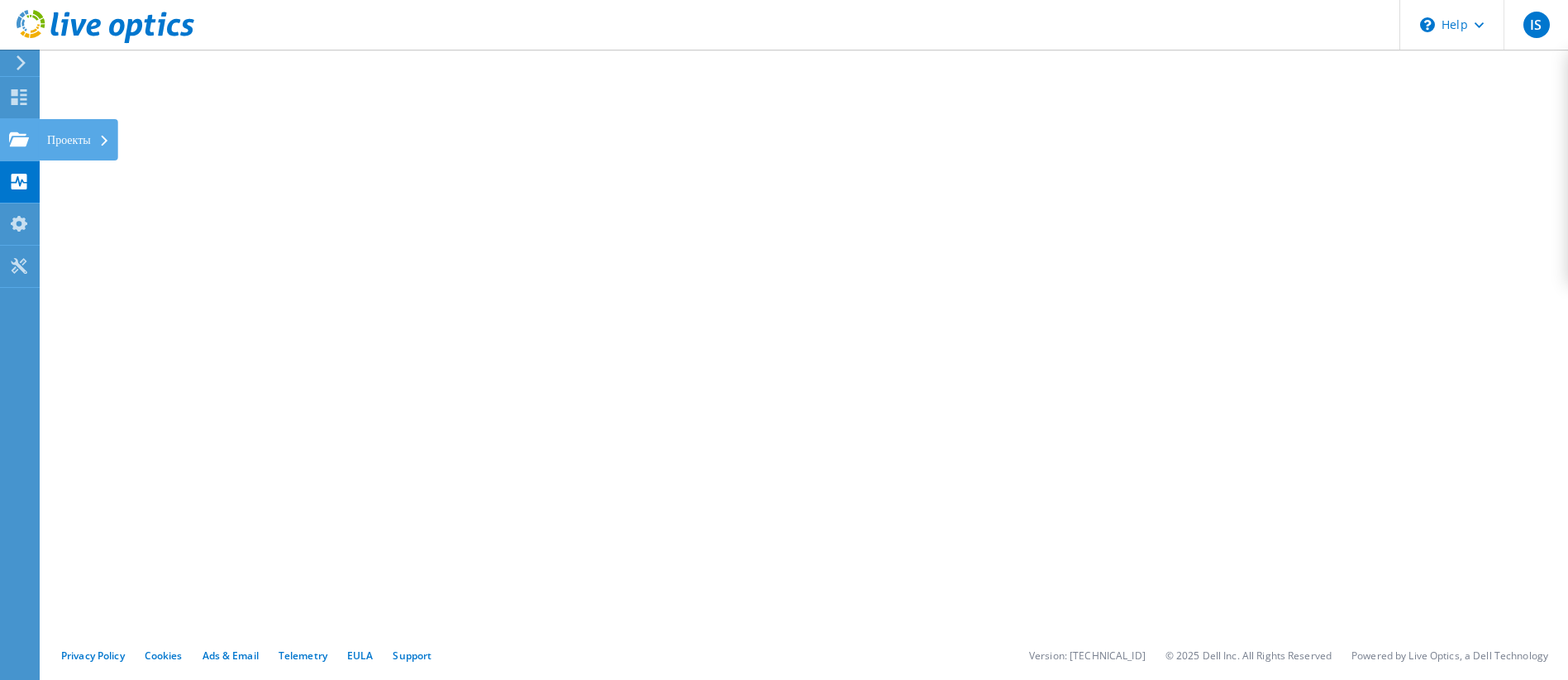
click at [24, 139] on use at bounding box center [19, 138] width 20 height 14
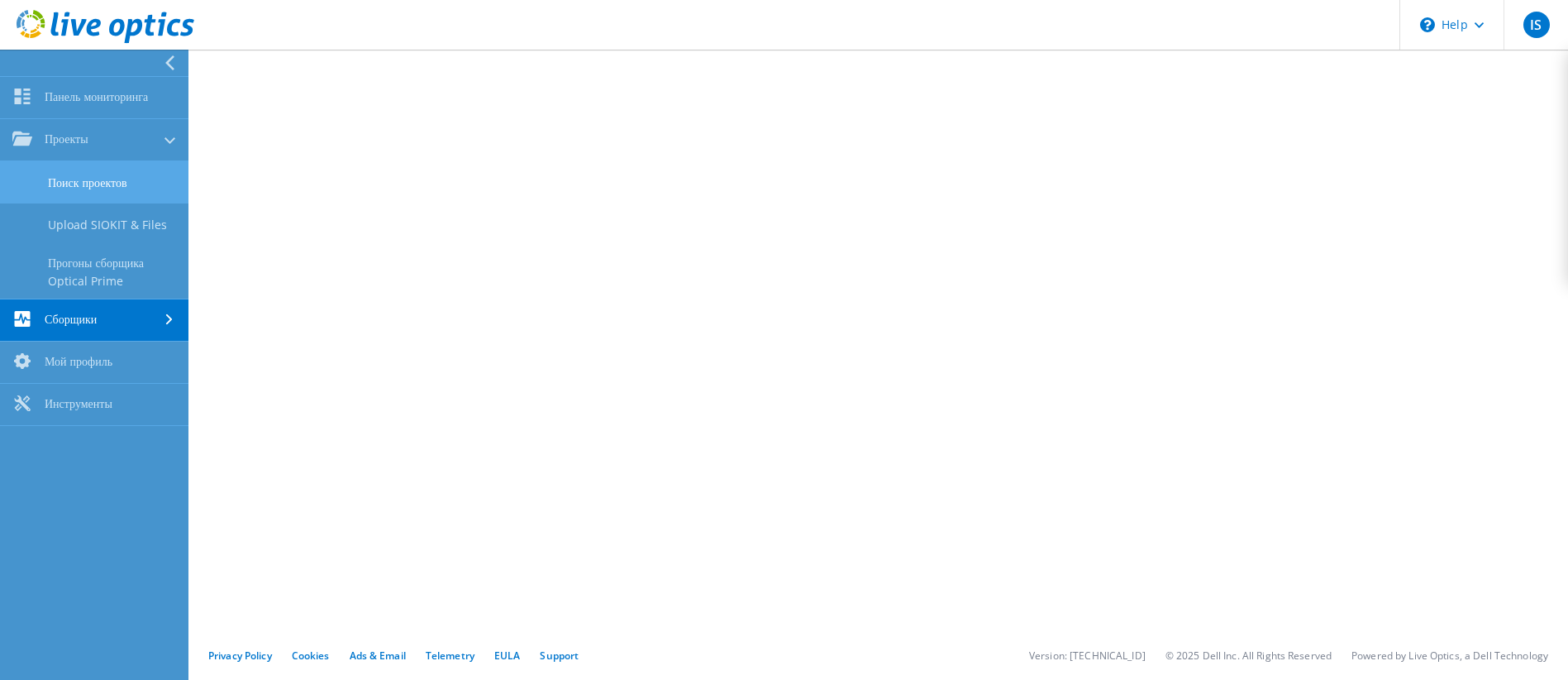
click at [77, 174] on link "Поиск проектов" at bounding box center [94, 182] width 189 height 42
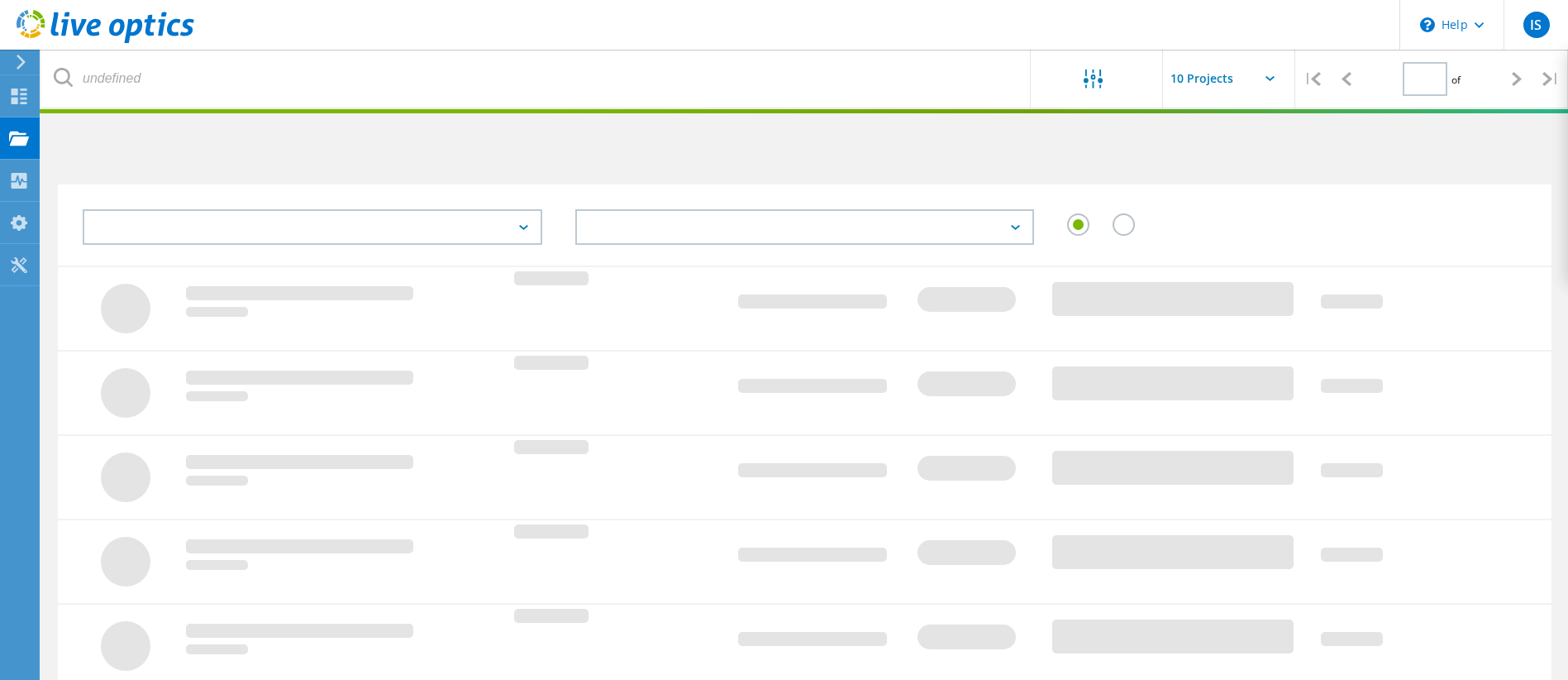
type input "1"
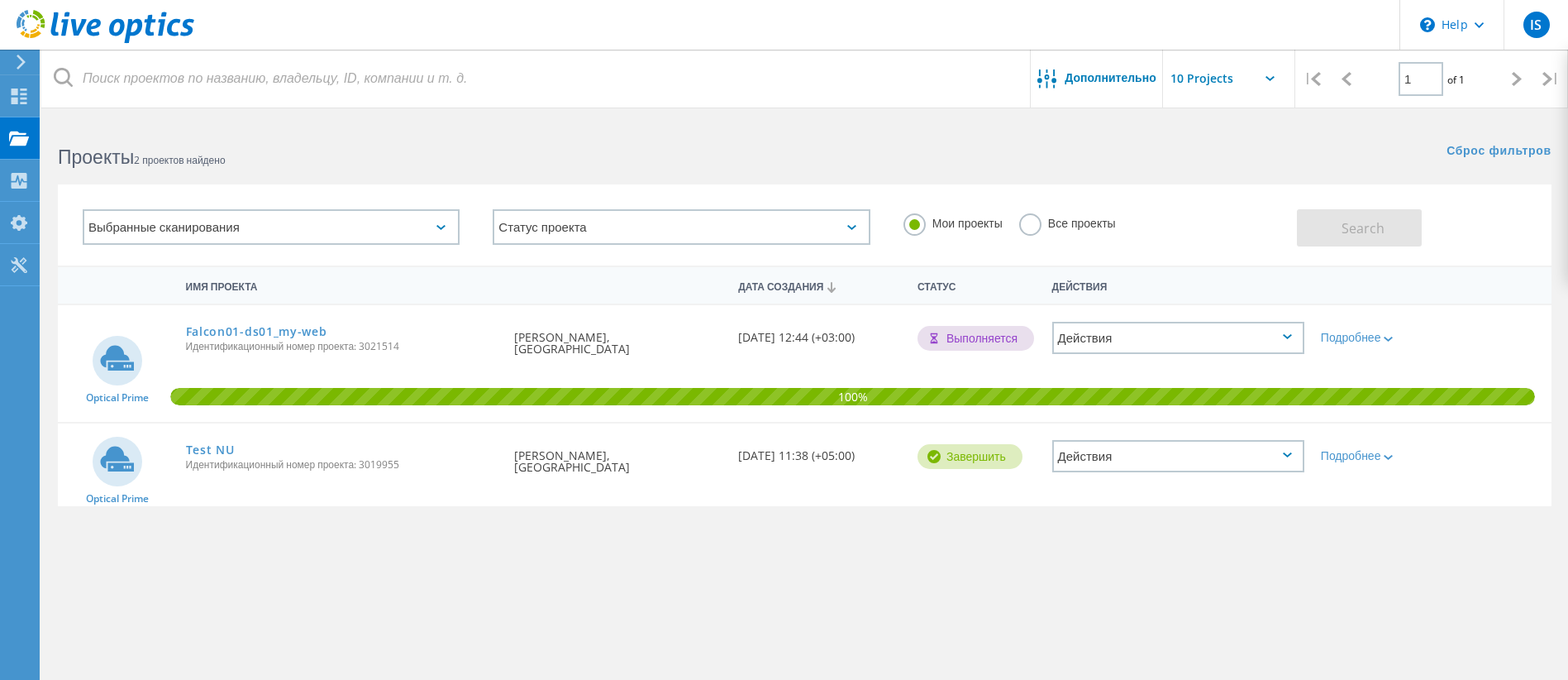
click at [1145, 342] on div "Действия" at bounding box center [1178, 337] width 252 height 33
click at [1143, 319] on div "Просмотреть проект" at bounding box center [1179, 312] width 249 height 26
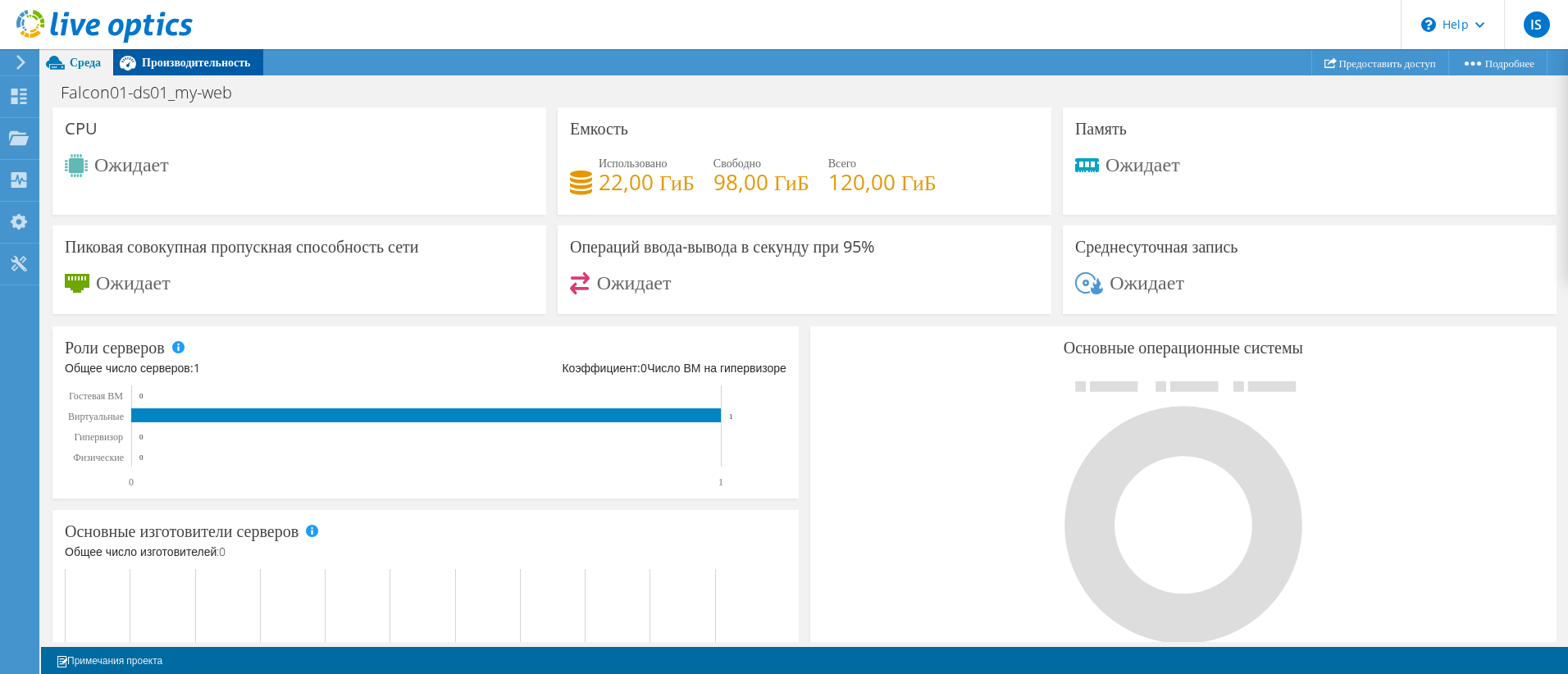
click at [177, 68] on span "Производительность" at bounding box center [196, 62] width 109 height 16
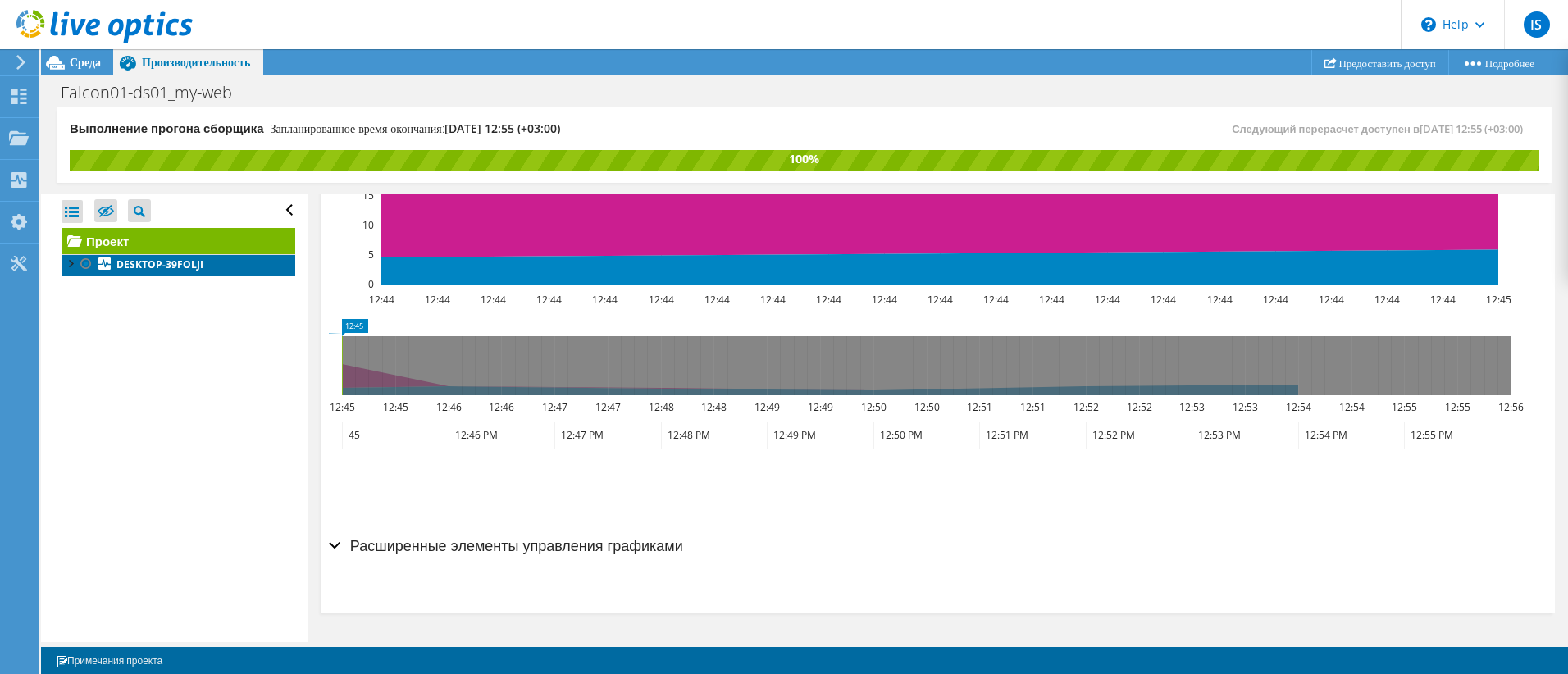
click at [148, 268] on b "DESKTOP-39FOLJI" at bounding box center [159, 263] width 87 height 14
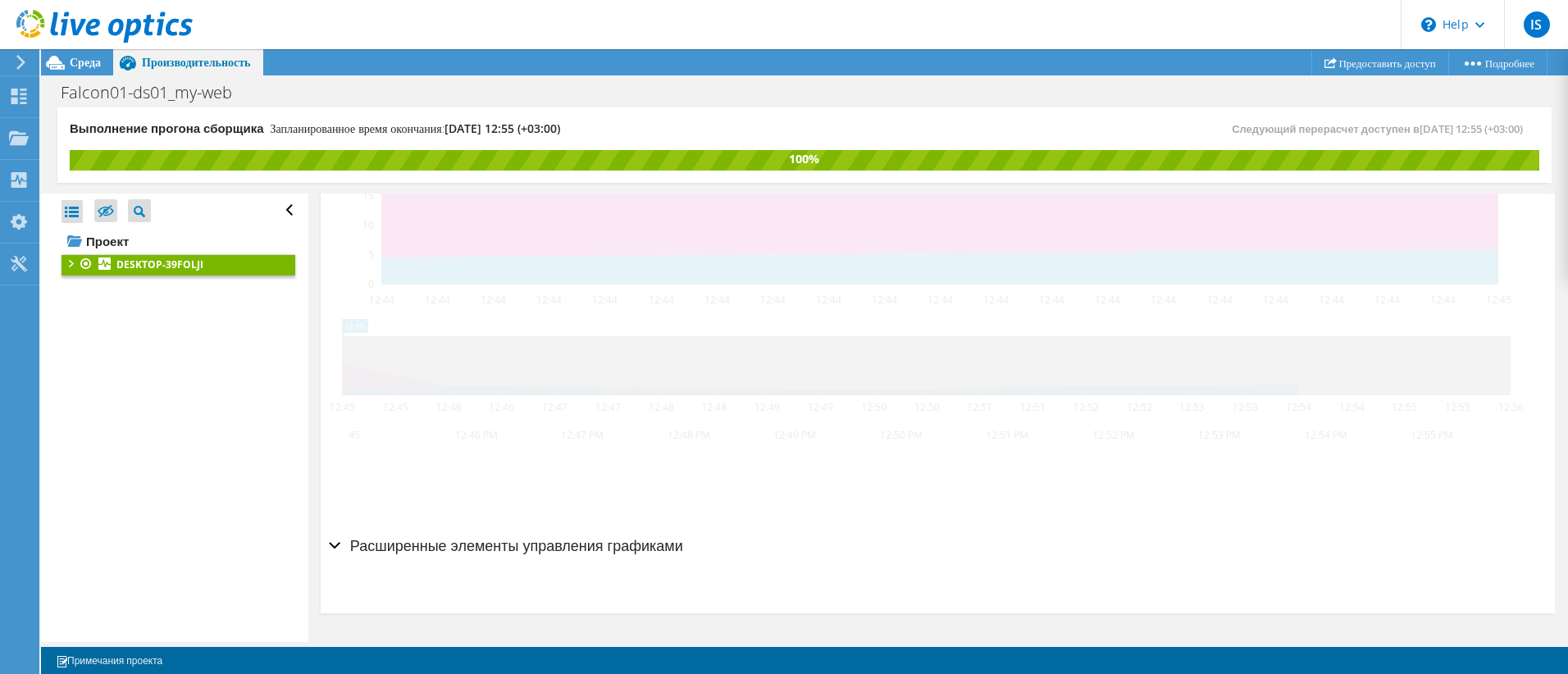
scroll to position [549, 0]
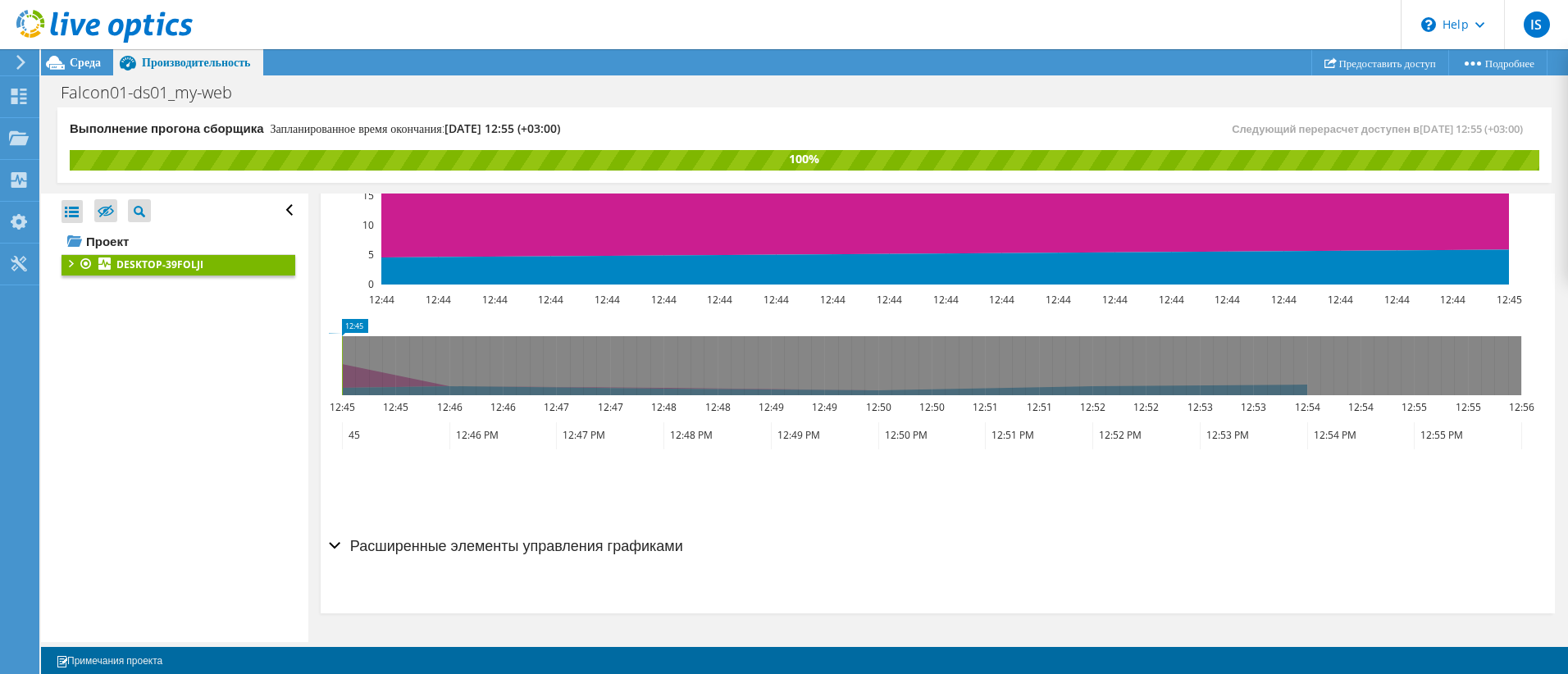
click at [71, 267] on div at bounding box center [70, 262] width 17 height 17
click at [76, 302] on div at bounding box center [78, 300] width 17 height 17
click at [90, 325] on div at bounding box center [87, 321] width 17 height 17
click at [91, 369] on div at bounding box center [94, 364] width 17 height 17
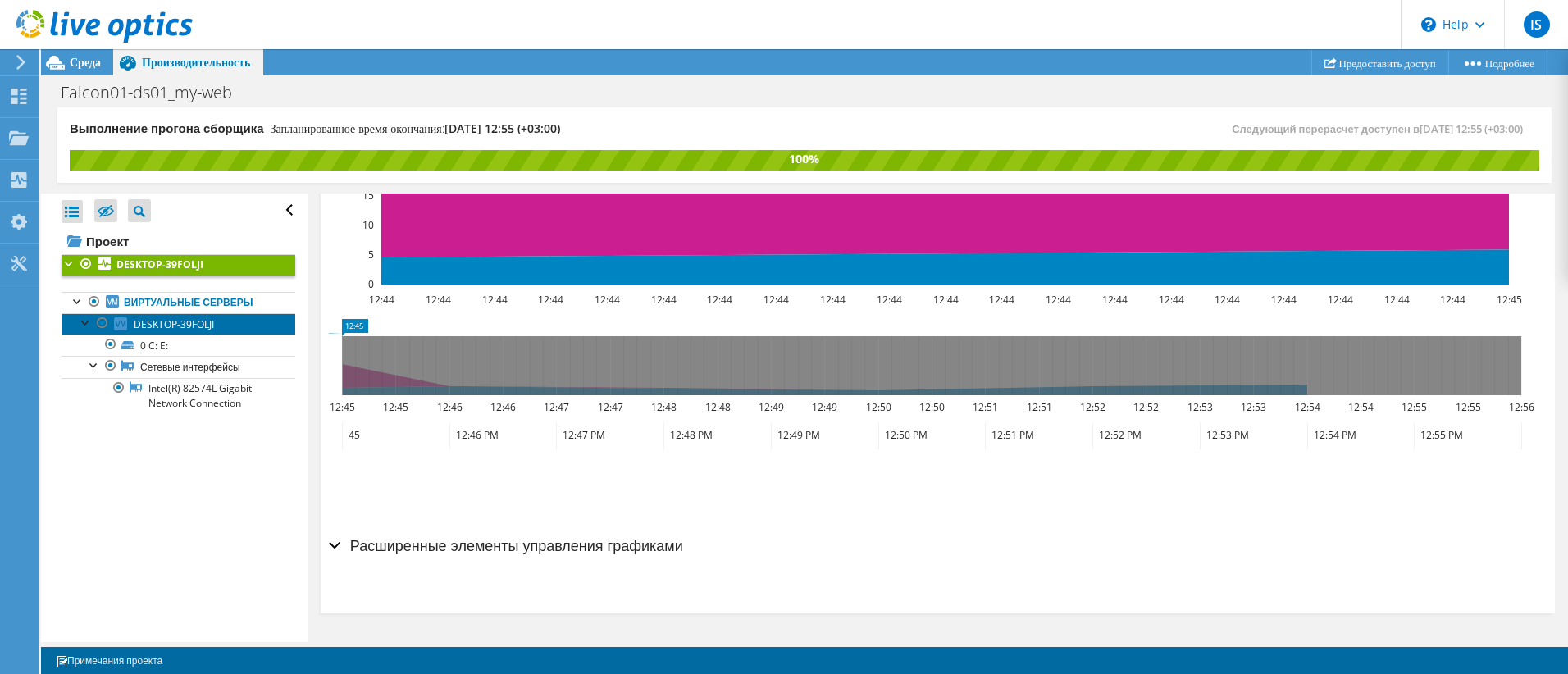
click at [179, 329] on span "DESKTOP-39FOLJI" at bounding box center [173, 323] width 80 height 14
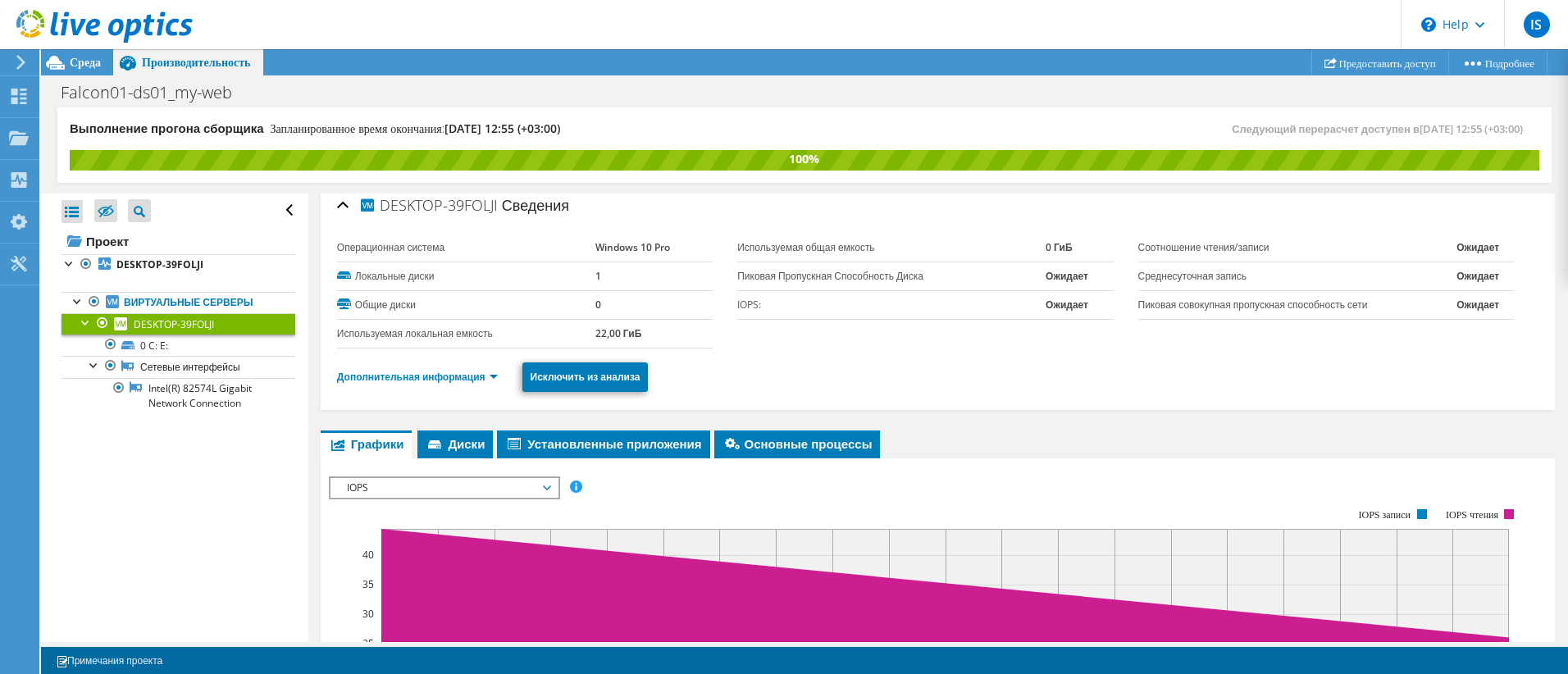
scroll to position [0, 0]
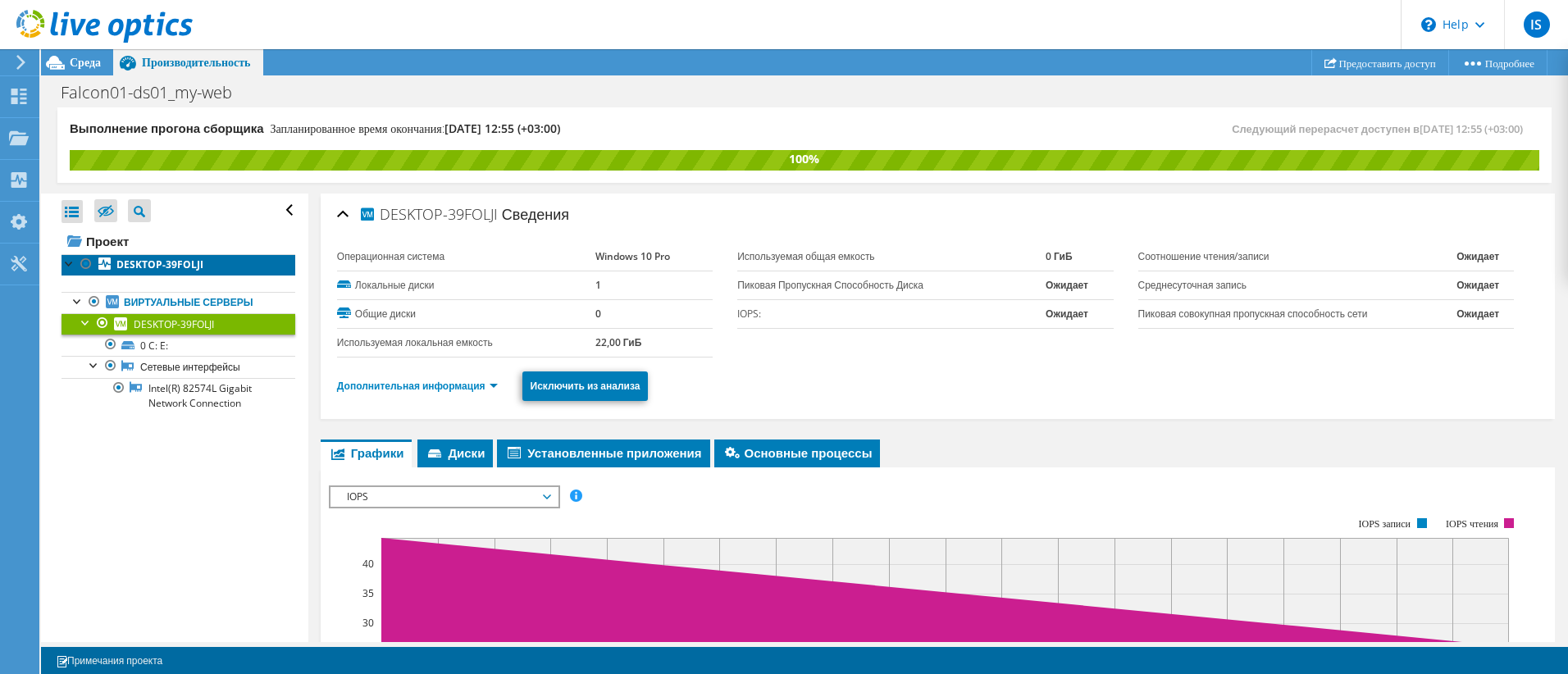
click at [170, 263] on b "DESKTOP-39FOLJI" at bounding box center [159, 263] width 87 height 14
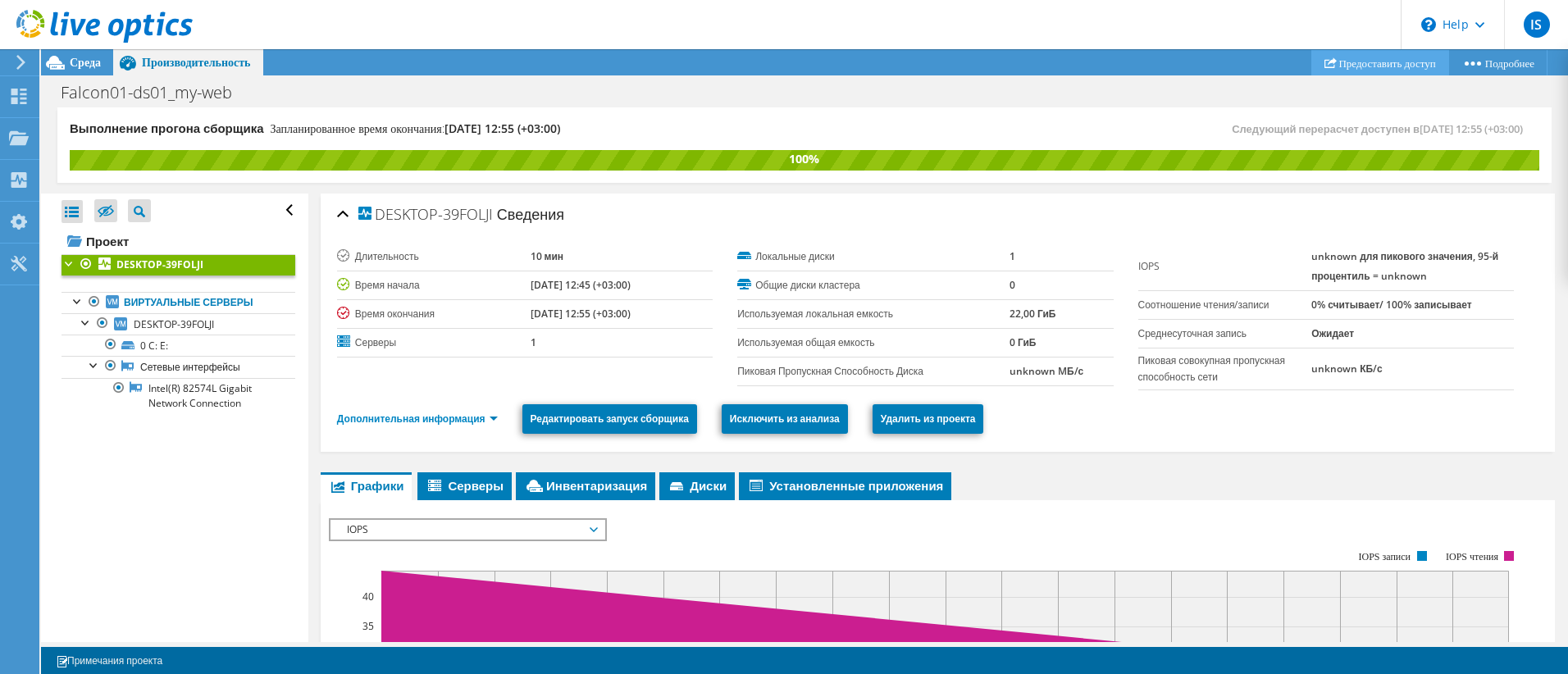
click at [1384, 64] on link "Предоставить доступ" at bounding box center [1379, 63] width 137 height 26
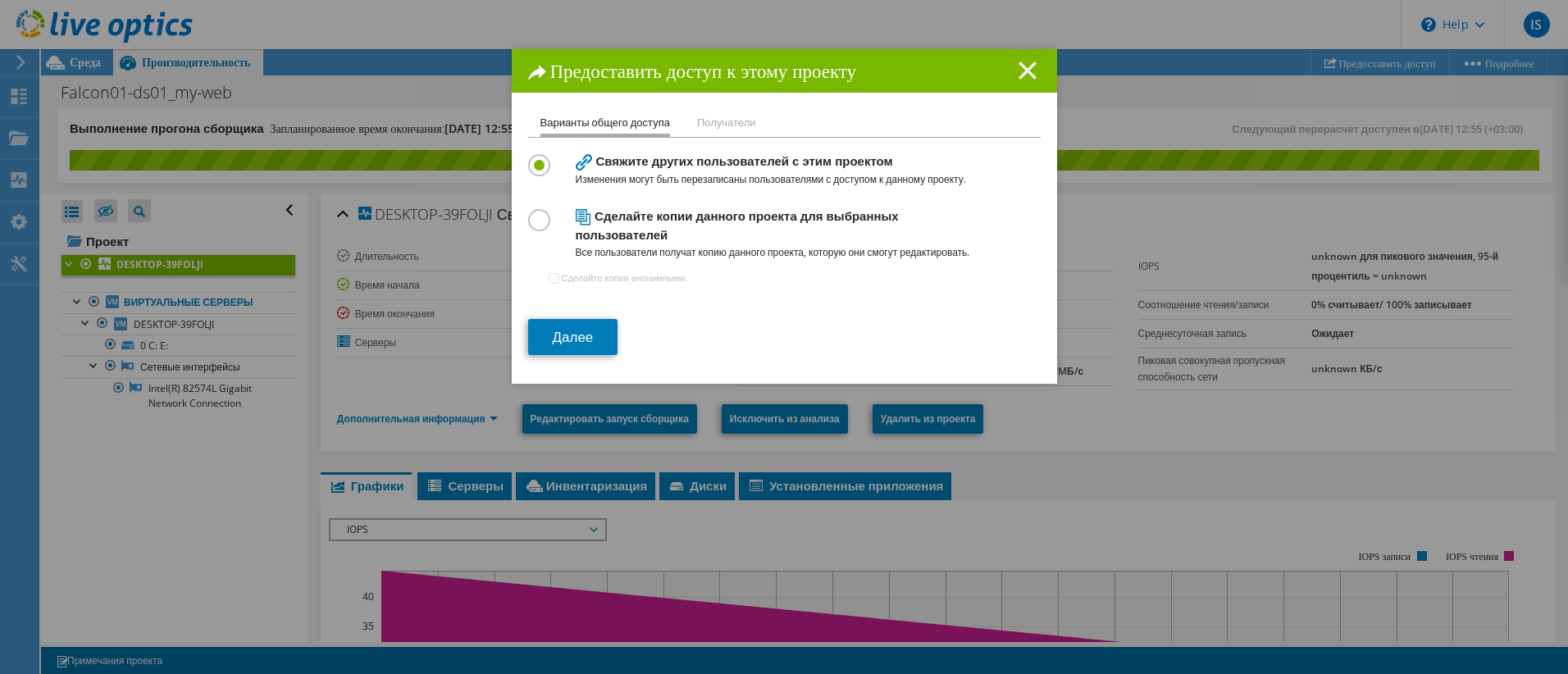
click at [1024, 66] on line at bounding box center [1027, 71] width 17 height 17
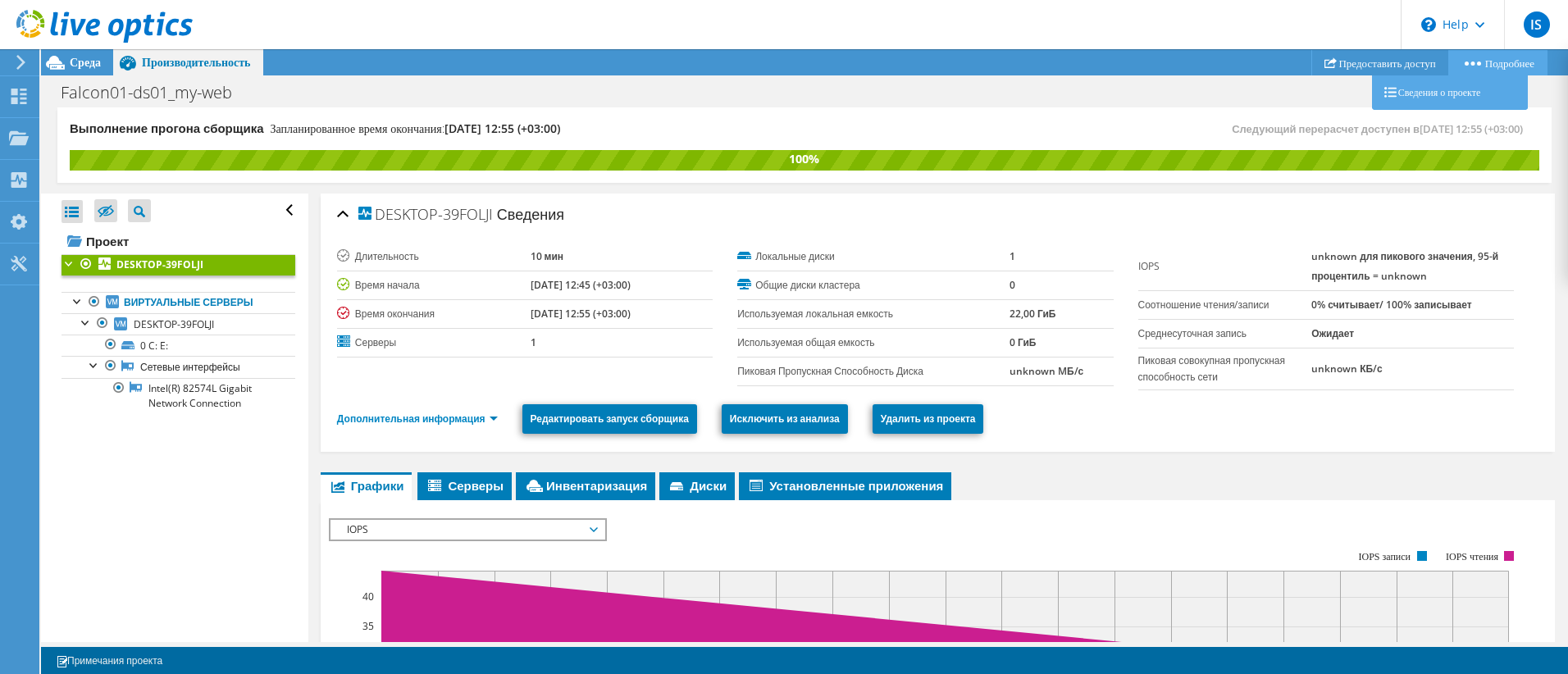
click at [1482, 64] on link "Подробнее" at bounding box center [1498, 63] width 99 height 26
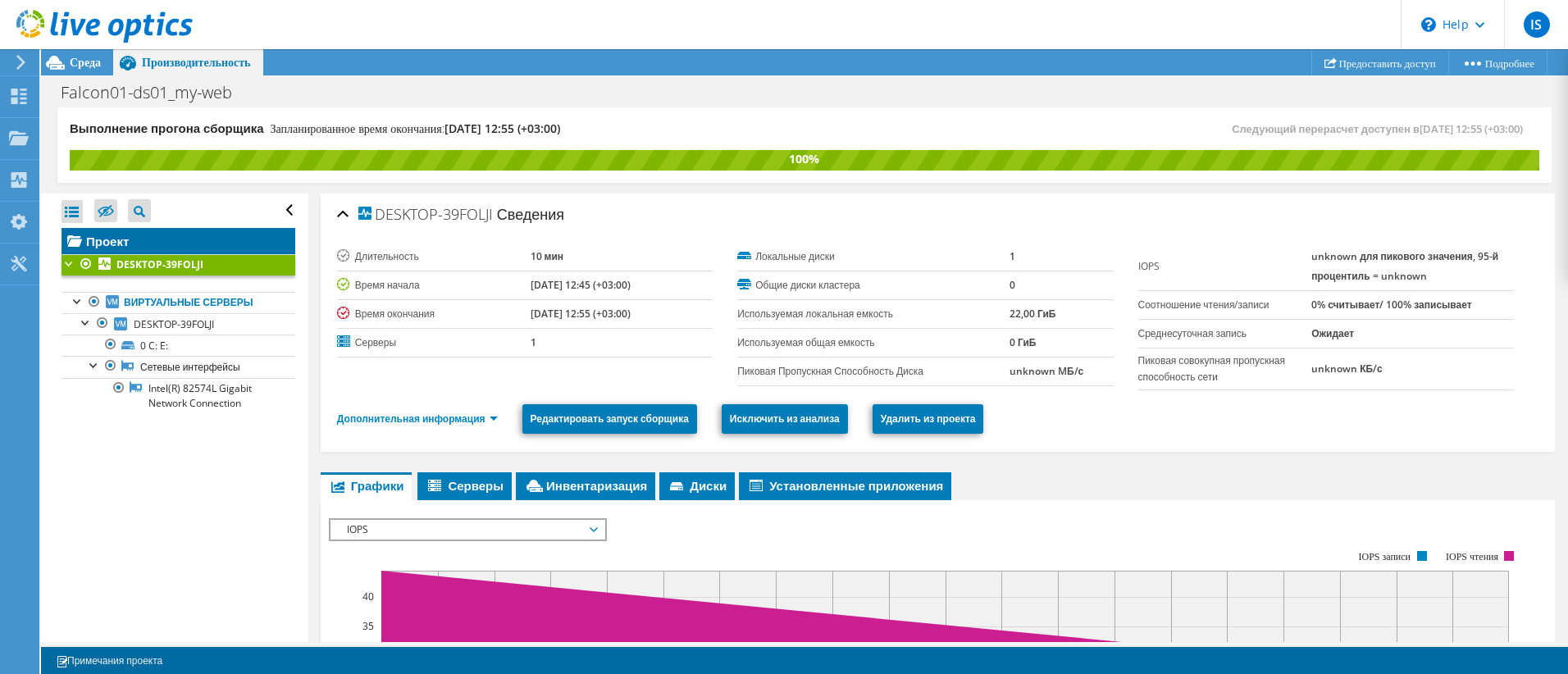
click at [131, 242] on link "Проект" at bounding box center [179, 240] width 234 height 26
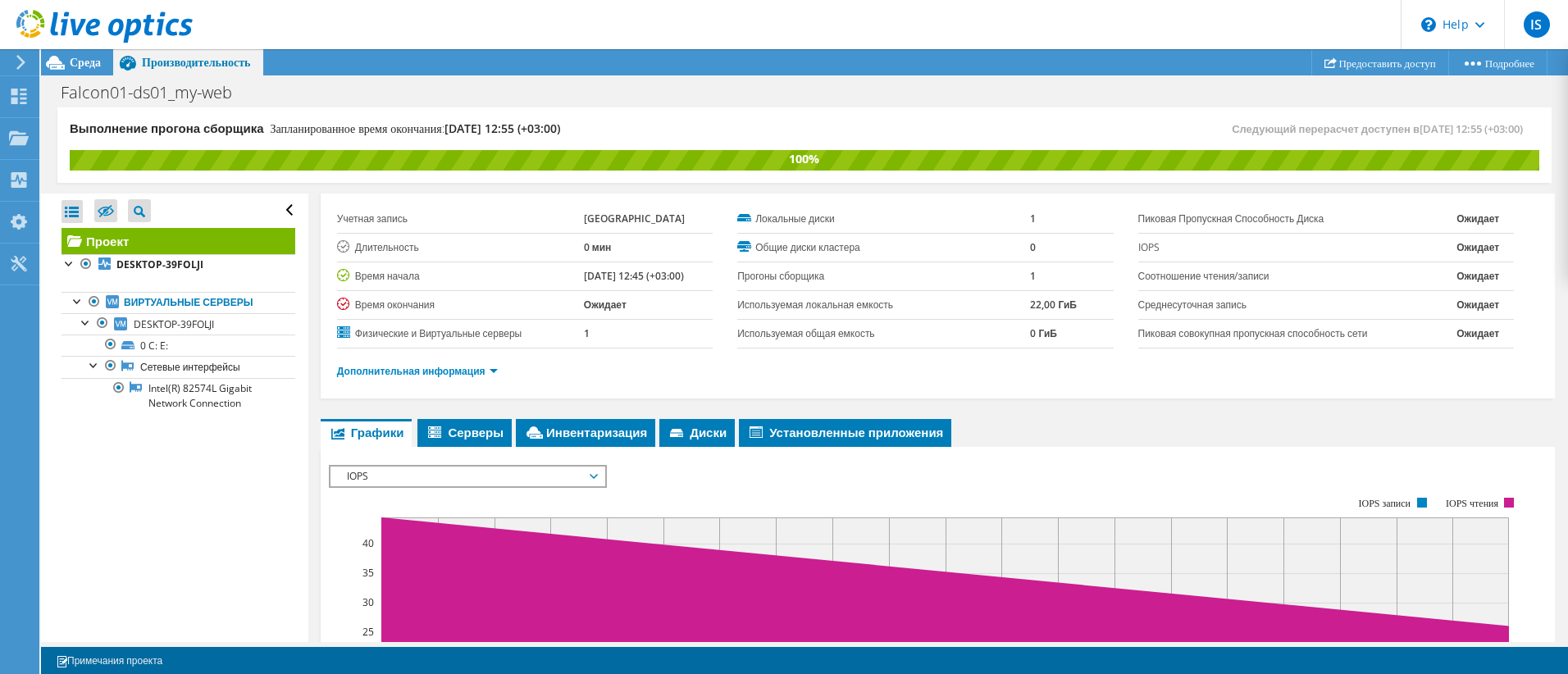
scroll to position [164, 0]
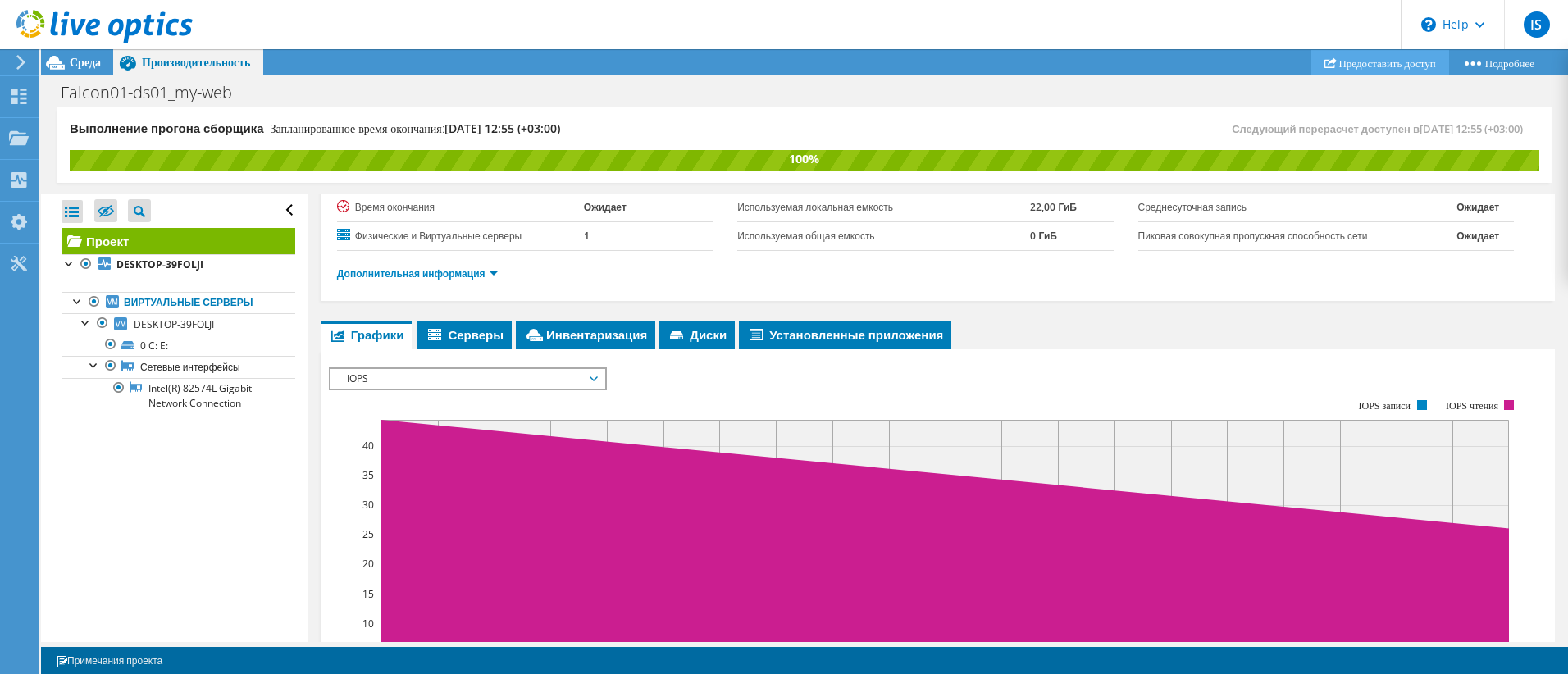
click at [1381, 64] on link "Предоставить доступ" at bounding box center [1379, 63] width 137 height 26
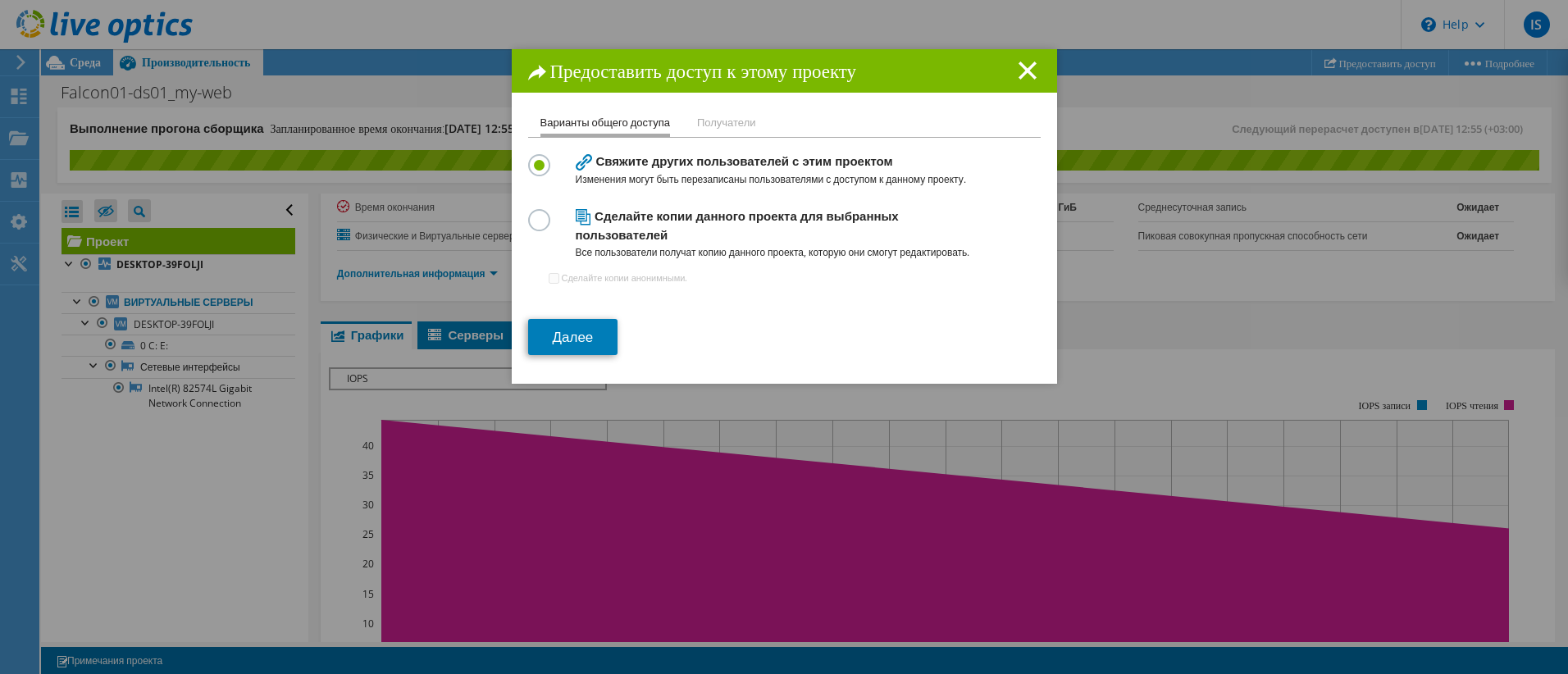
click at [838, 216] on h4 "Сделайте копии данного проекта для выбранных пользователей Все пользователи пол…" at bounding box center [780, 234] width 410 height 55
click at [578, 332] on link "Далее" at bounding box center [573, 336] width 90 height 36
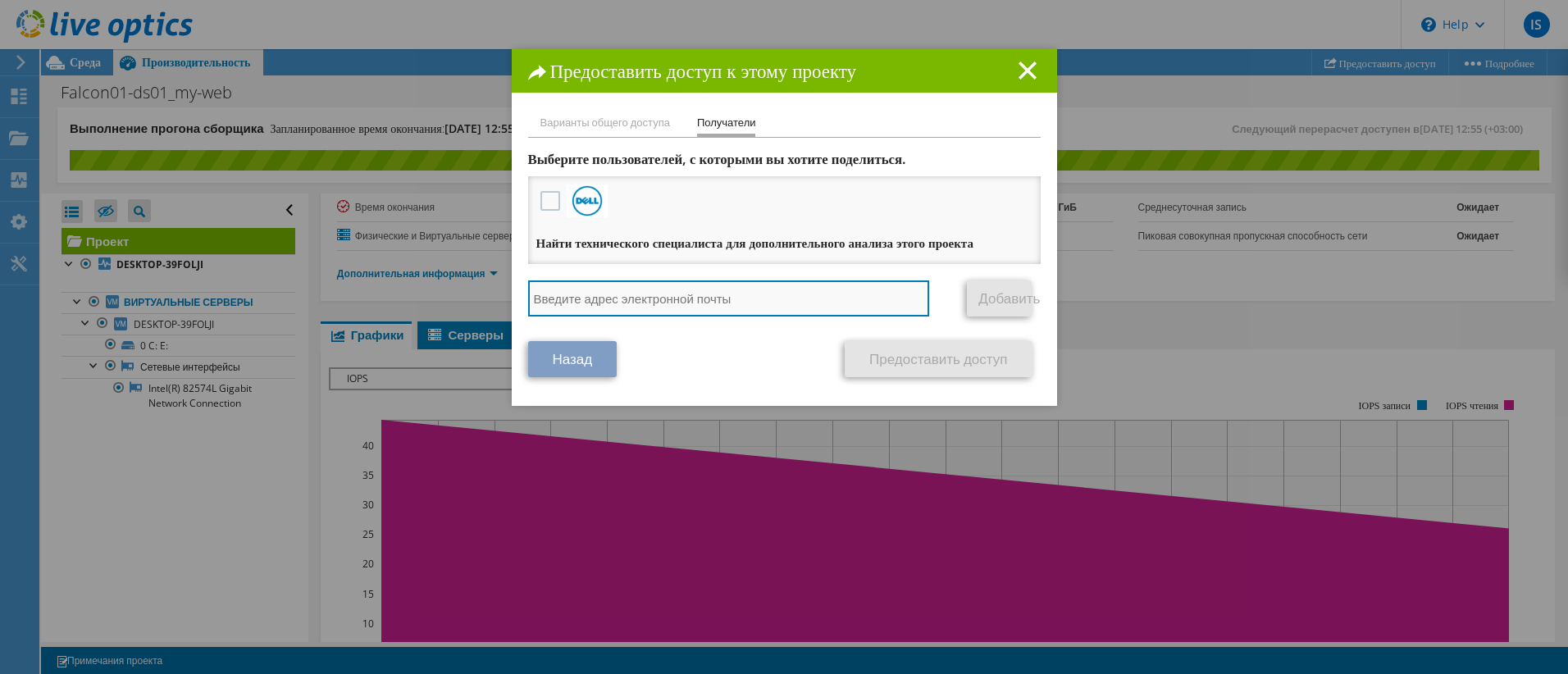
click at [593, 313] on input "search" at bounding box center [729, 297] width 402 height 36
type input "dgrishan@fidea.kz"
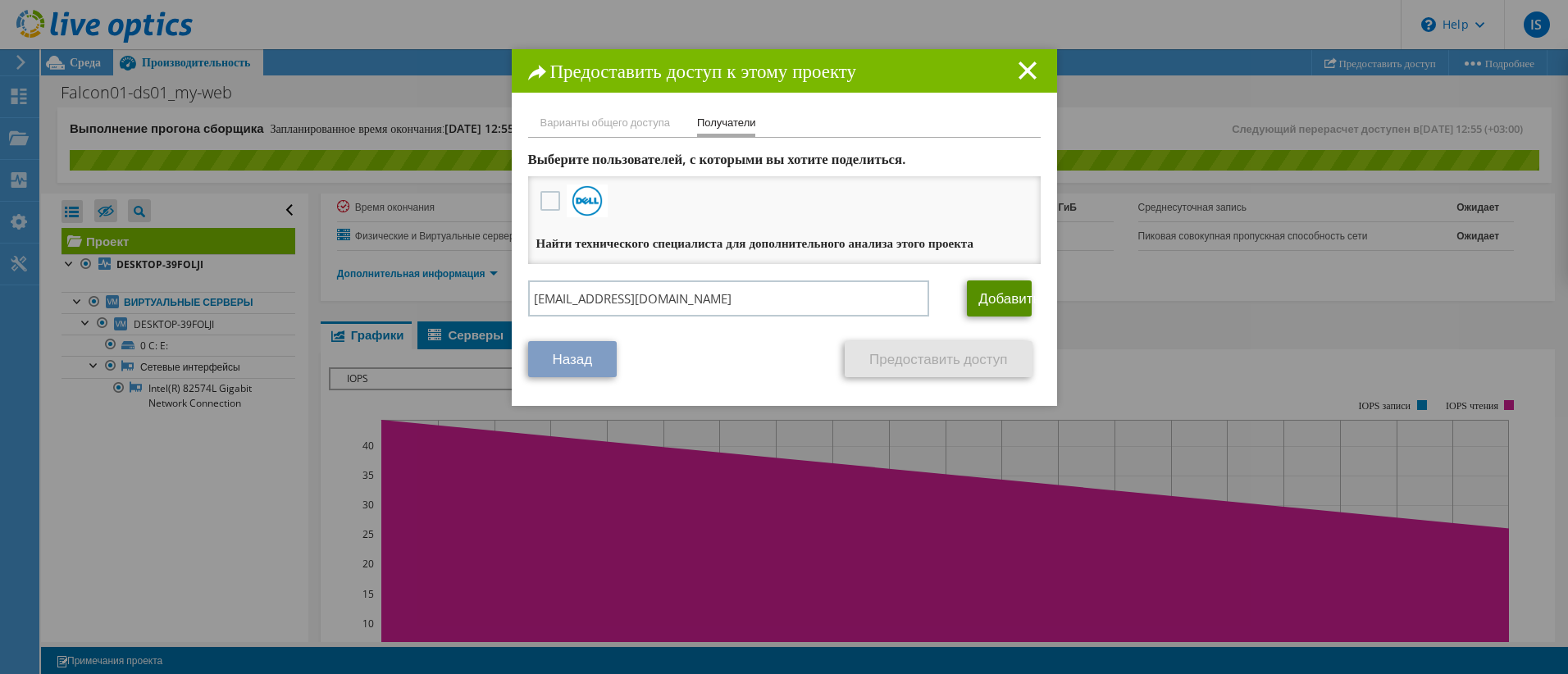
click at [1000, 317] on link "Добавить" at bounding box center [999, 297] width 64 height 36
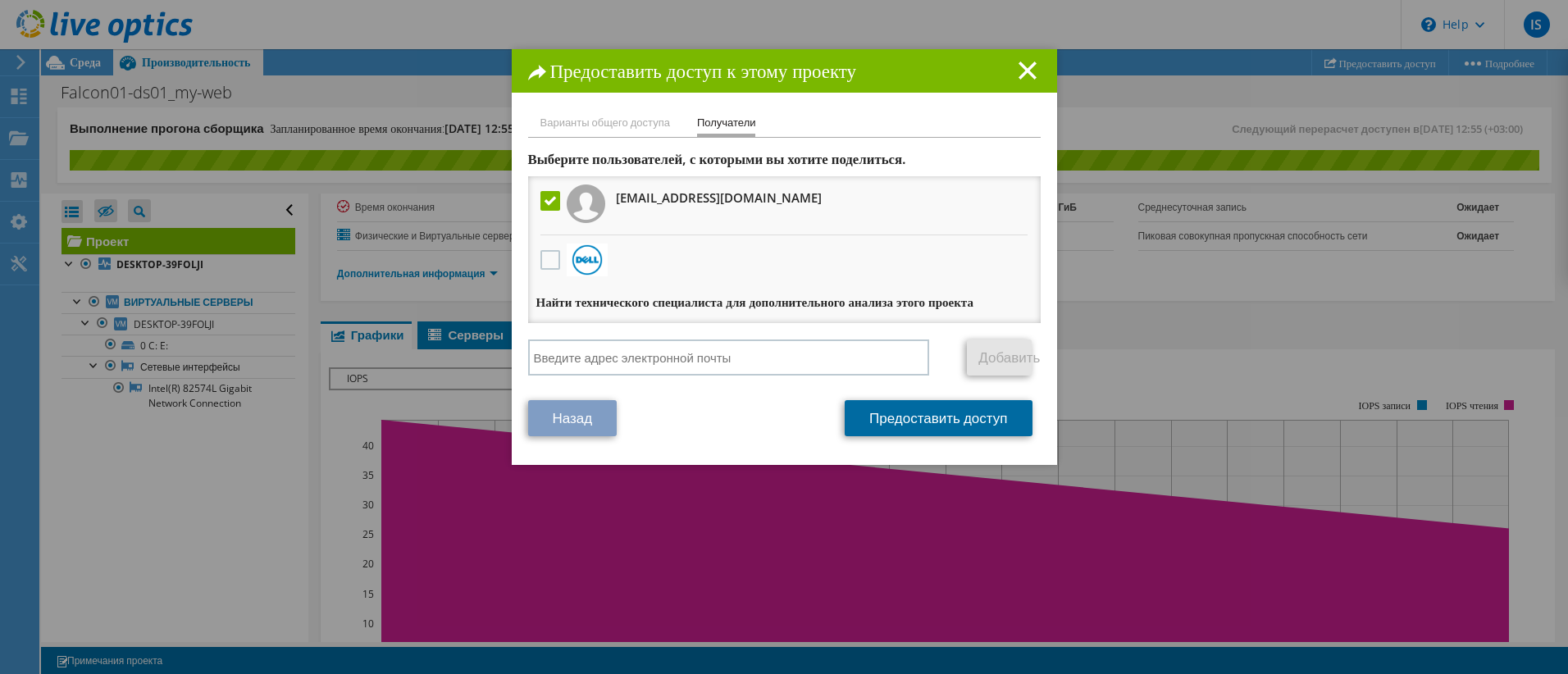
click at [914, 434] on link "Предоставить доступ" at bounding box center [938, 417] width 187 height 36
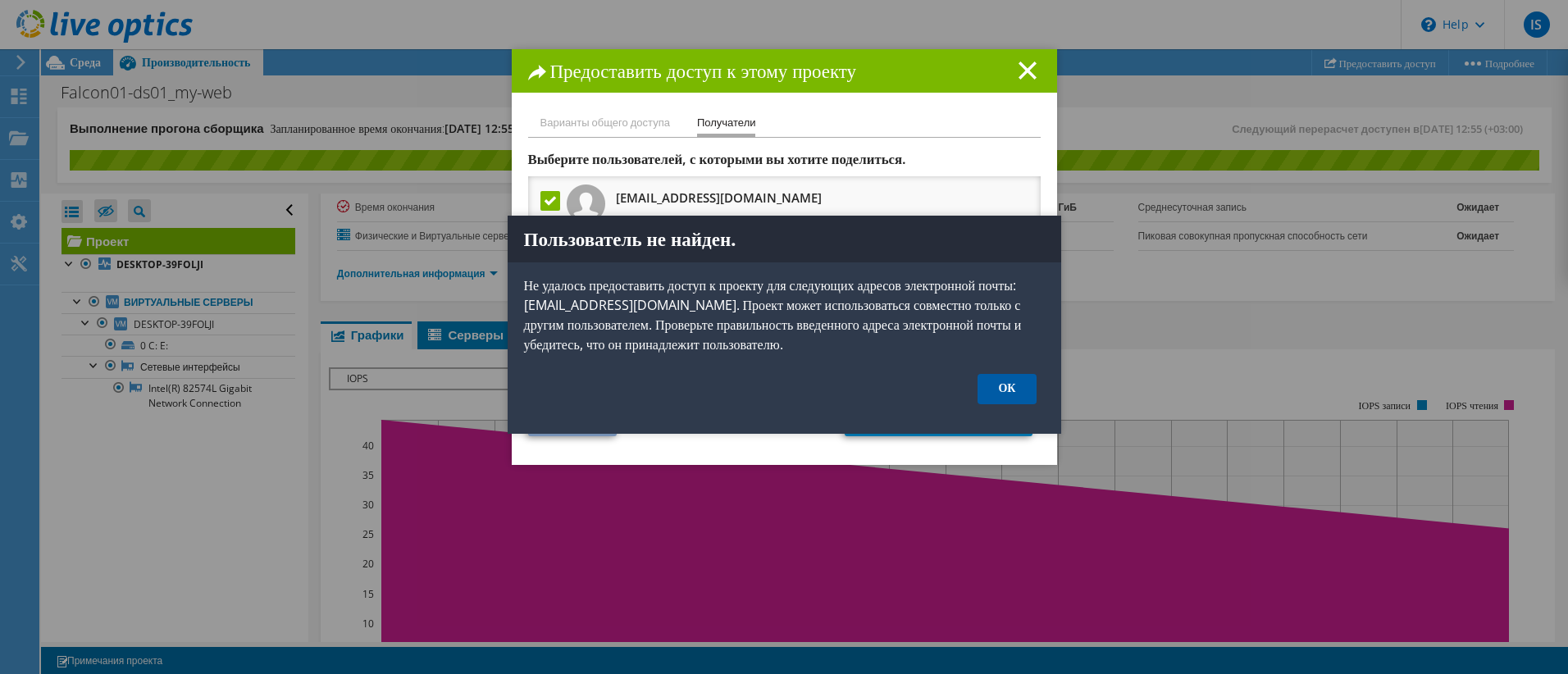
click at [996, 395] on link "ОК" at bounding box center [1006, 389] width 58 height 30
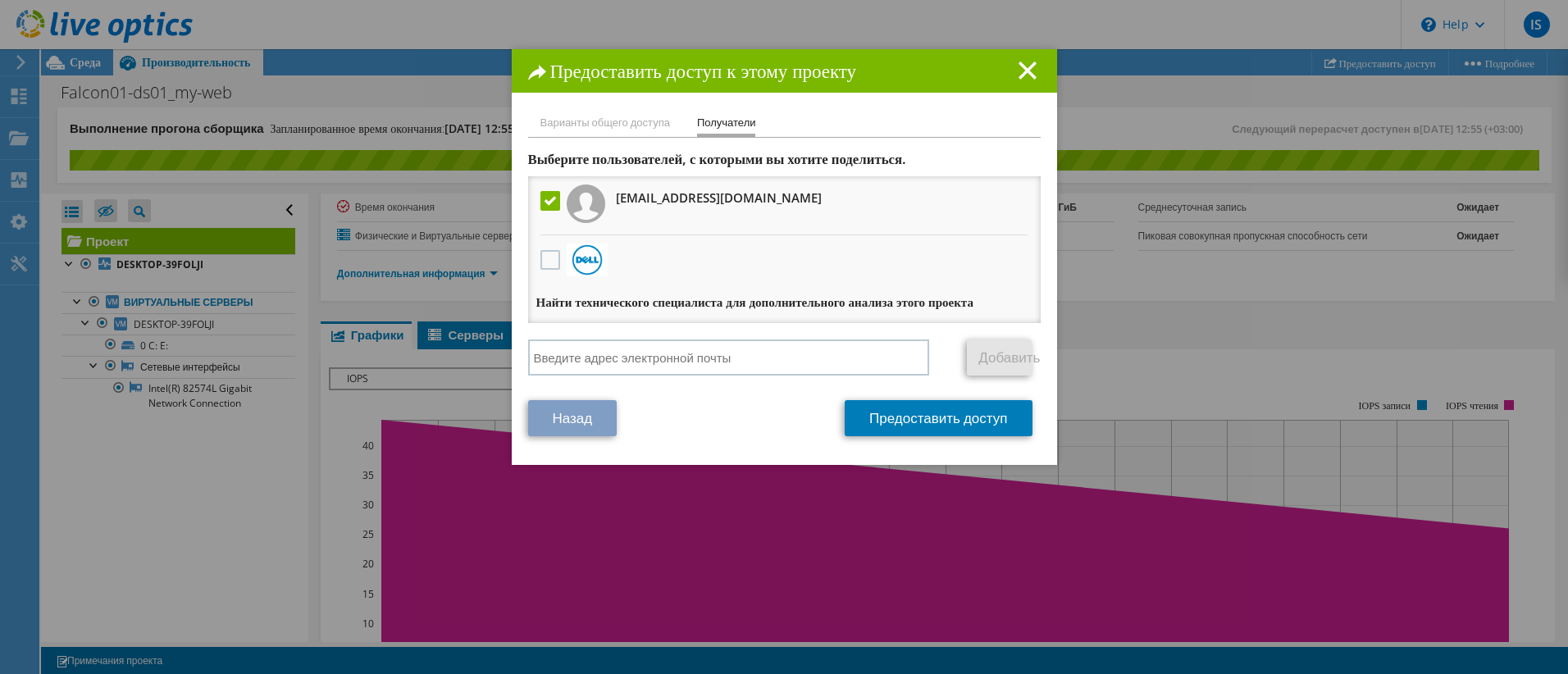
click at [565, 432] on link "Назад" at bounding box center [572, 417] width 89 height 36
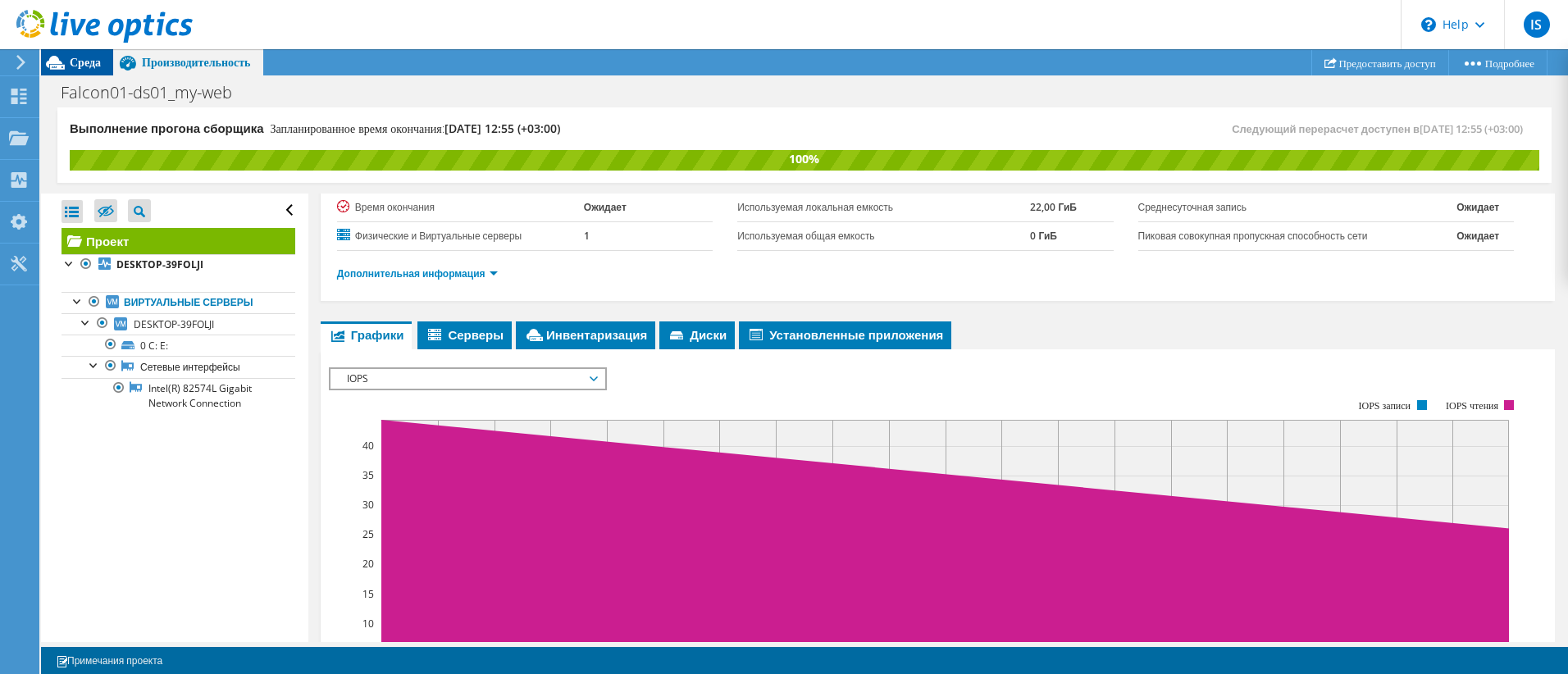
click at [62, 66] on icon at bounding box center [55, 63] width 18 height 14
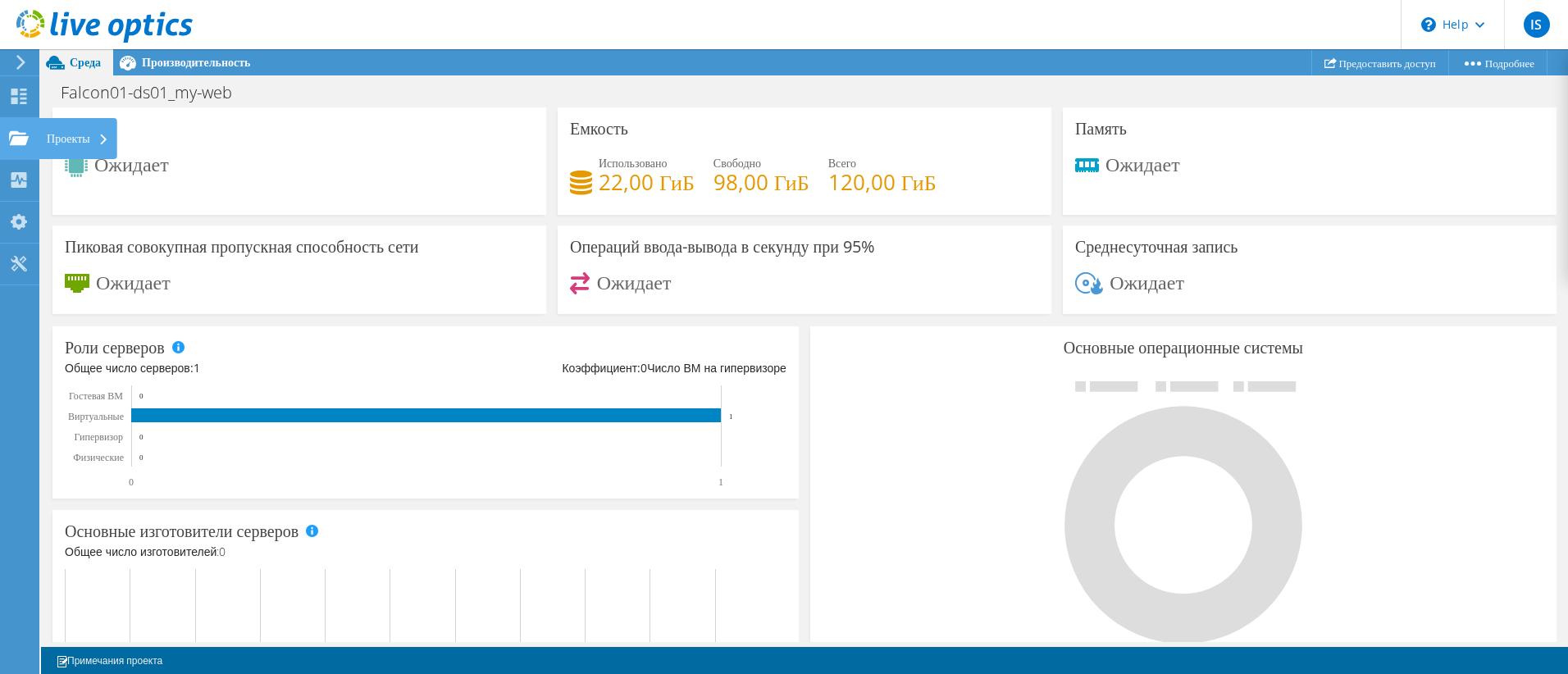
click at [25, 137] on use at bounding box center [18, 137] width 19 height 14
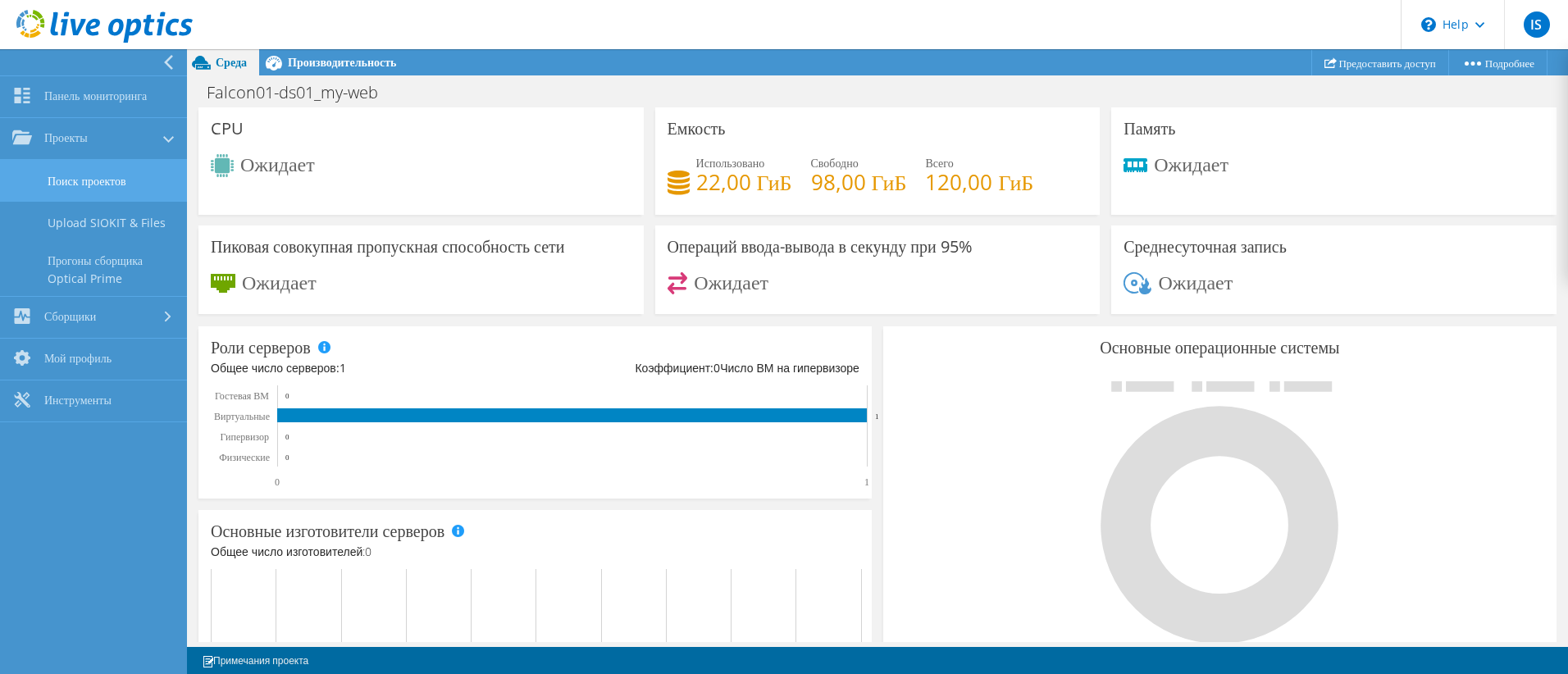
click at [100, 183] on link "Поиск проектов" at bounding box center [93, 180] width 187 height 41
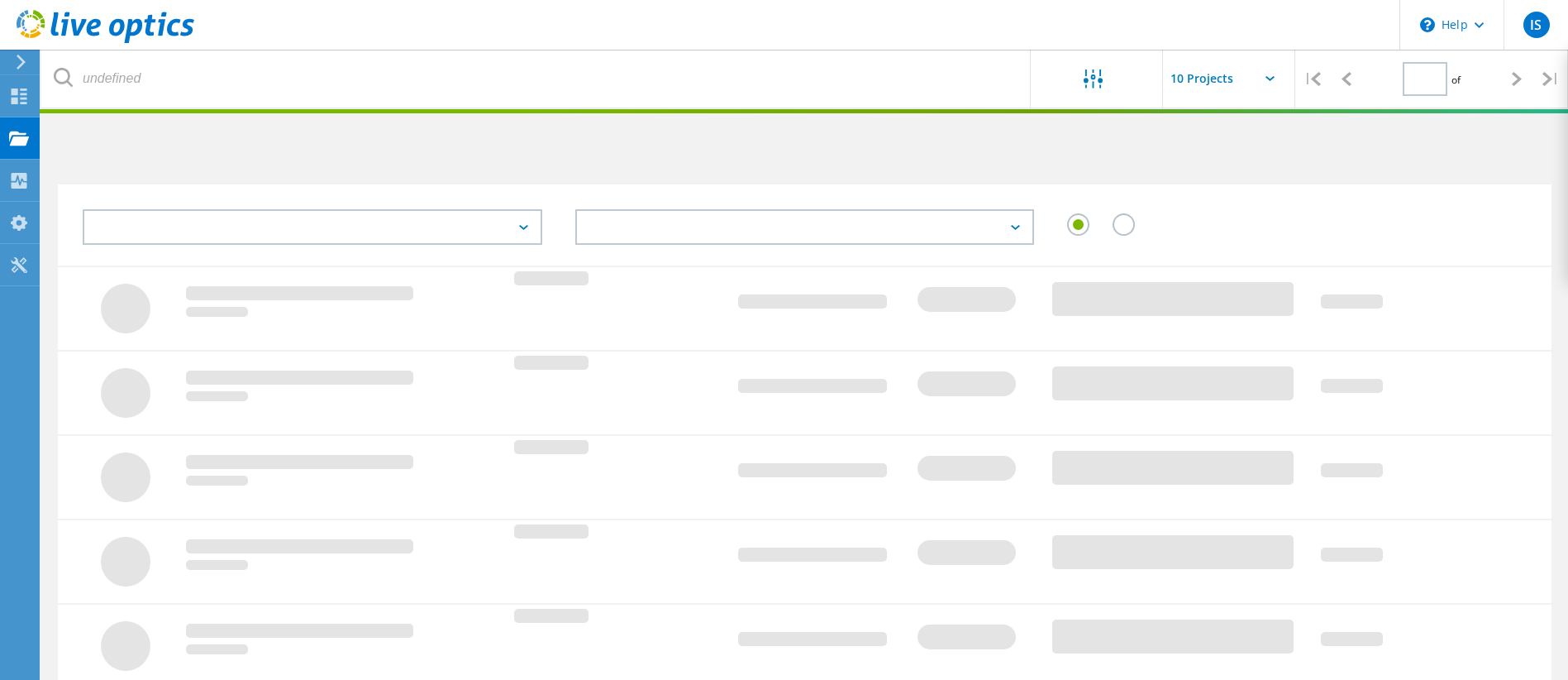
type input "1"
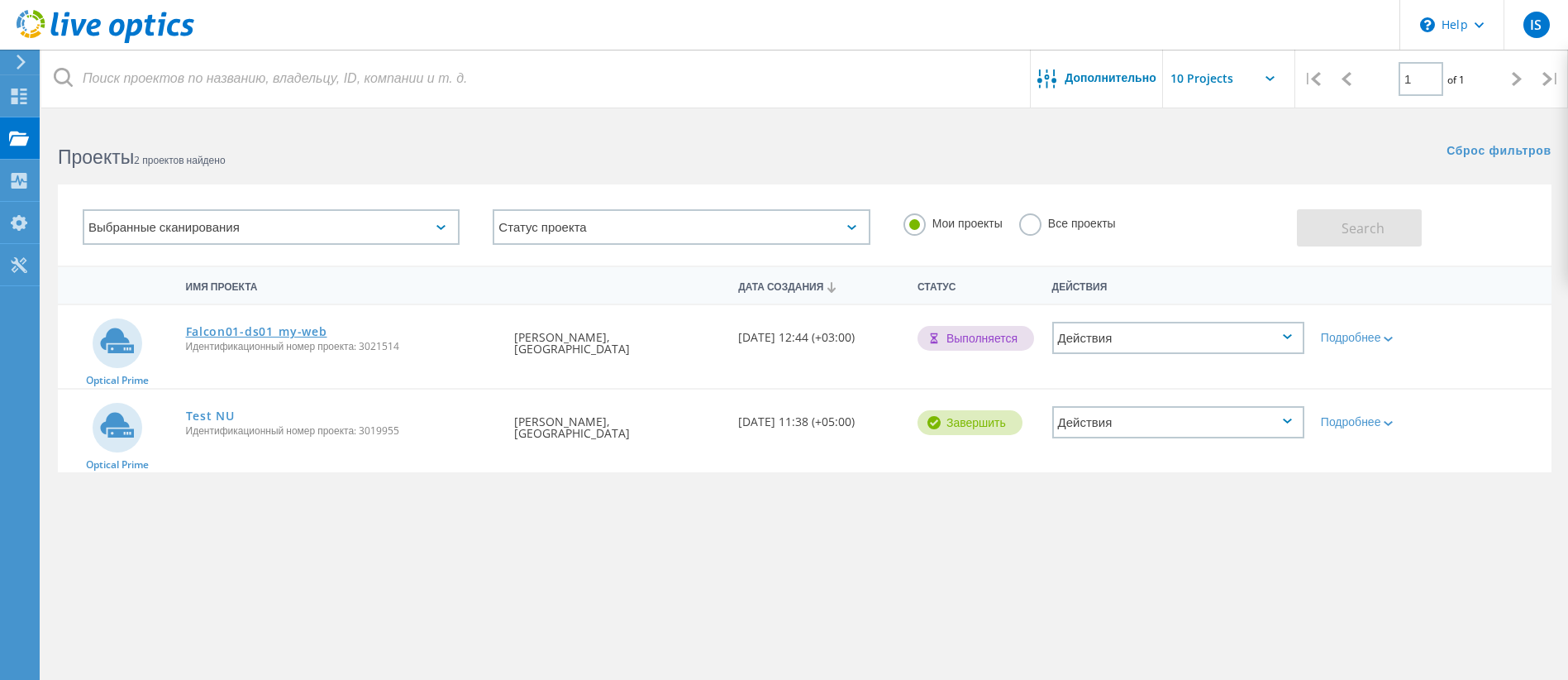
click at [217, 334] on link "Falcon01-ds01_my-web" at bounding box center [256, 332] width 141 height 11
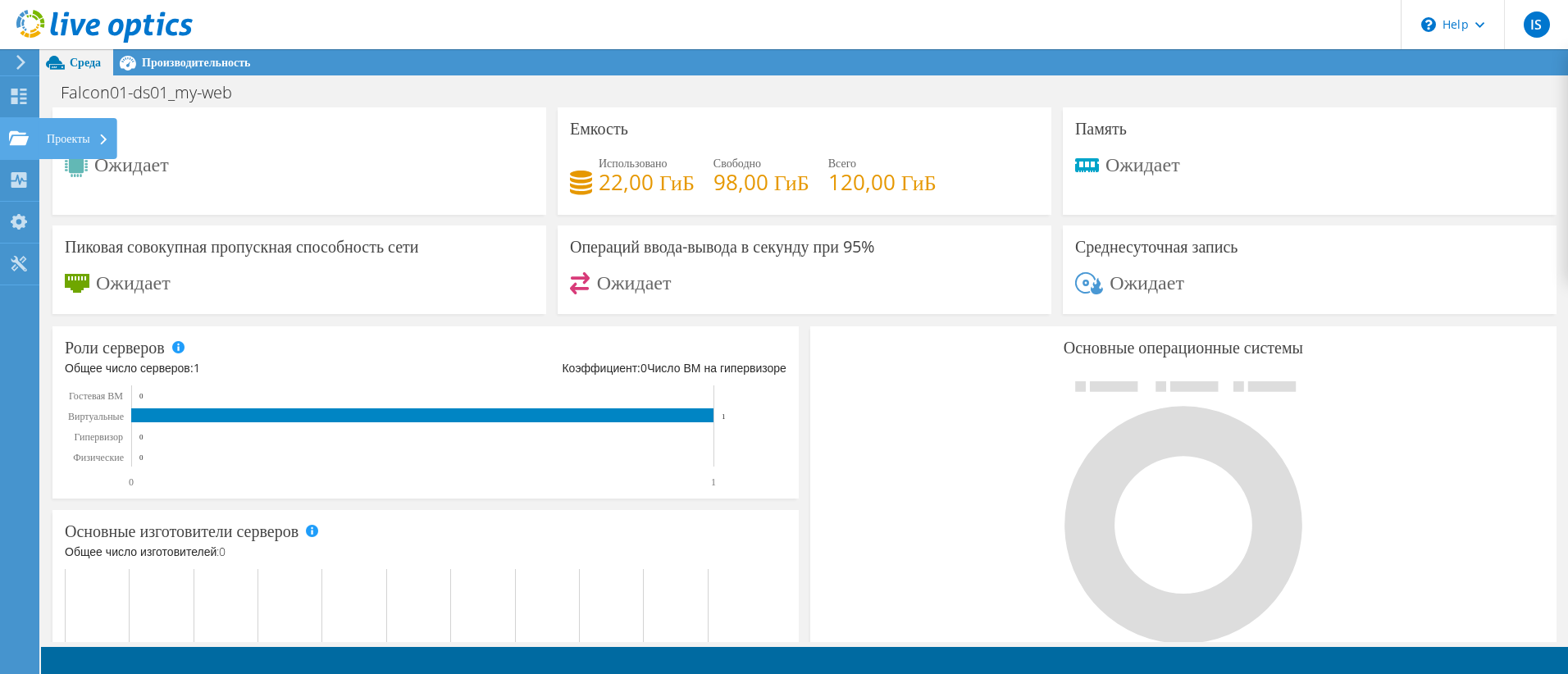
click at [74, 137] on div "Проекты" at bounding box center [77, 138] width 78 height 41
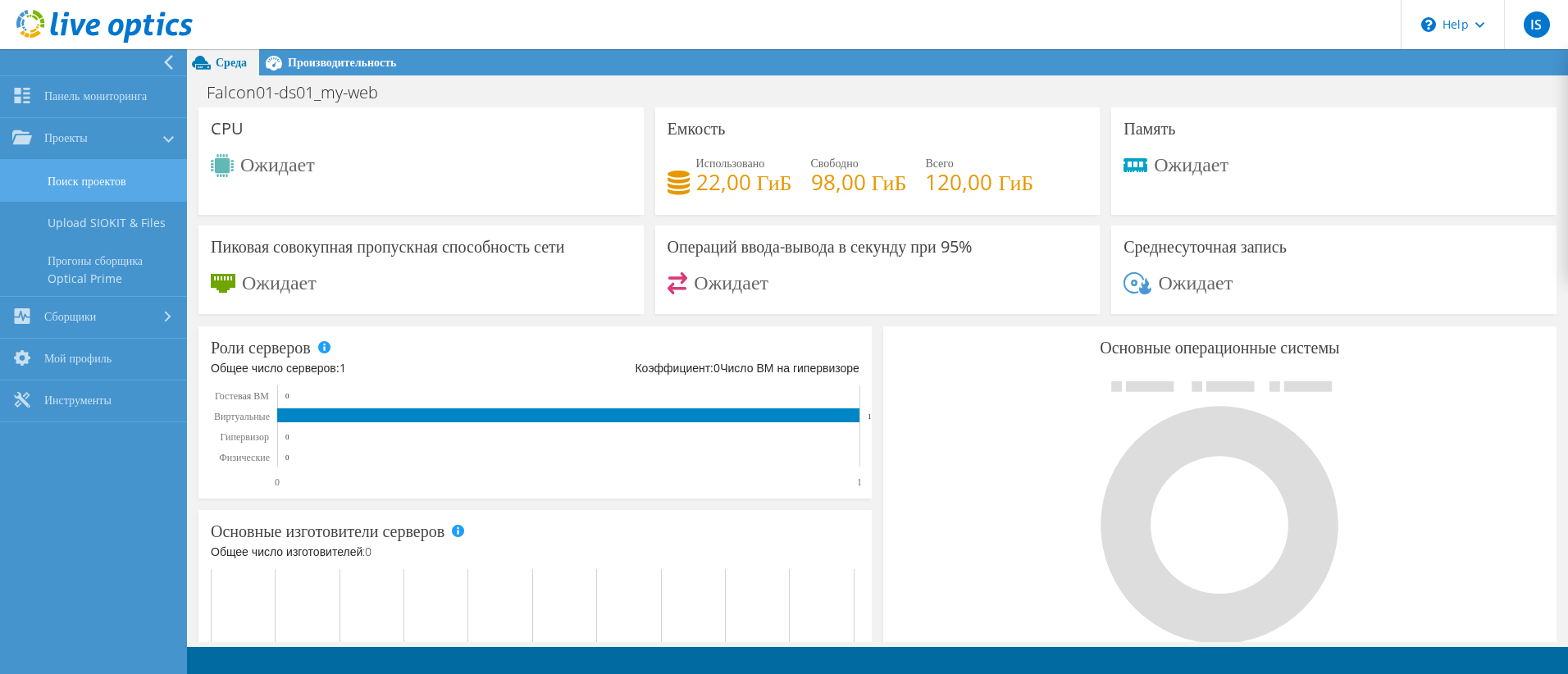
click at [96, 184] on link "Поиск проектов" at bounding box center [93, 180] width 187 height 41
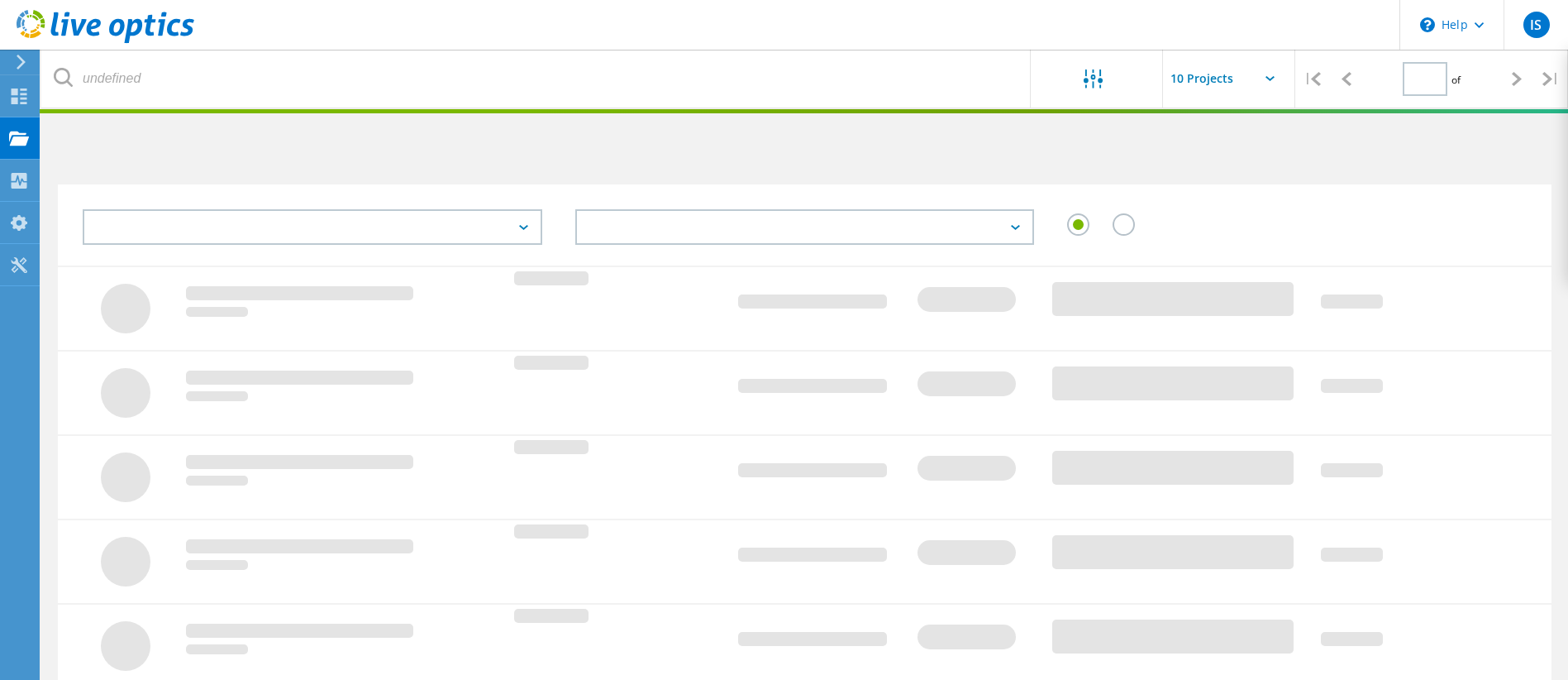
type input "1"
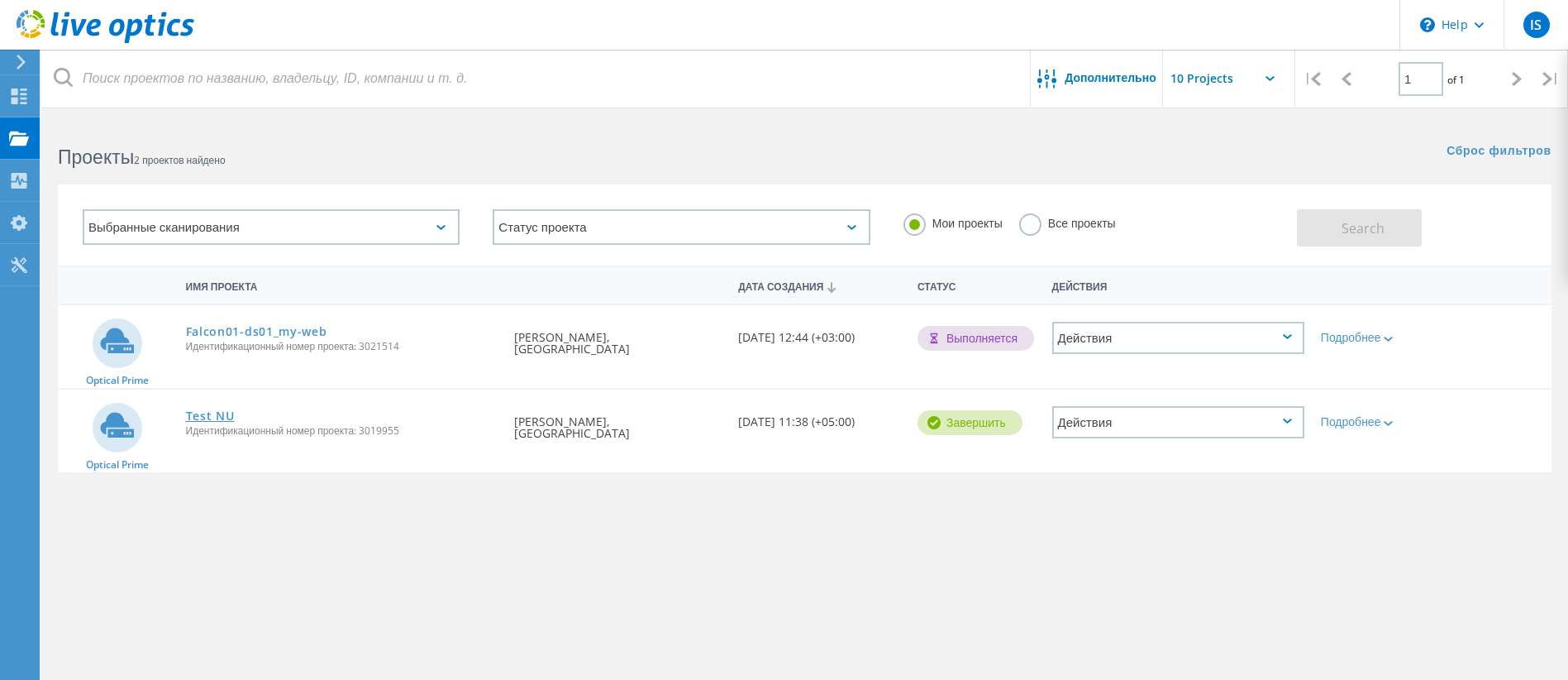
click at [207, 410] on link "Test NU" at bounding box center [210, 415] width 49 height 11
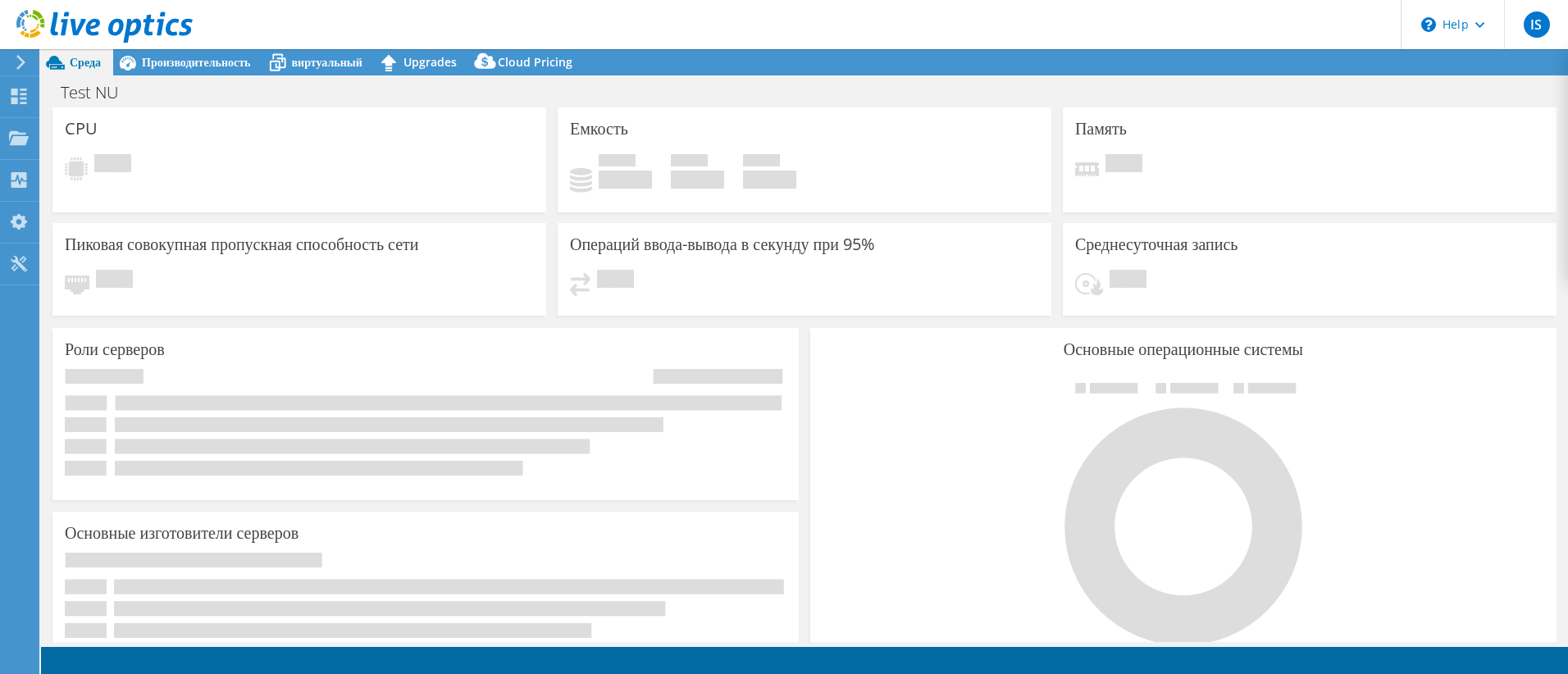
select select "USD"
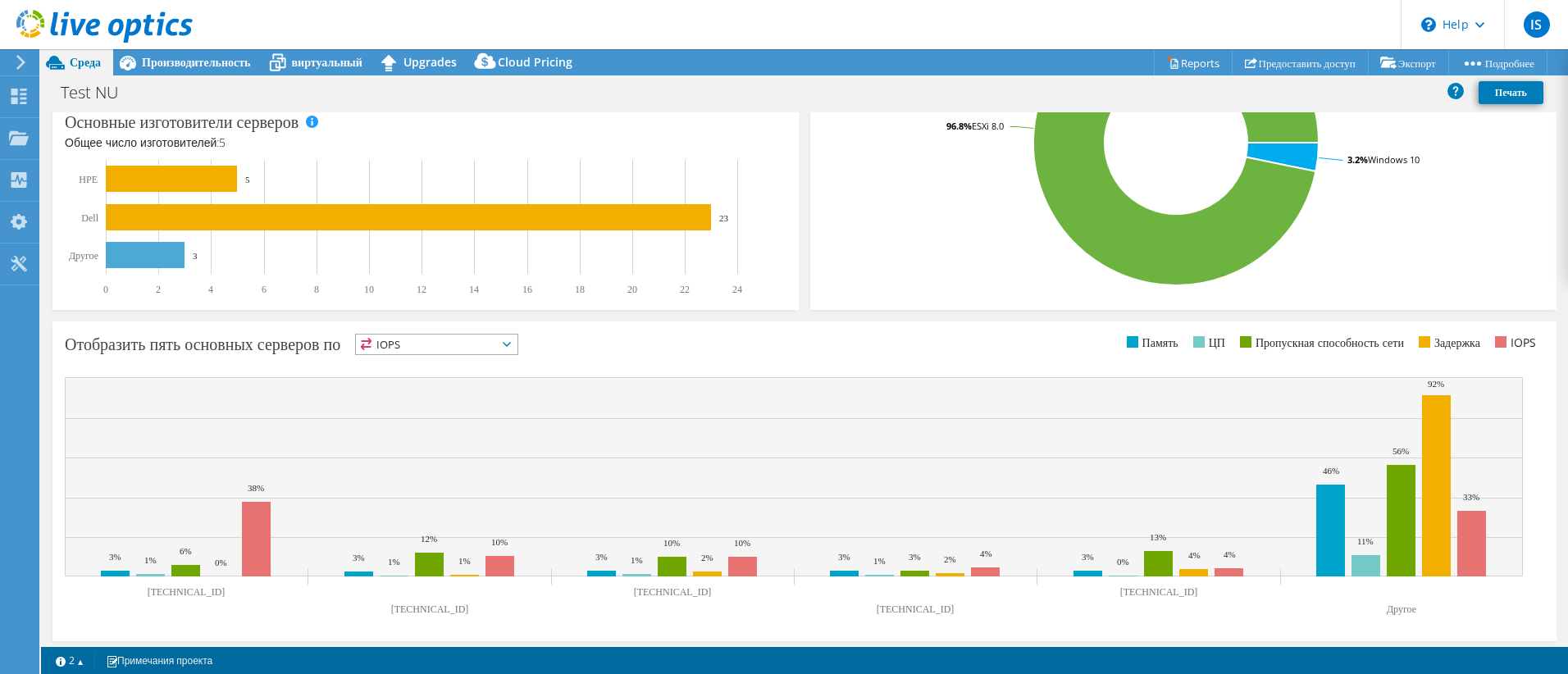
scroll to position [421, 0]
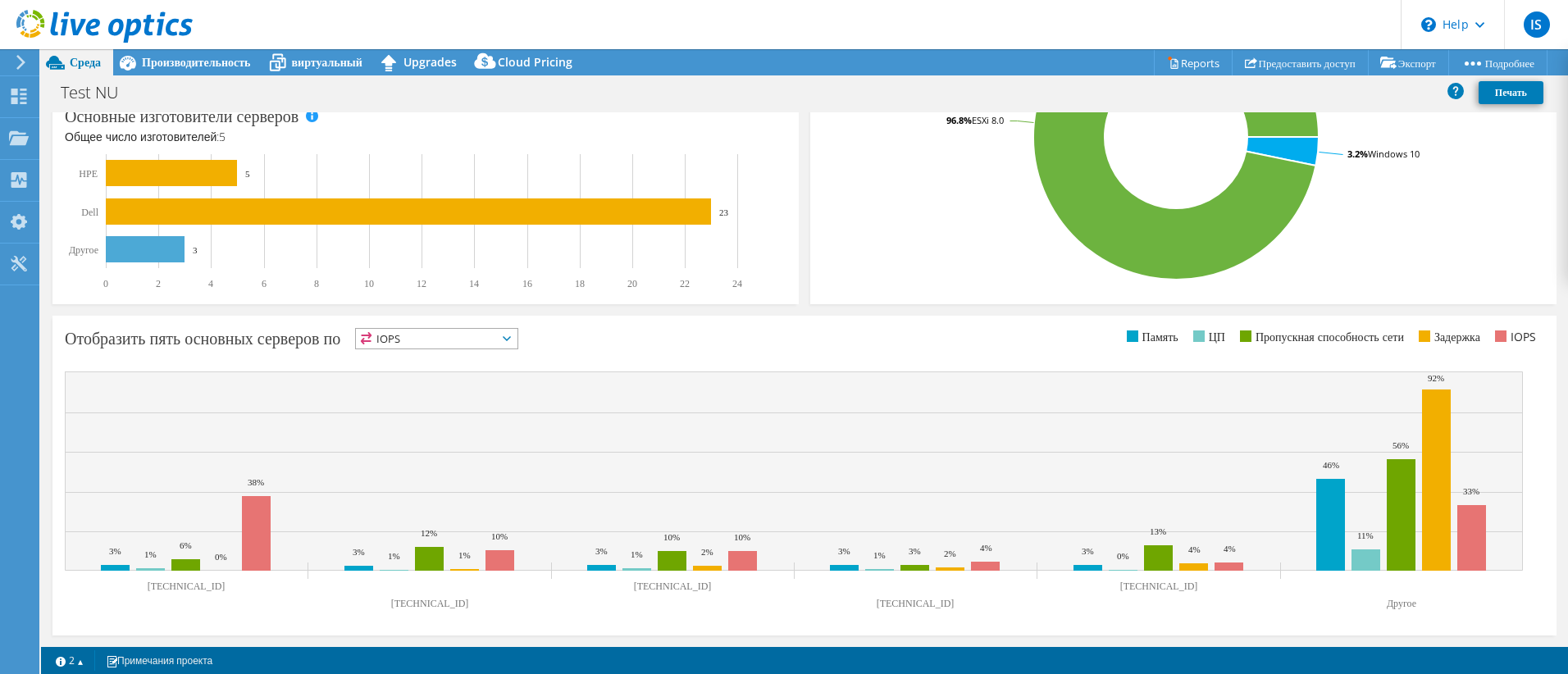
click at [1411, 608] on text "Другое" at bounding box center [1401, 603] width 29 height 11
click at [1444, 506] on rect at bounding box center [1435, 480] width 29 height 181
click at [453, 64] on span "Upgrades" at bounding box center [430, 62] width 53 height 16
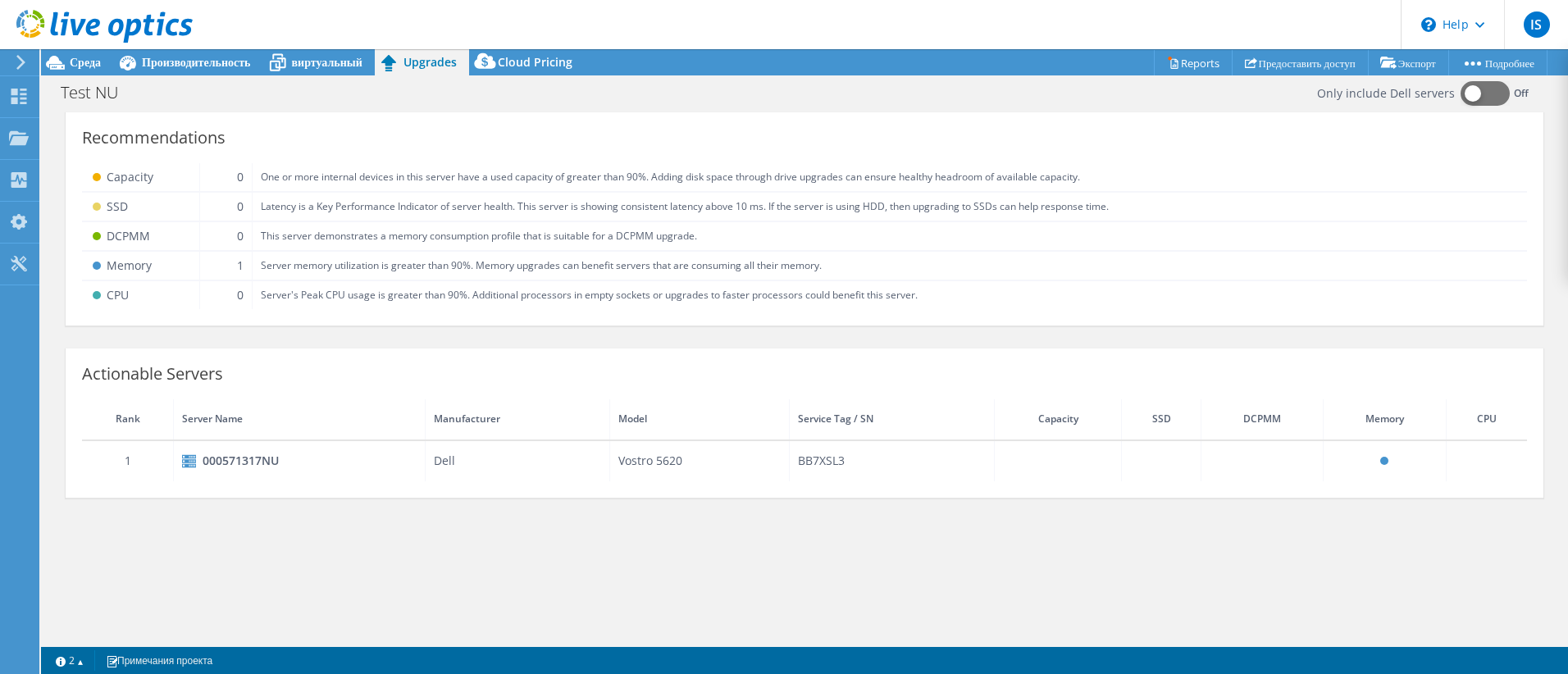
scroll to position [0, 0]
click at [544, 64] on span "Cloud Pricing" at bounding box center [534, 62] width 75 height 16
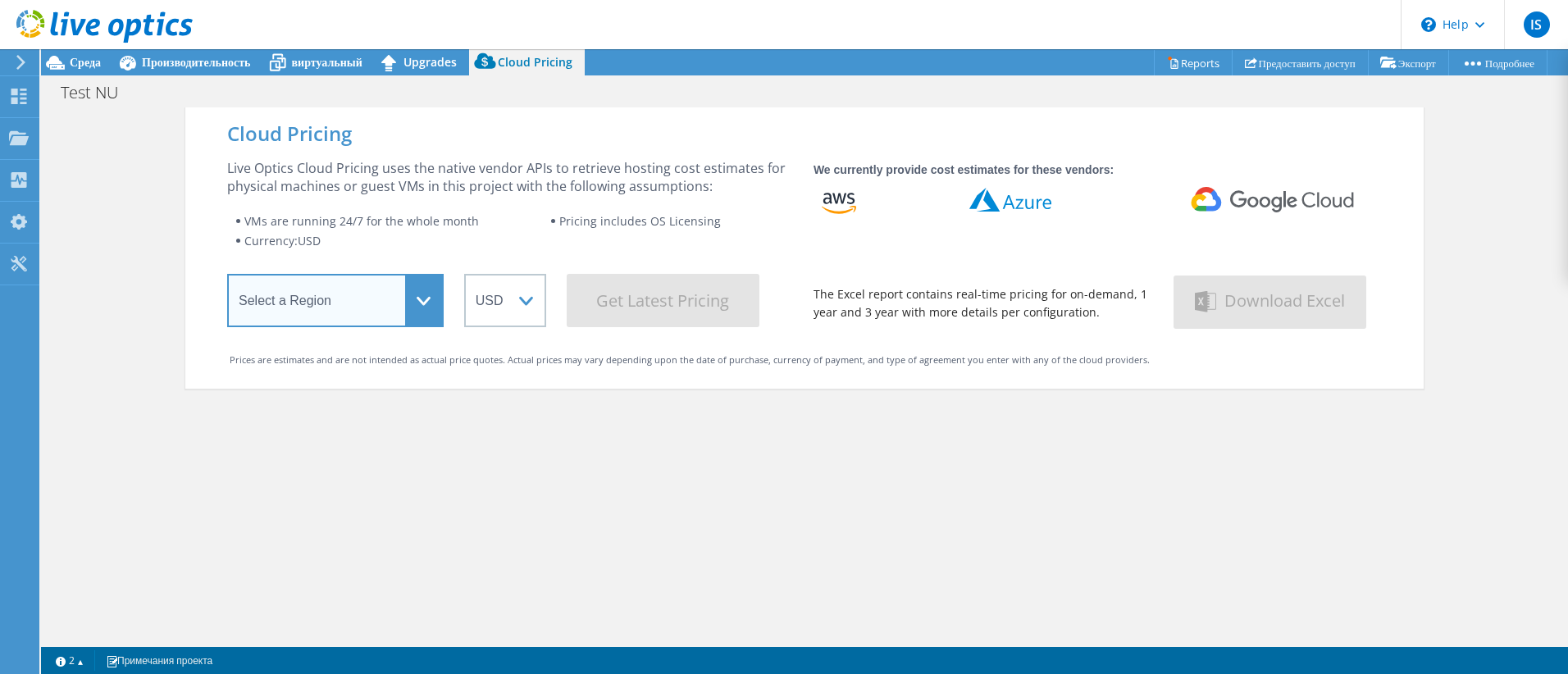
click at [406, 302] on select "Select a Region Asia Pacific (Hong Kong) Asia Pacific (Mumbai) Asia Pacific (Se…" at bounding box center [335, 300] width 216 height 53
select select "EUFrankfurt"
click at [228, 277] on select "Select a Region Asia Pacific (Hong Kong) Asia Pacific (Mumbai) Asia Pacific (Se…" at bounding box center [335, 300] width 216 height 53
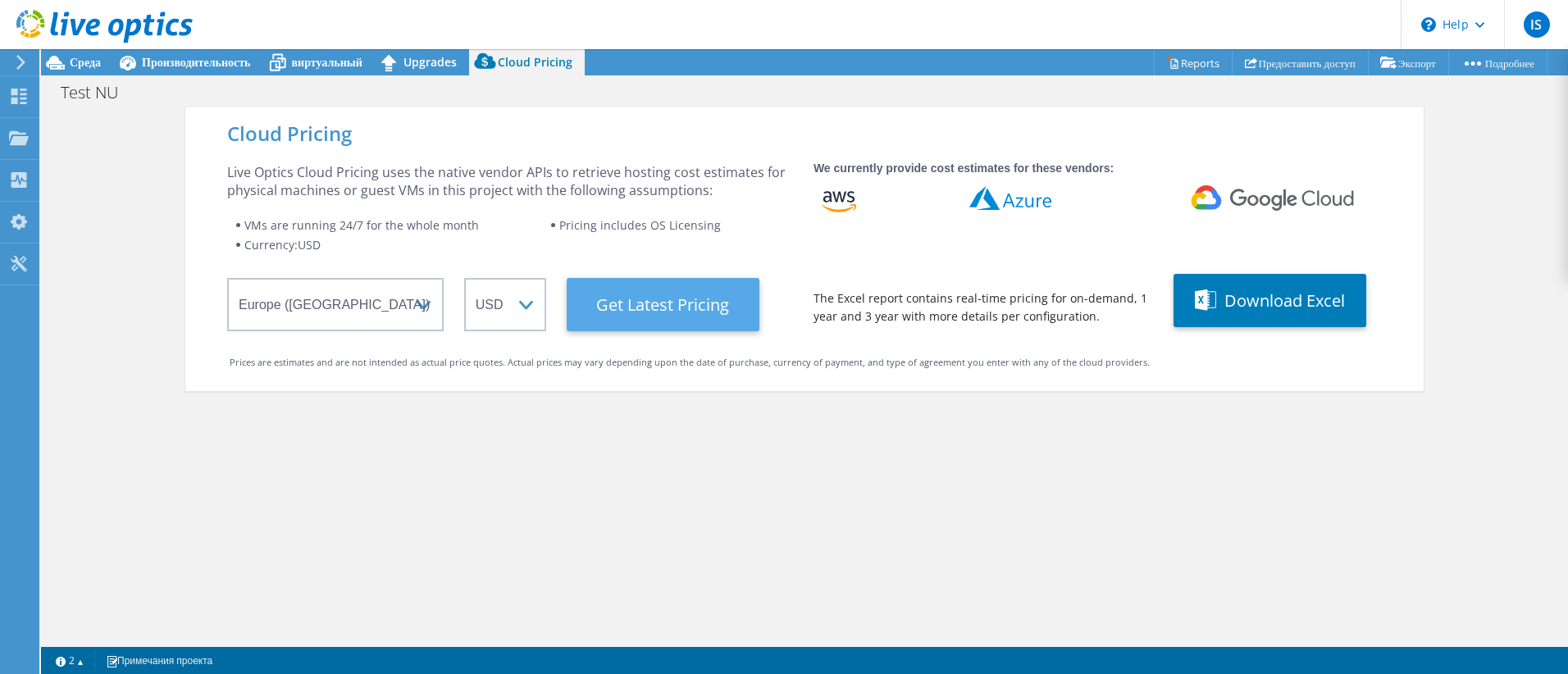
click at [677, 303] on Latest "Get Latest Pricing" at bounding box center [662, 305] width 193 height 53
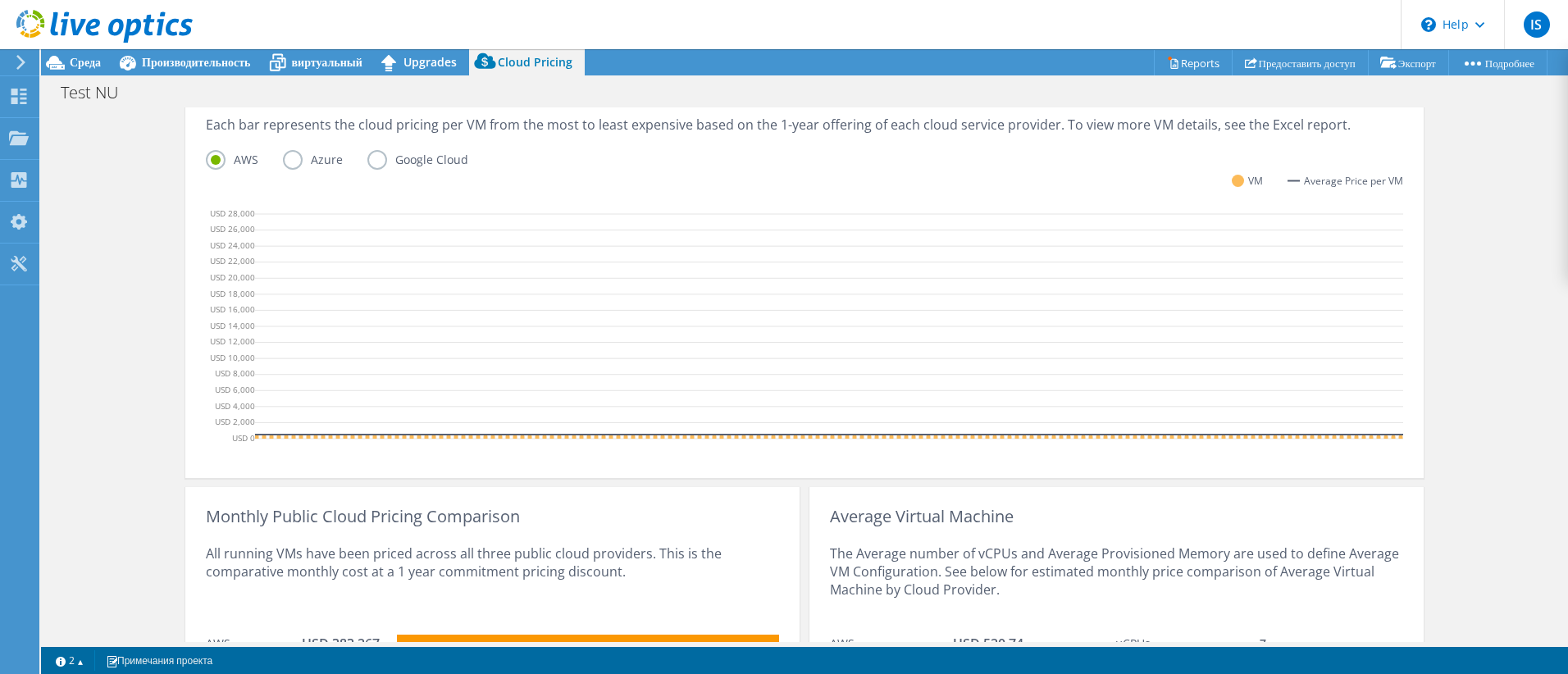
scroll to position [0, 2615]
click at [937, 438] on icon at bounding box center [368, 438] width 5457 height 0
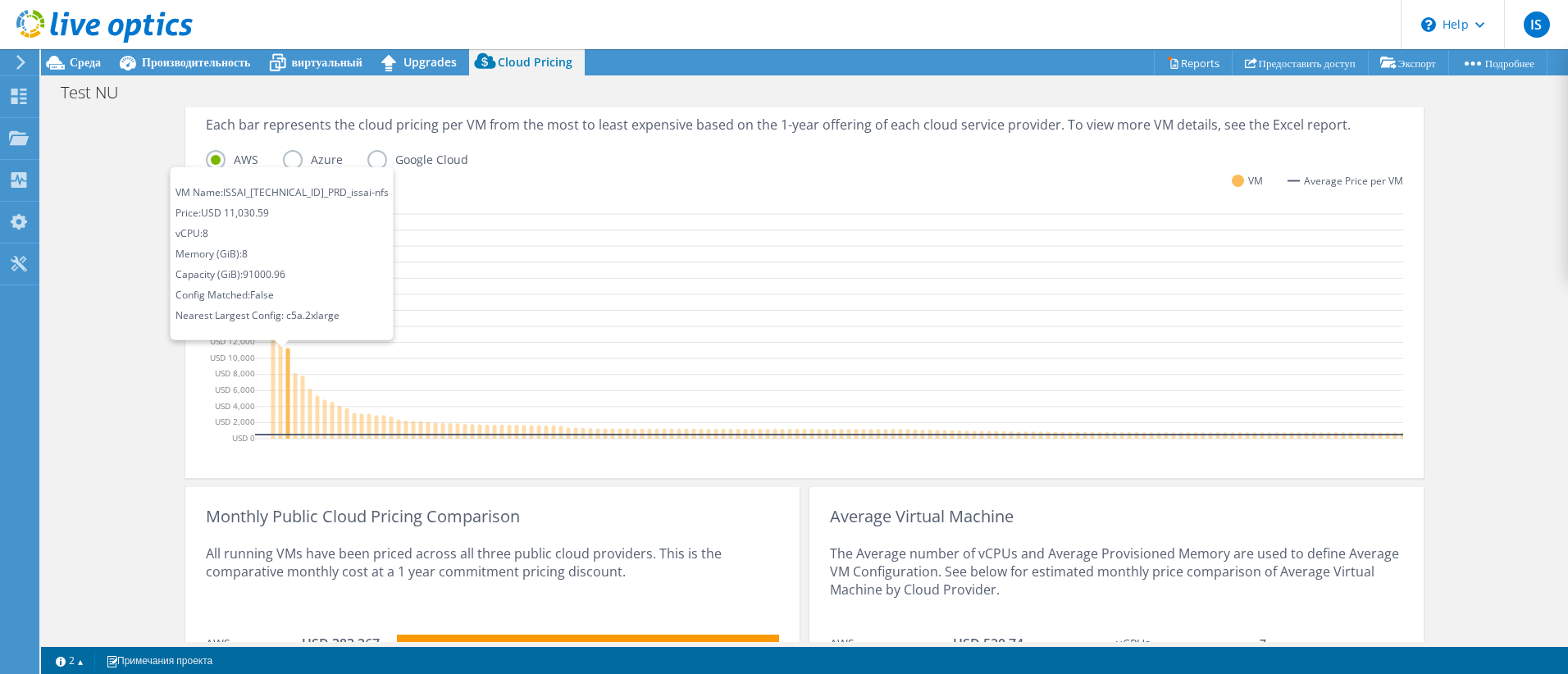
click at [287, 397] on icon at bounding box center [288, 392] width 4 height 90
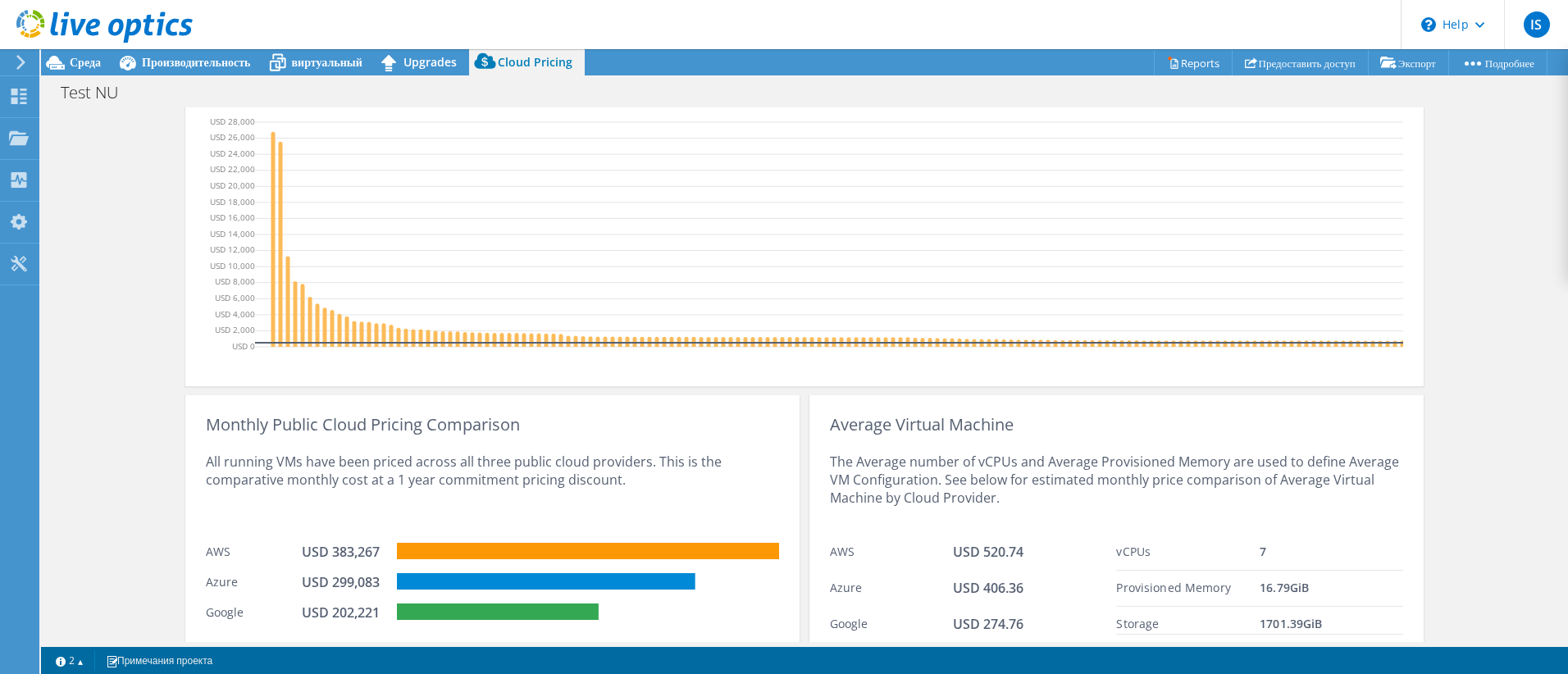
scroll to position [572, 0]
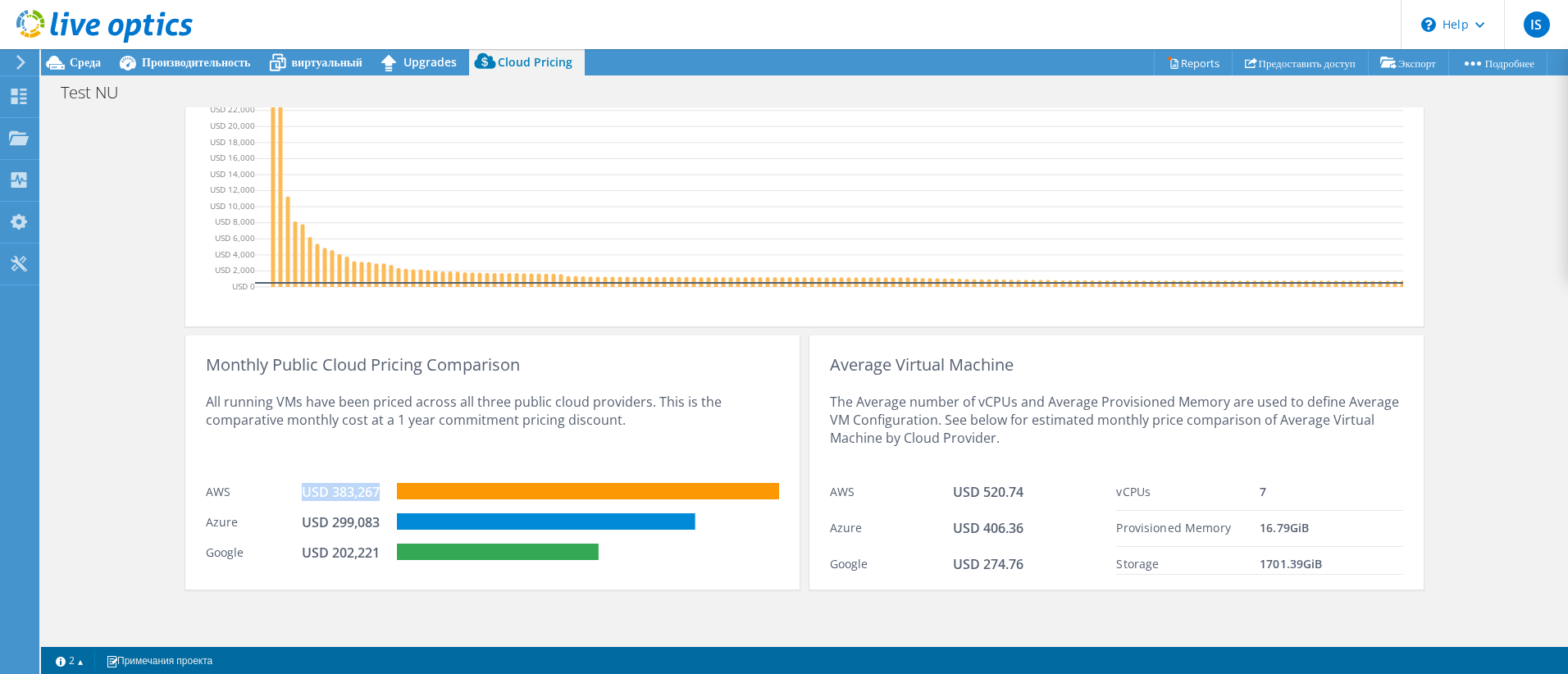
drag, startPoint x: 295, startPoint y: 493, endPoint x: 380, endPoint y: 494, distance: 85.0
click at [380, 494] on div "AWS USD 383,267" at bounding box center [492, 489] width 573 height 30
click at [1227, 498] on div "vCPUs" at bounding box center [1188, 492] width 144 height 18
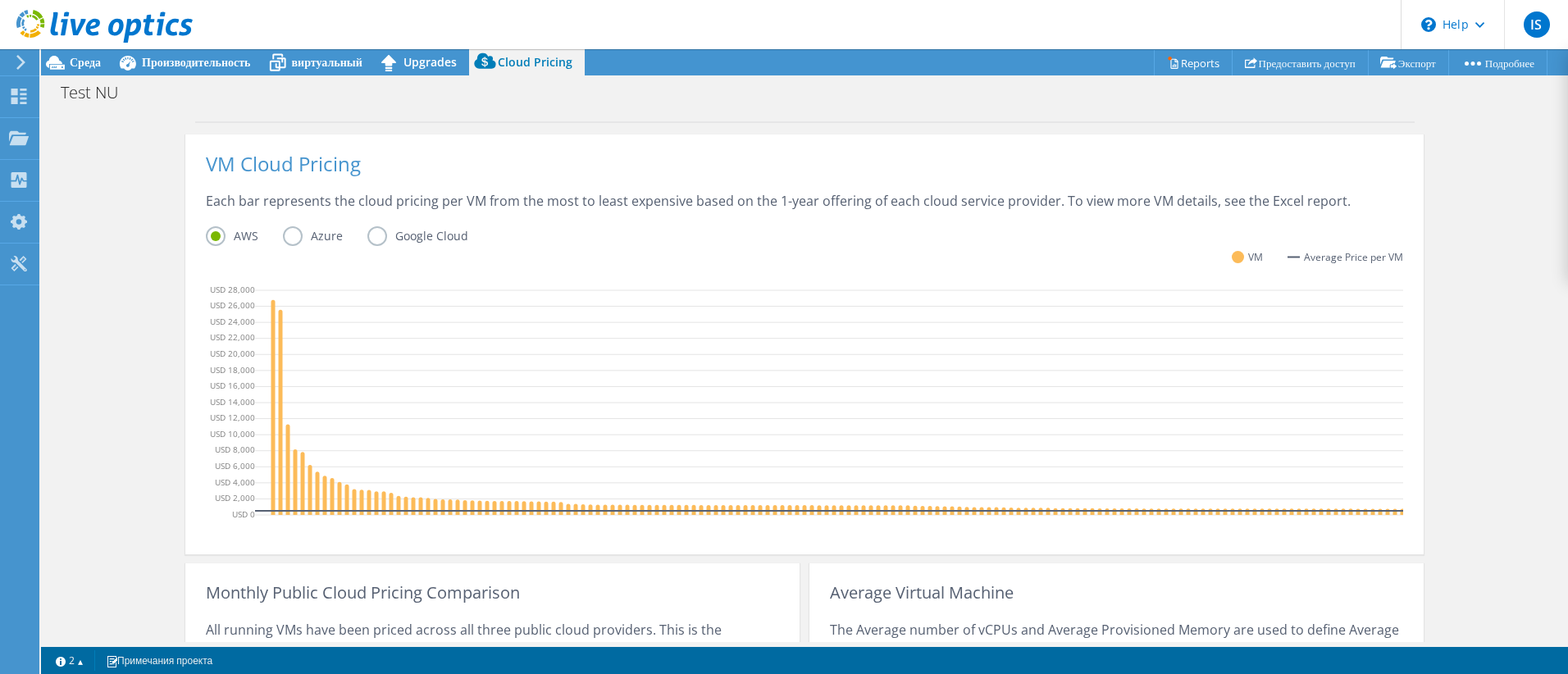
scroll to position [326, 0]
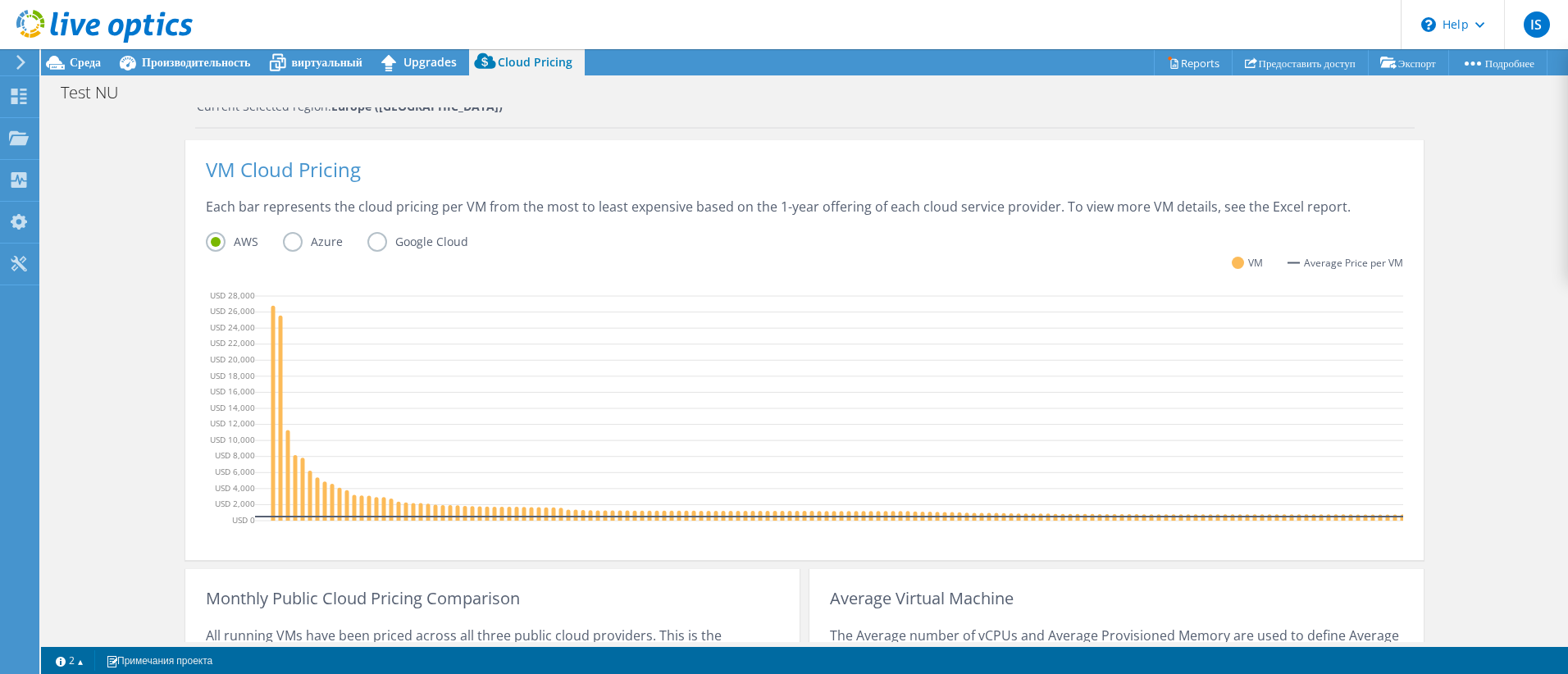
click at [295, 240] on label "Azure" at bounding box center [325, 241] width 85 height 19
click at [0, 0] on input "Azure" at bounding box center [0, 0] width 0 height 0
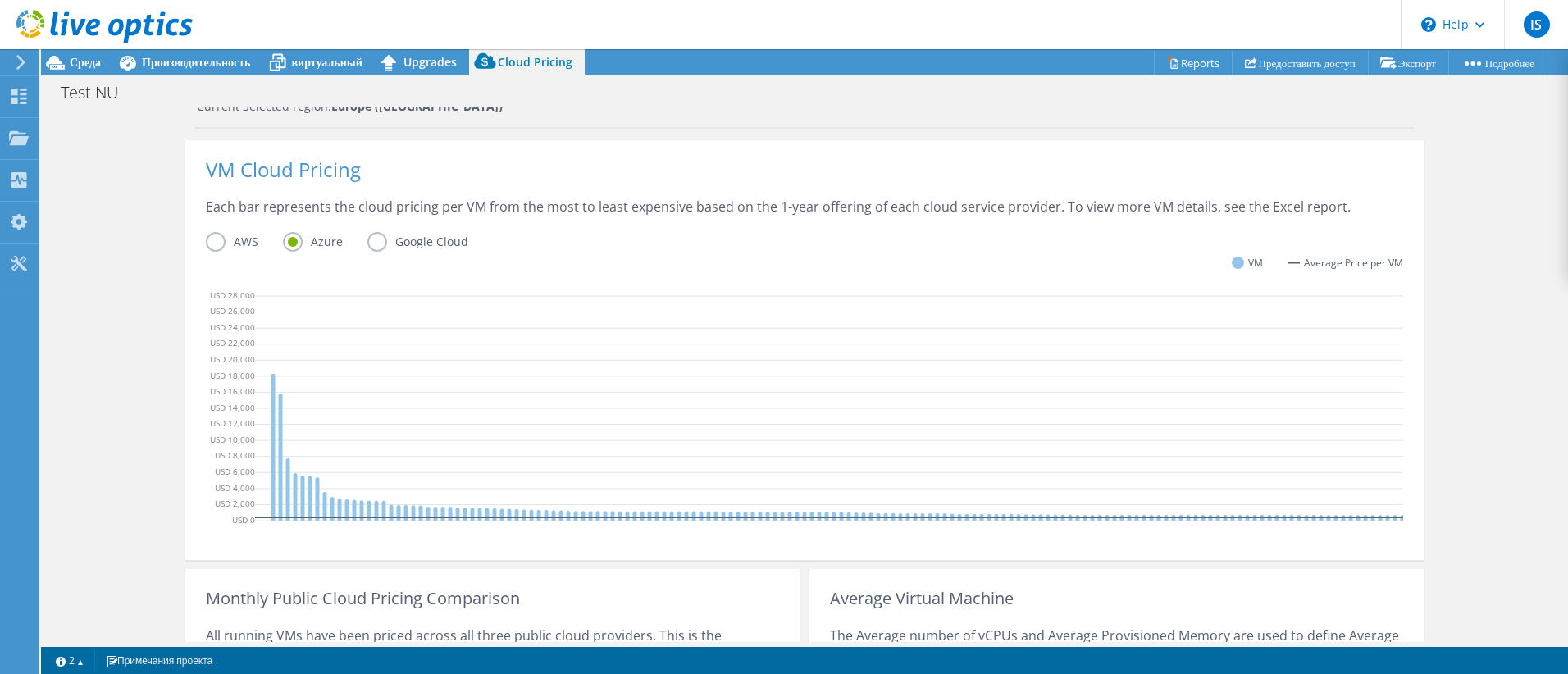
click at [368, 245] on label "Google Cloud" at bounding box center [430, 241] width 125 height 19
click at [0, 0] on input "Google Cloud" at bounding box center [0, 0] width 0 height 0
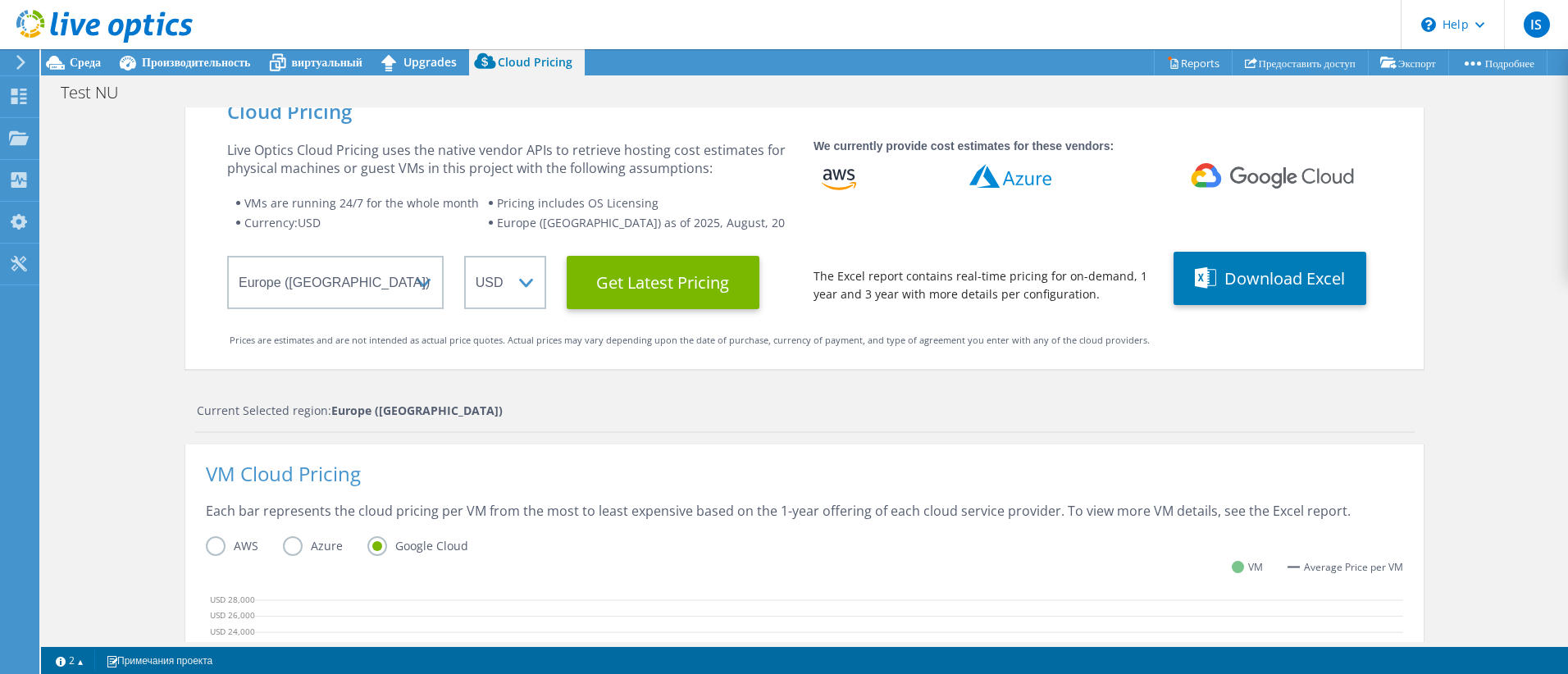
scroll to position [0, 0]
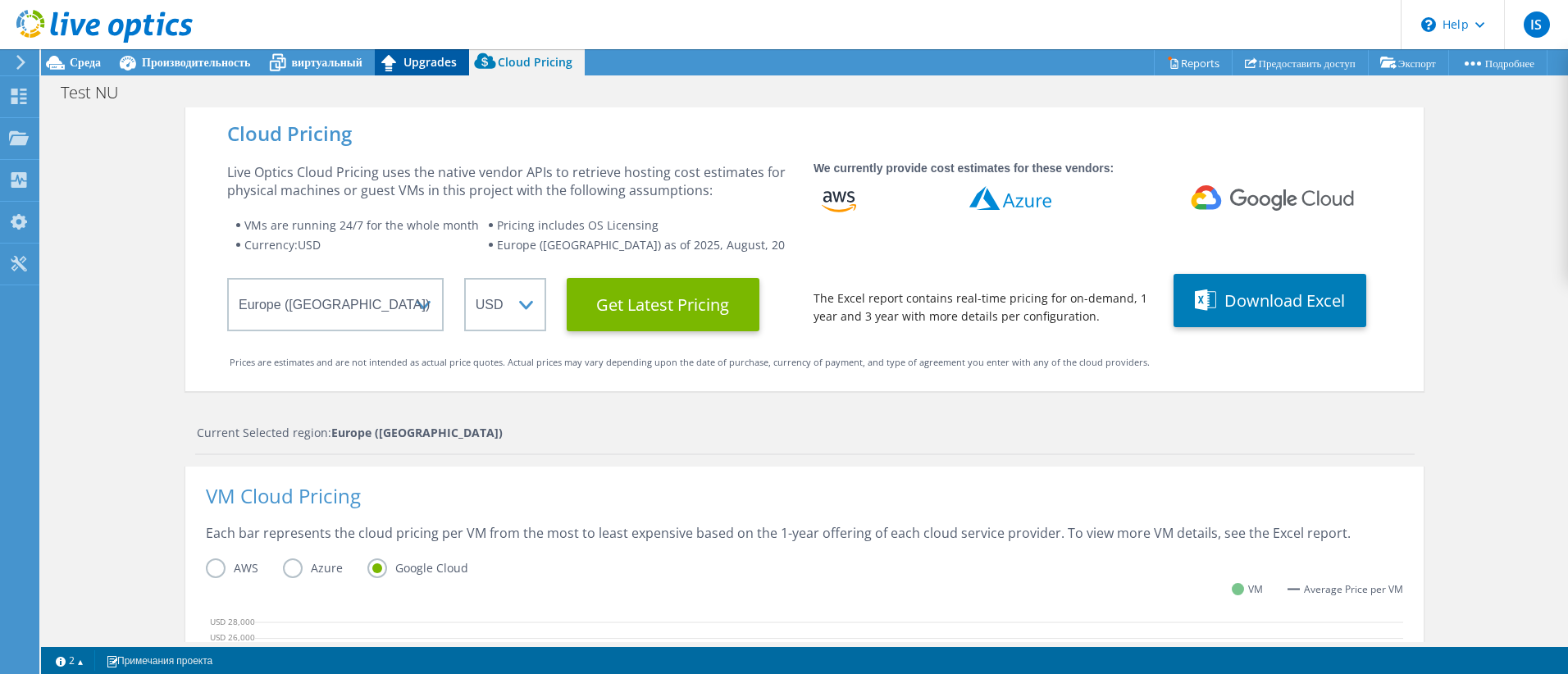
click at [446, 69] on span "Upgrades" at bounding box center [430, 62] width 53 height 16
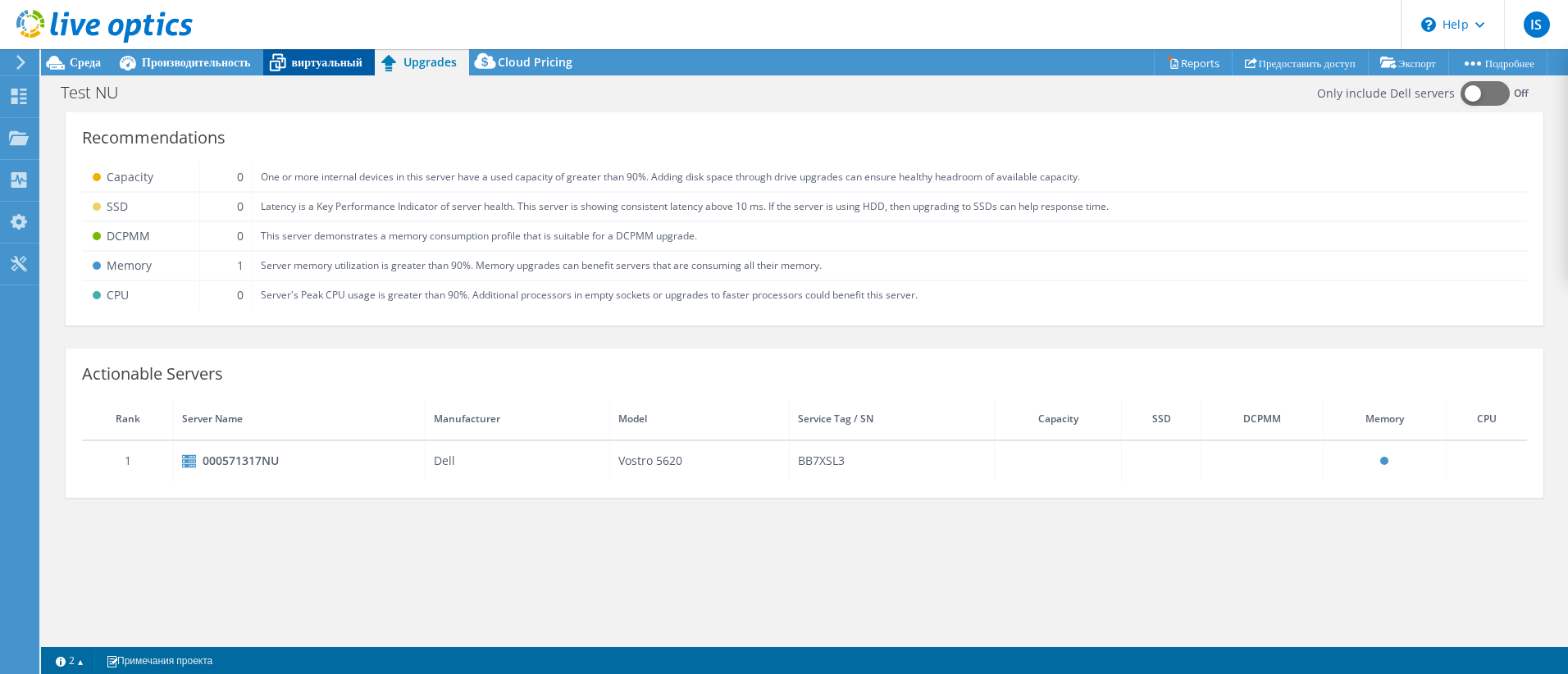
click at [347, 55] on span "виртуальный" at bounding box center [327, 62] width 71 height 16
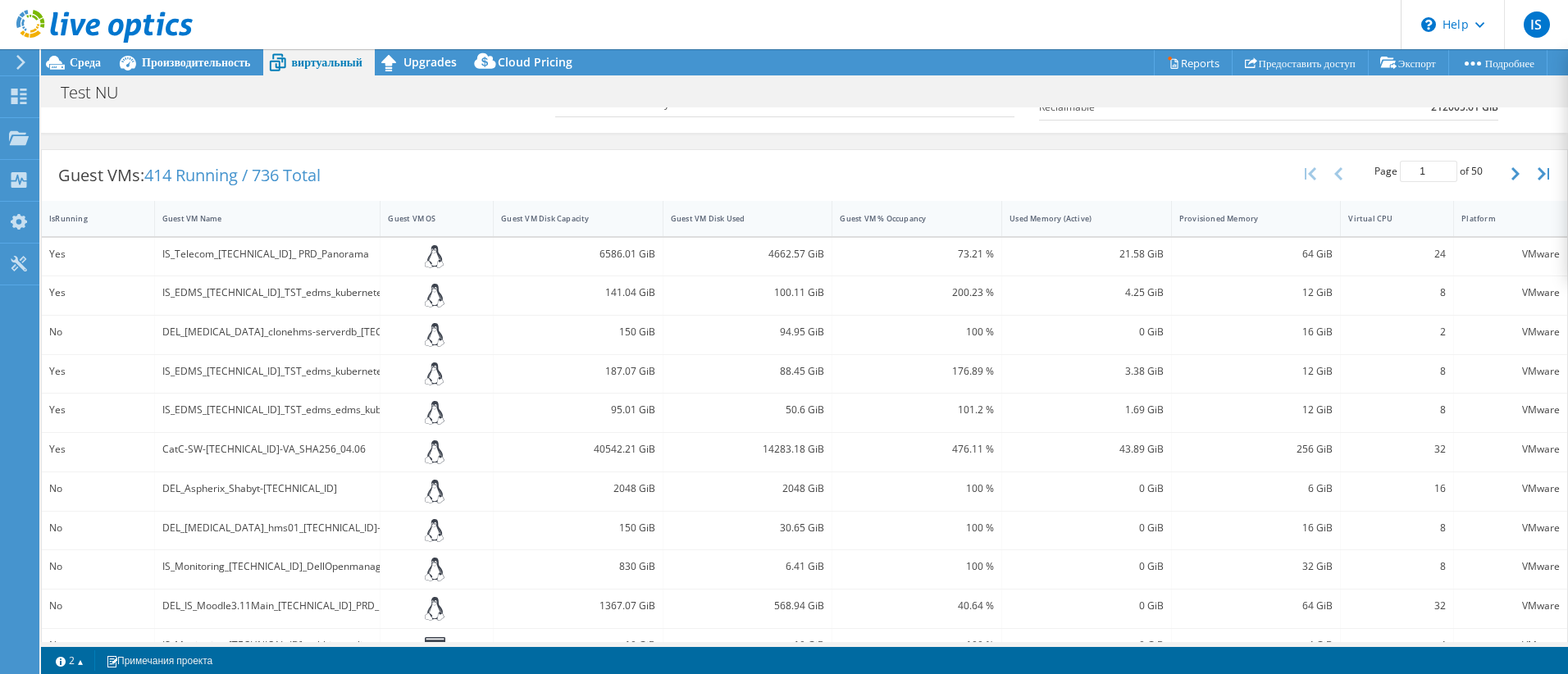
scroll to position [328, 0]
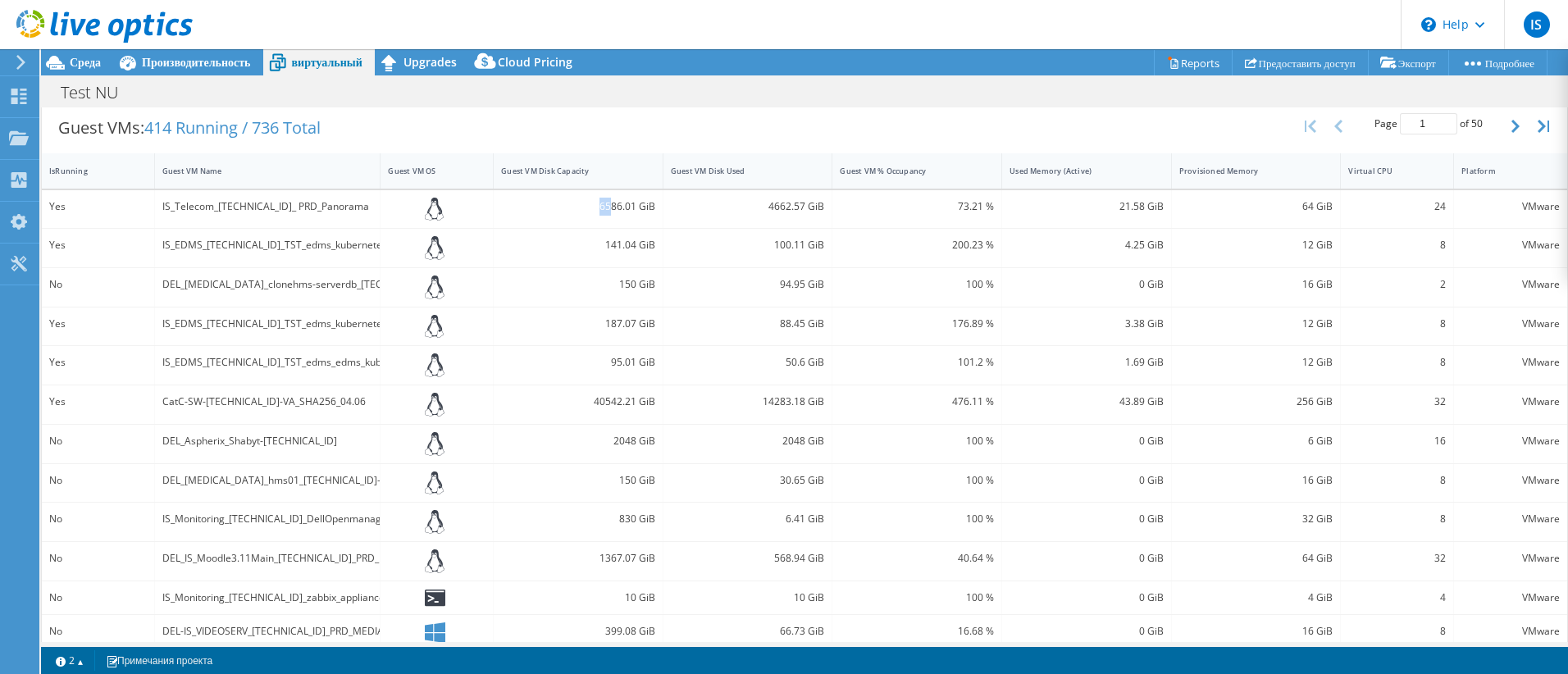
drag, startPoint x: 606, startPoint y: 204, endPoint x: 586, endPoint y: 204, distance: 20.0
click at [586, 204] on div "6586.01 GiB" at bounding box center [578, 206] width 154 height 18
click at [286, 204] on div "IS_Telecom_10.1.1.122_ PRD_Panorama" at bounding box center [267, 206] width 211 height 18
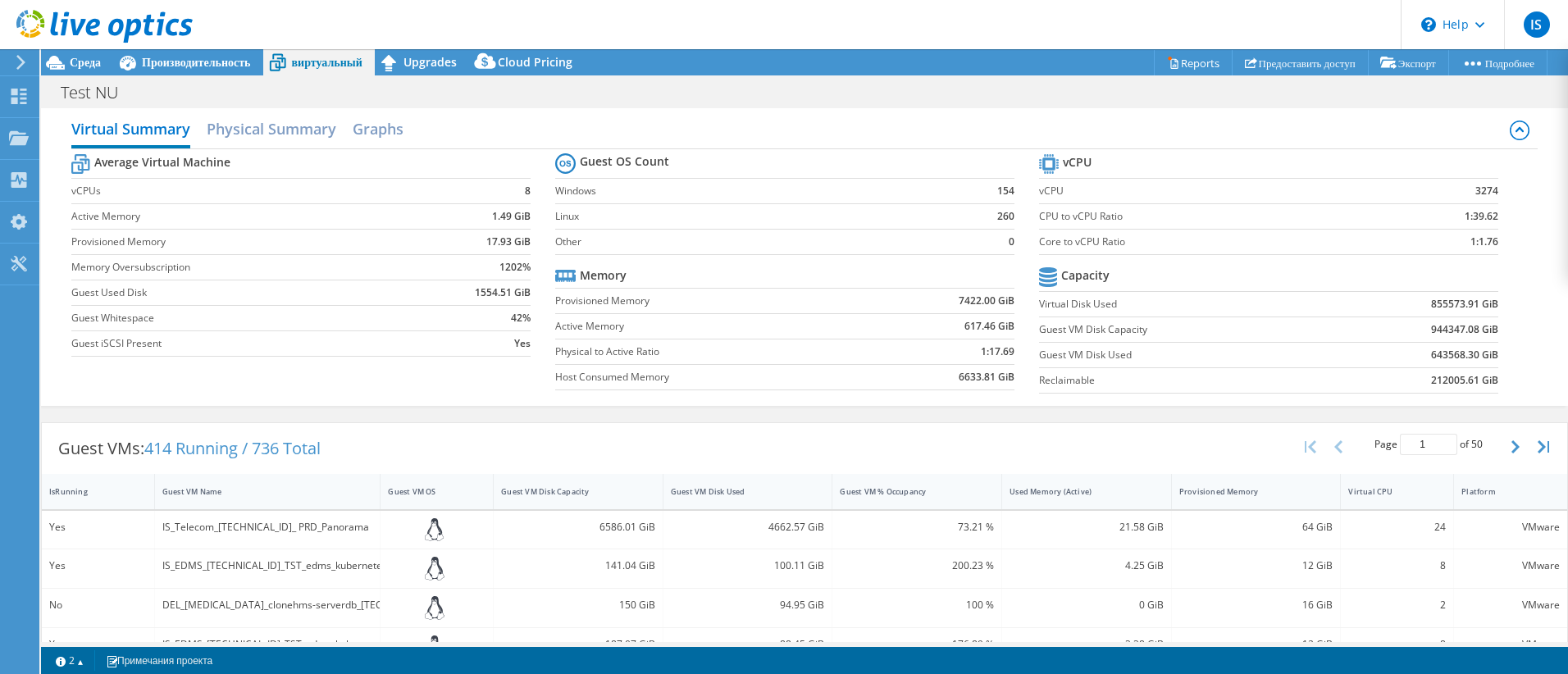
scroll to position [0, 0]
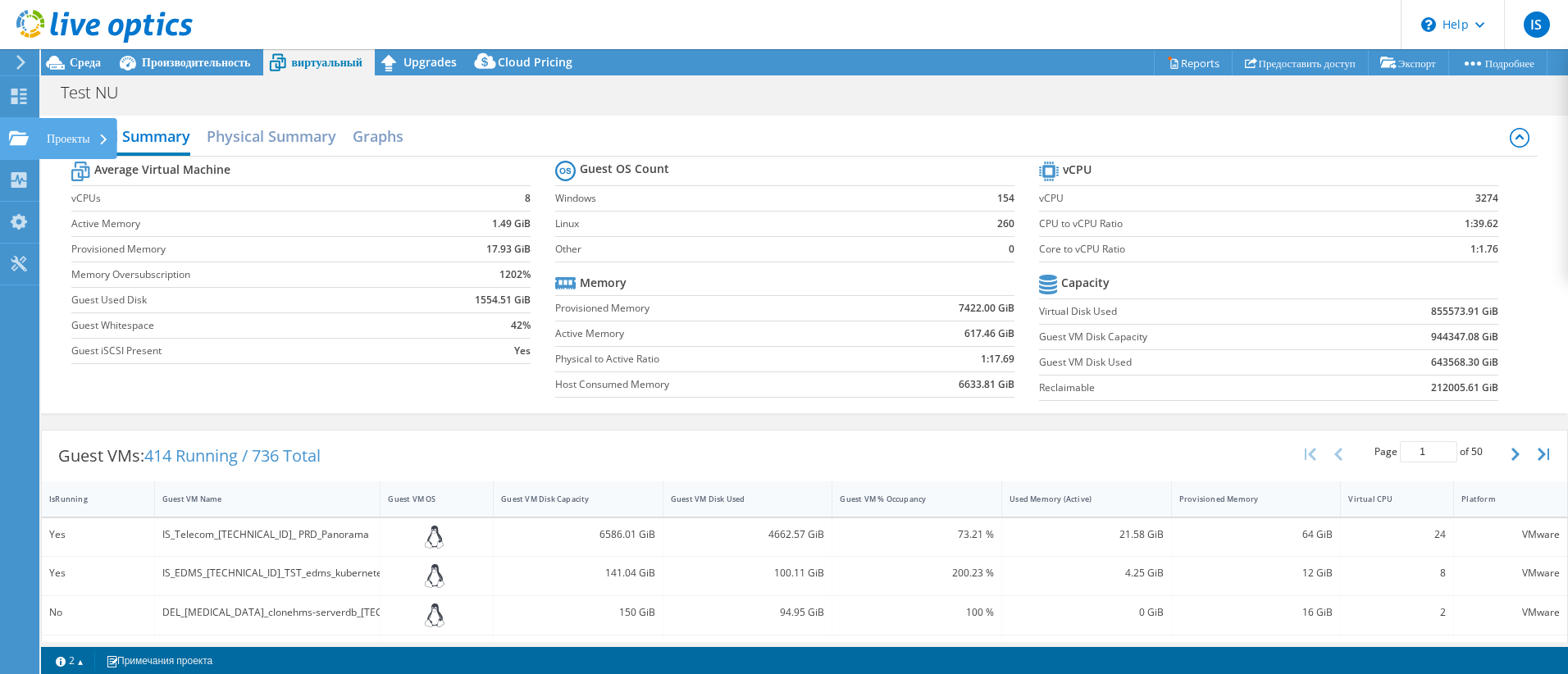
click at [67, 134] on div "Проекты" at bounding box center [77, 138] width 78 height 41
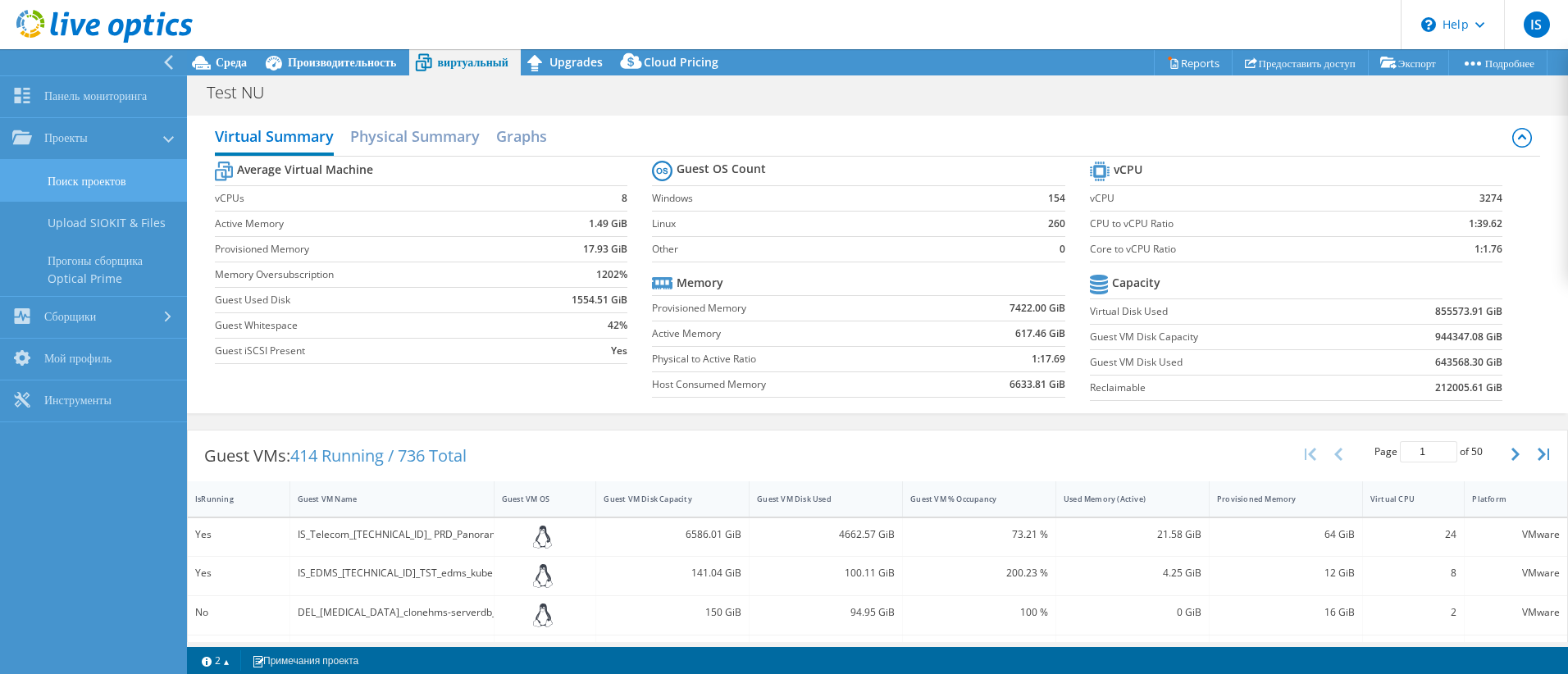
click at [98, 187] on link "Поиск проектов" at bounding box center [93, 180] width 187 height 41
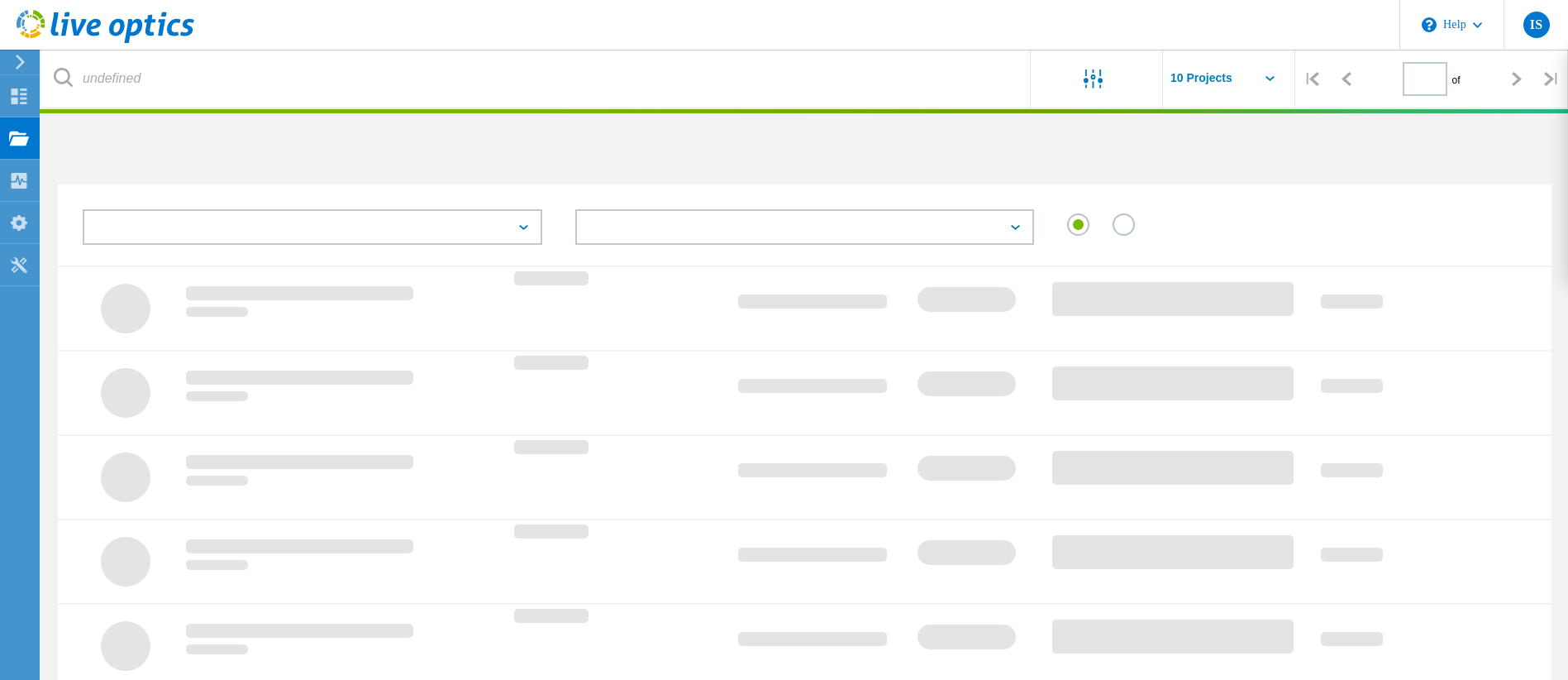
type input "1"
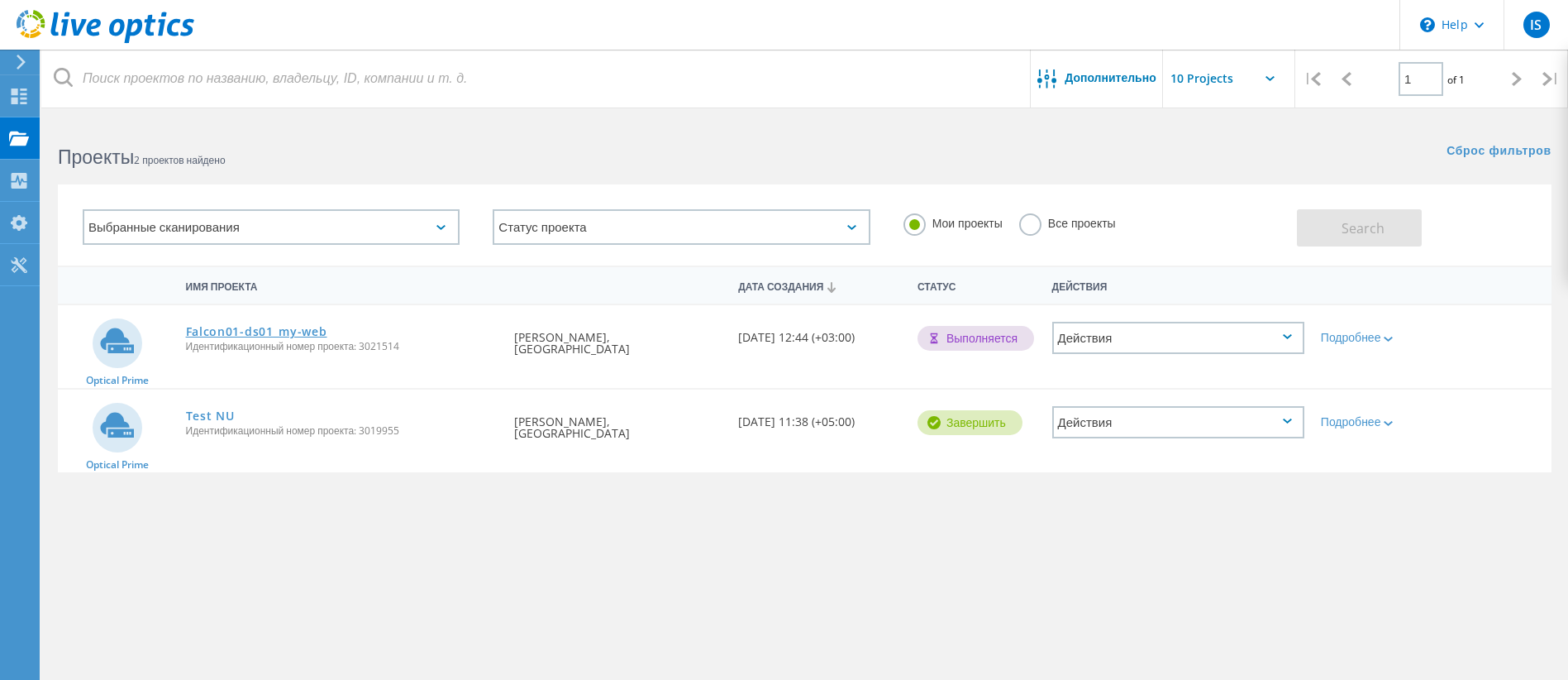
click at [253, 330] on link "Falcon01-ds01_my-web" at bounding box center [256, 332] width 141 height 11
